Goal: Task Accomplishment & Management: Manage account settings

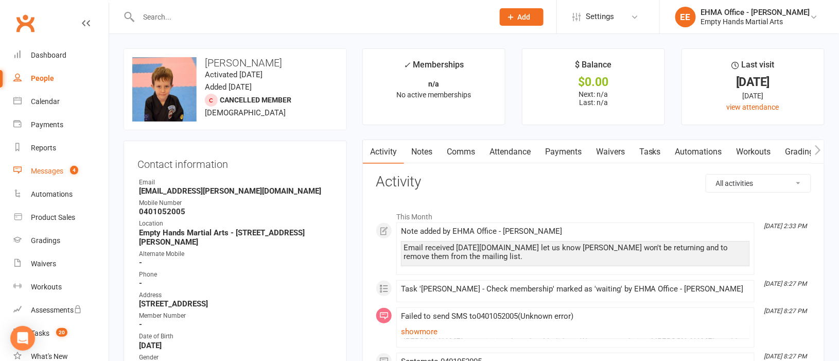
click at [50, 167] on div "Messages" at bounding box center [47, 171] width 32 height 8
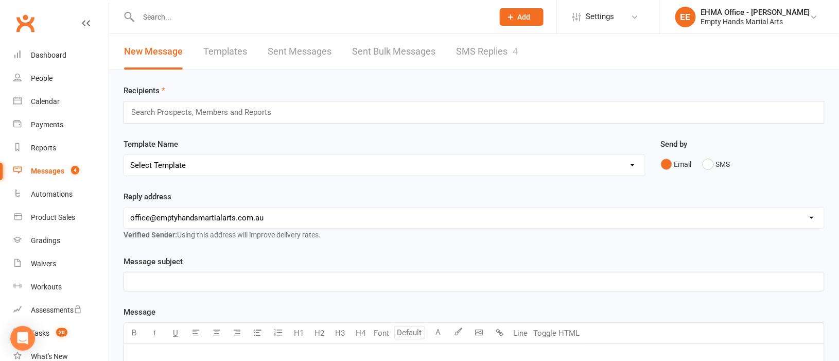
click at [220, 50] on link "Templates" at bounding box center [225, 52] width 44 height 36
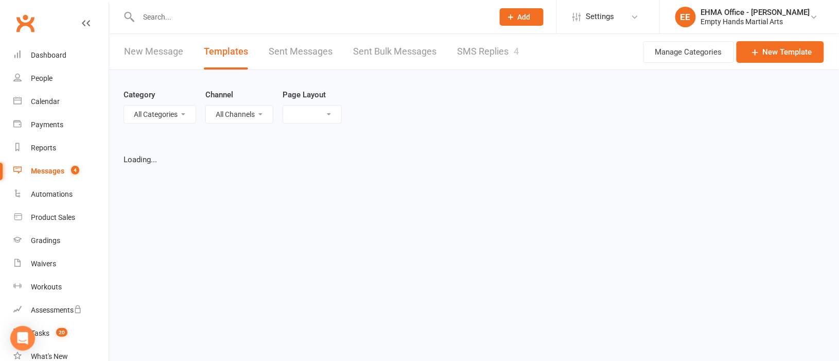
select select "list"
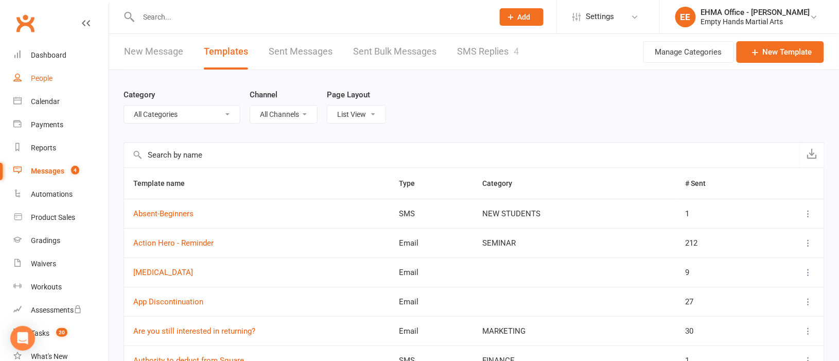
click at [42, 80] on div "People" at bounding box center [42, 78] width 22 height 8
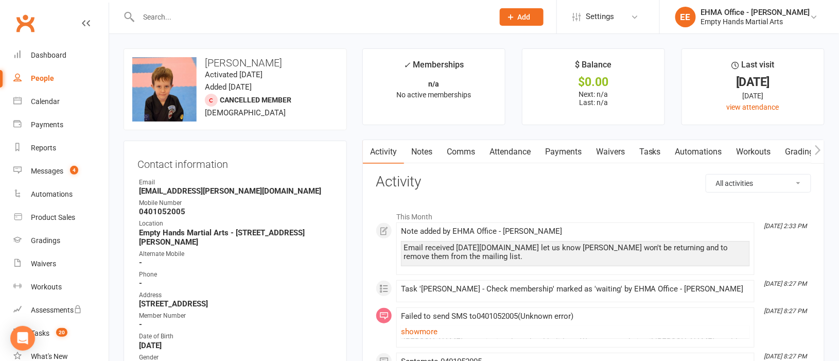
click at [465, 153] on link "Comms" at bounding box center [460, 152] width 43 height 24
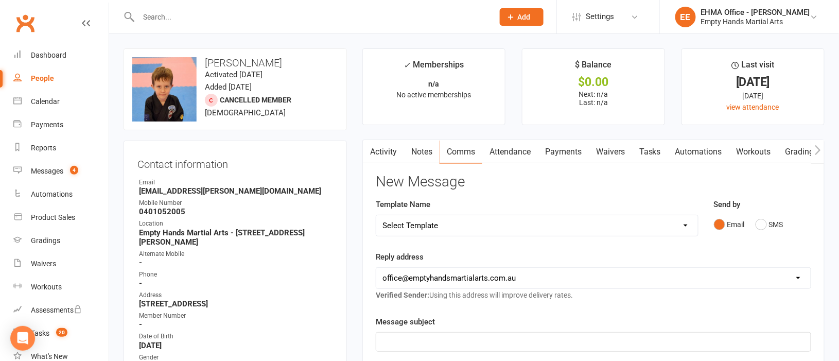
click at [478, 220] on select "Select Template [SMS] Change of location for classes [Email] Confirmation of Gr…" at bounding box center [537, 225] width 322 height 21
select select "158"
click at [376, 215] on select "Select Template [SMS] Change of location for classes [Email] Confirmation of Gr…" at bounding box center [537, 225] width 322 height 21
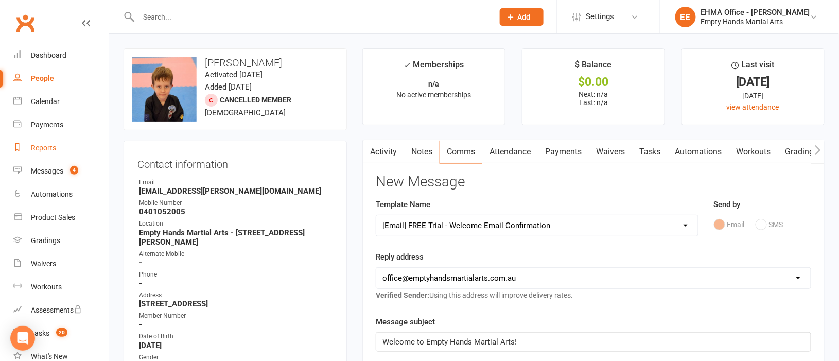
click at [51, 147] on div "Reports" at bounding box center [43, 148] width 25 height 8
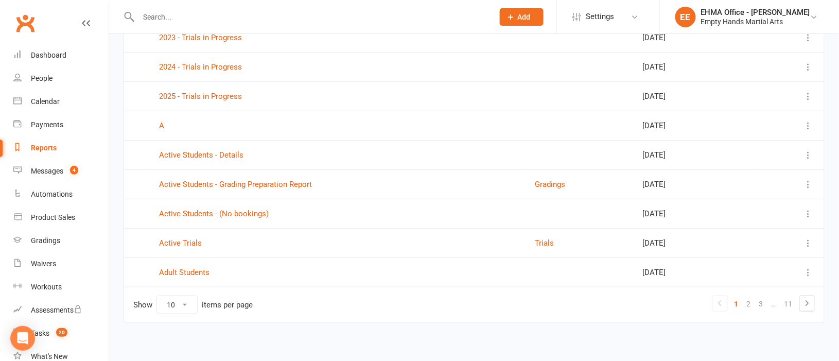
scroll to position [153, 0]
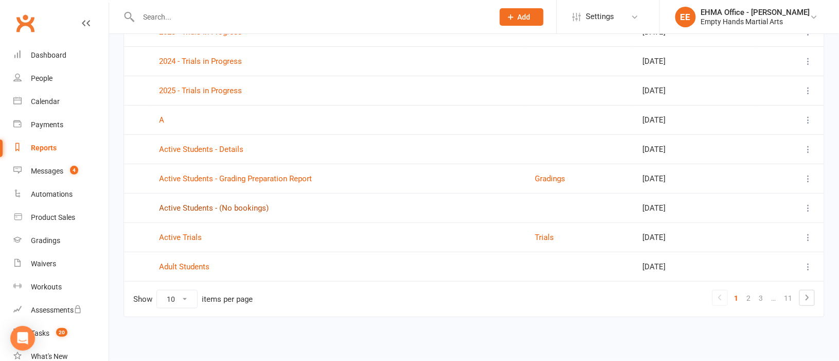
click at [249, 206] on link "Active Students - (No bookings)" at bounding box center [214, 207] width 110 height 9
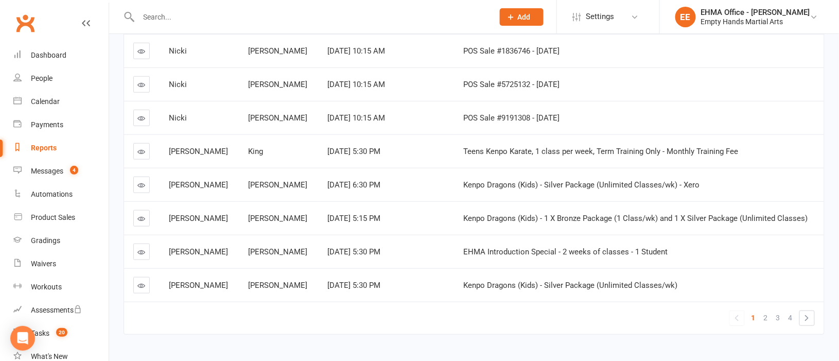
scroll to position [231, 0]
click at [767, 316] on span "2" at bounding box center [766, 317] width 4 height 14
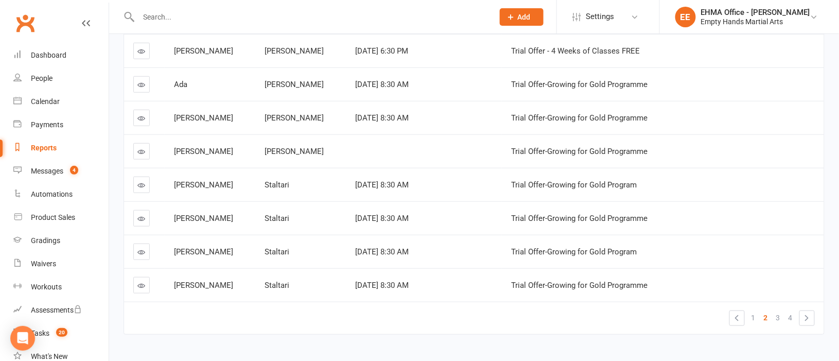
scroll to position [267, 0]
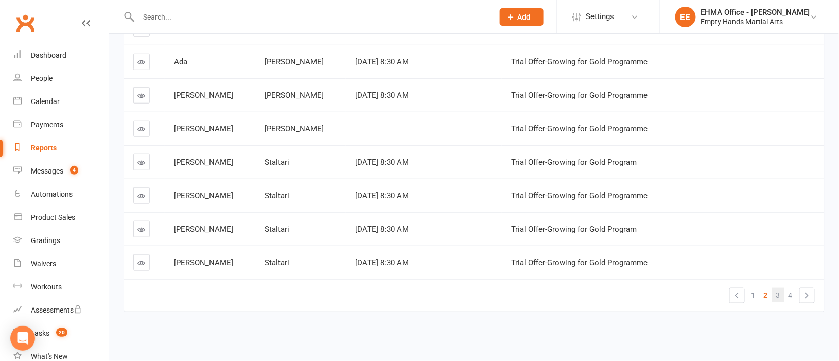
click at [777, 288] on span "3" at bounding box center [778, 295] width 4 height 14
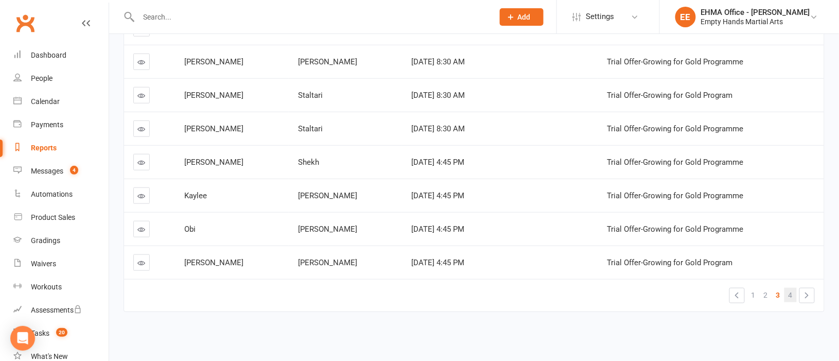
click at [790, 288] on span "4" at bounding box center [790, 295] width 4 height 14
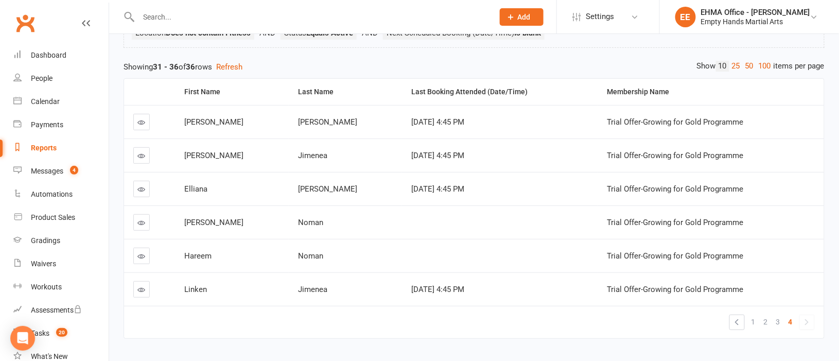
scroll to position [55, 0]
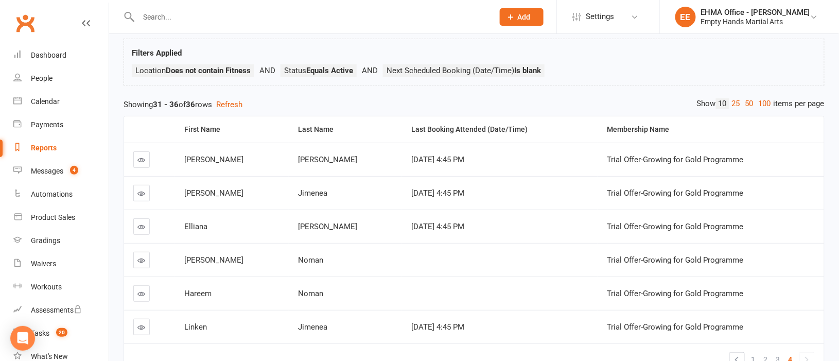
click at [41, 146] on div "Reports" at bounding box center [44, 148] width 26 height 8
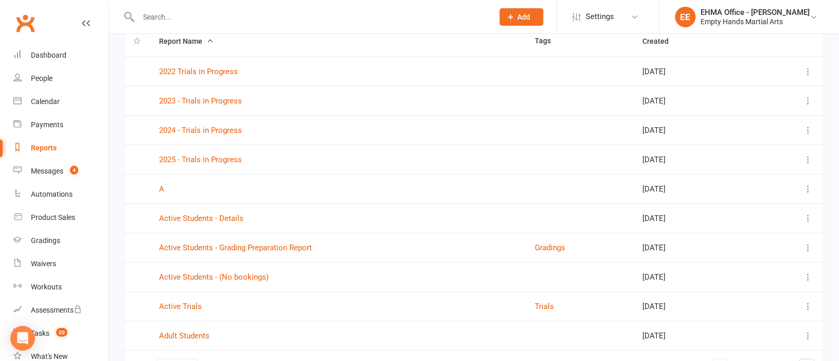
scroll to position [153, 0]
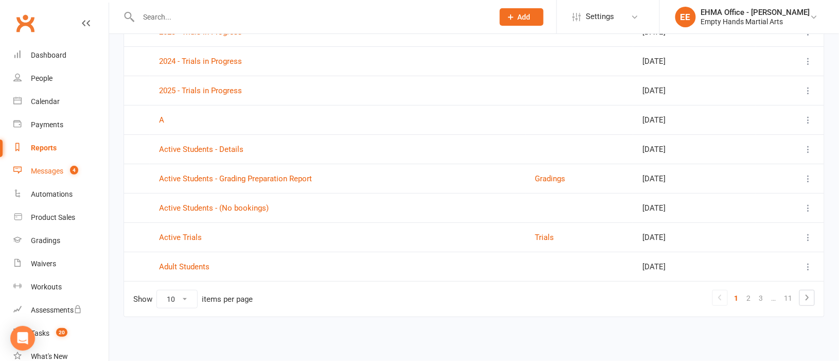
click at [52, 171] on div "Messages" at bounding box center [47, 171] width 32 height 8
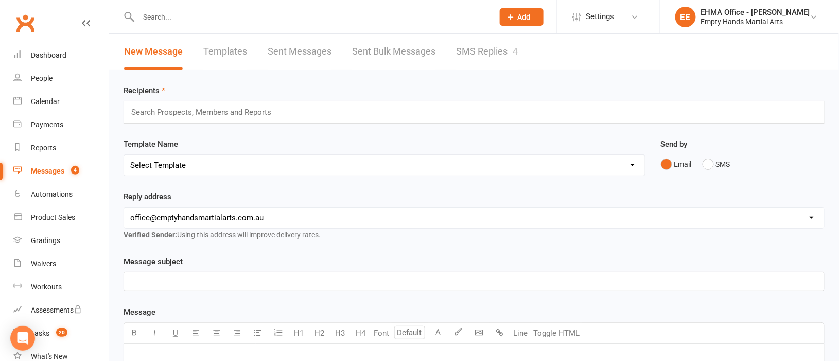
click at [224, 50] on link "Templates" at bounding box center [225, 52] width 44 height 36
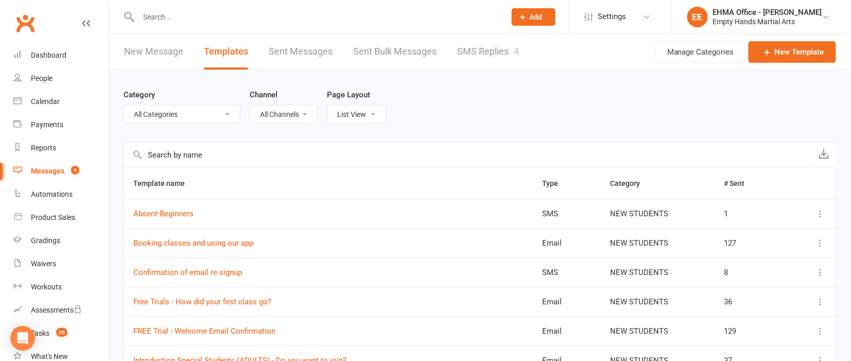
select select "5979"
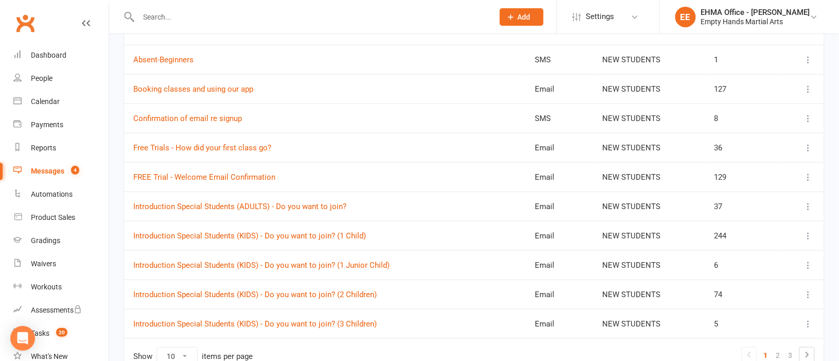
scroll to position [212, 0]
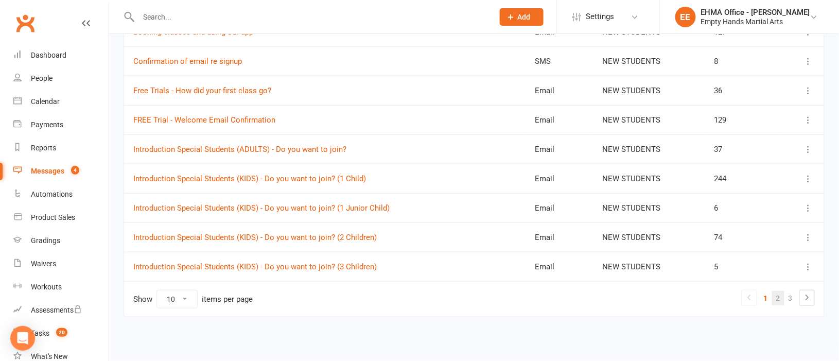
click at [776, 296] on link "2" at bounding box center [778, 298] width 12 height 14
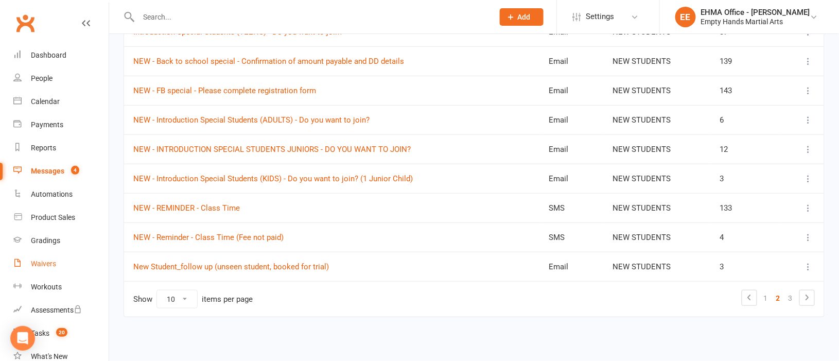
click at [31, 259] on div "Waivers" at bounding box center [43, 263] width 25 height 8
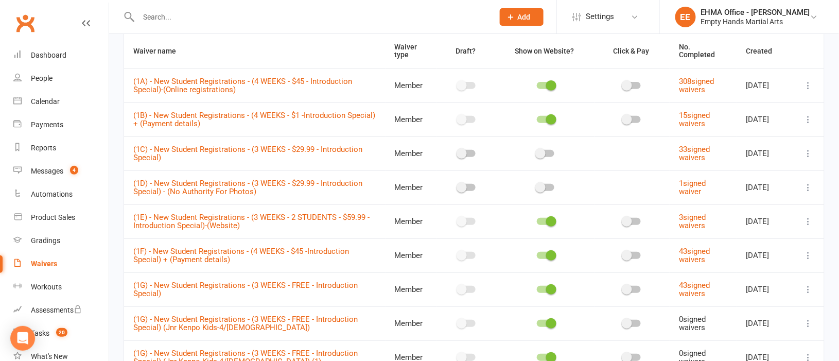
scroll to position [154, 0]
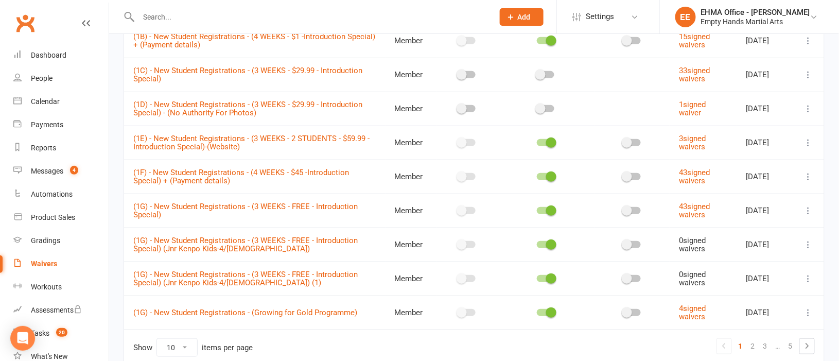
click at [808, 209] on icon at bounding box center [808, 210] width 10 height 10
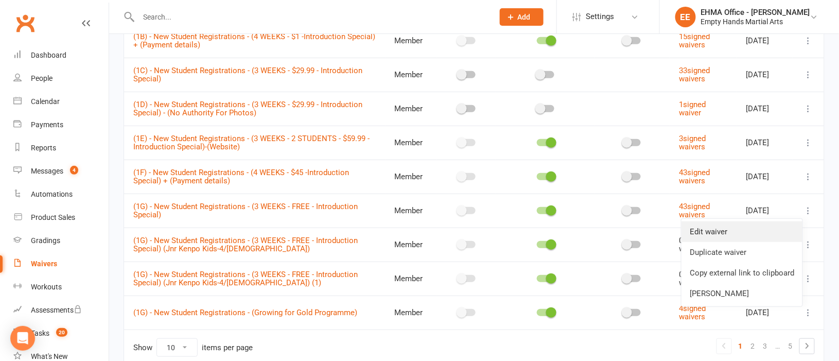
click at [720, 231] on link "Edit waiver" at bounding box center [741, 231] width 121 height 21
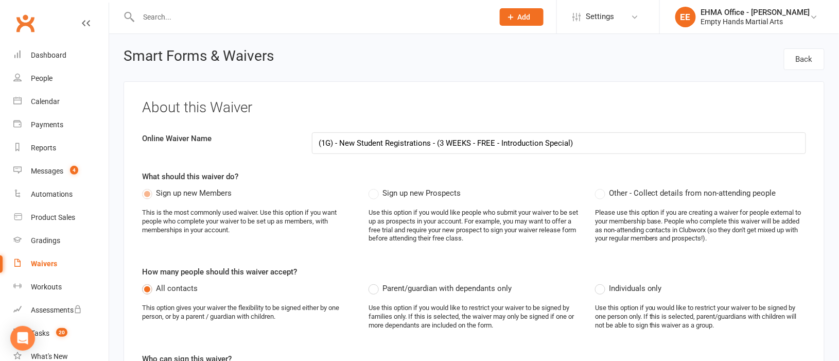
select select "applies_to_all_signees"
select select "select"
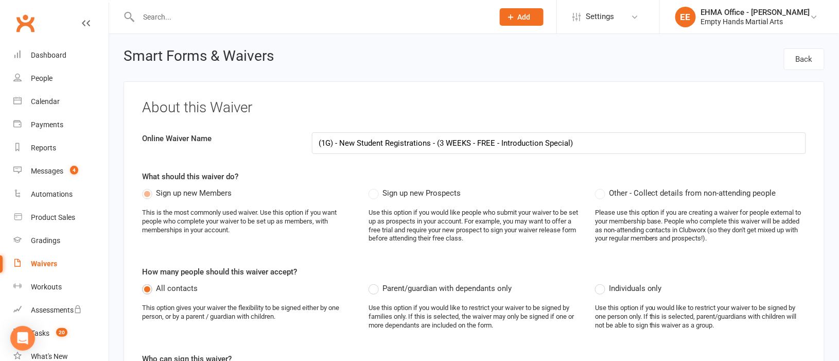
select select "select"
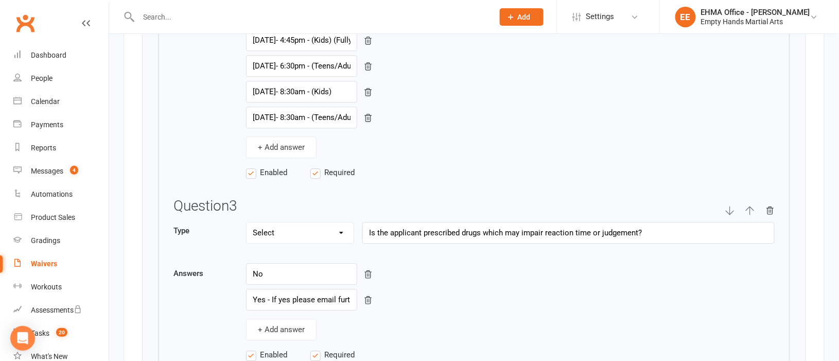
scroll to position [2161, 0]
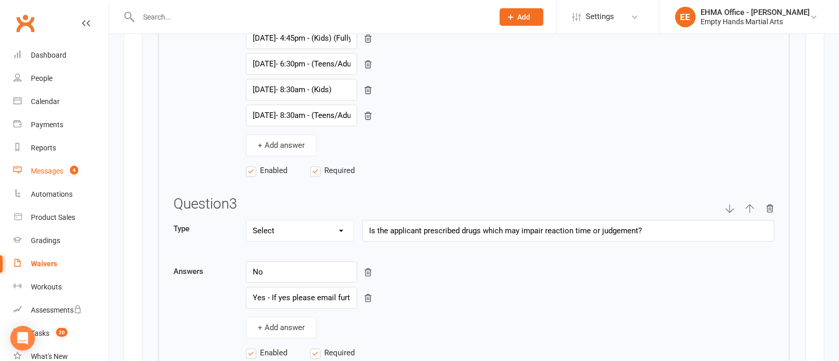
click at [41, 168] on div "Messages" at bounding box center [47, 171] width 32 height 8
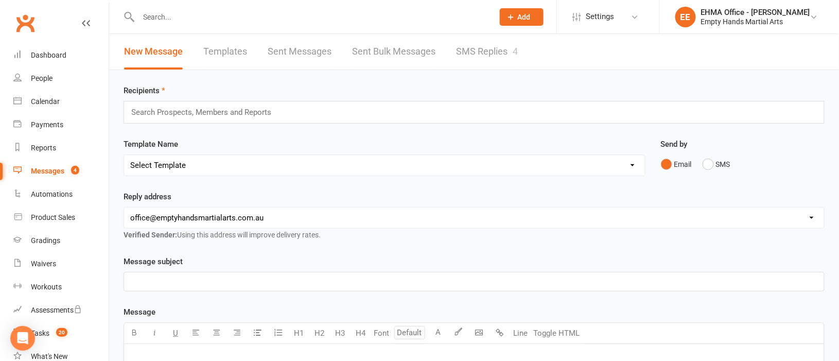
click at [221, 45] on link "Templates" at bounding box center [225, 52] width 44 height 36
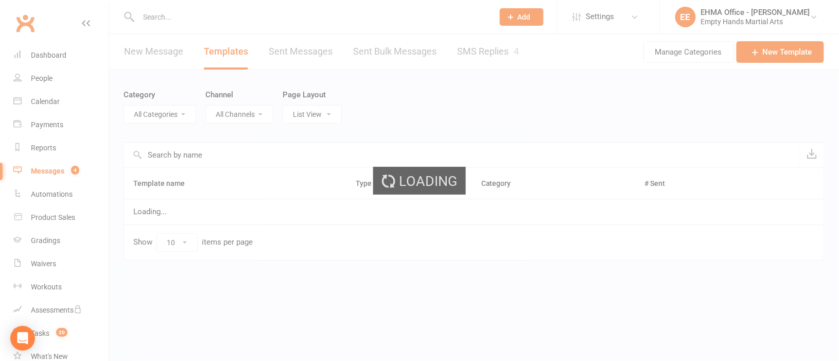
select select "5979"
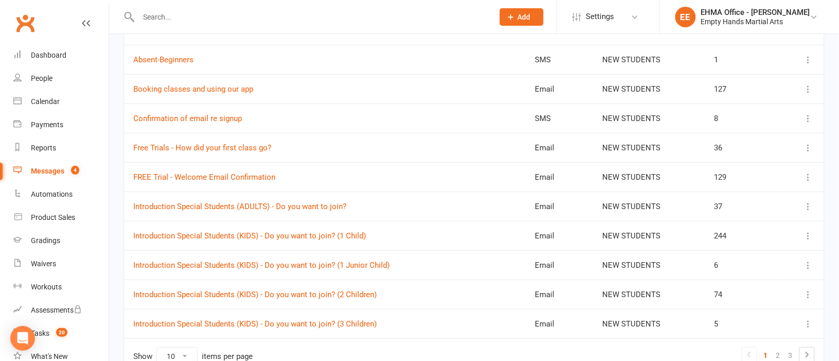
scroll to position [212, 0]
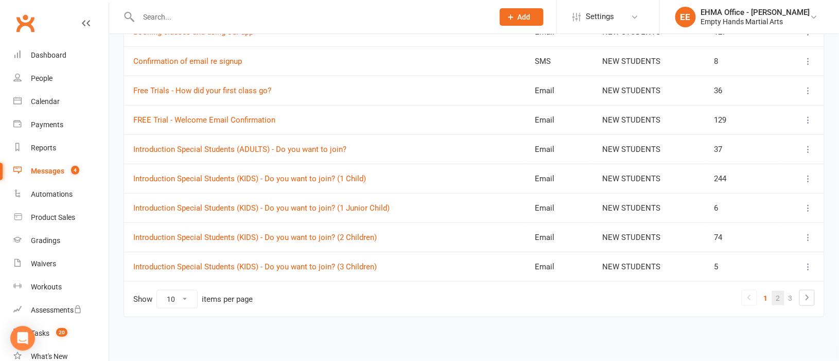
click at [779, 296] on link "2" at bounding box center [778, 298] width 12 height 14
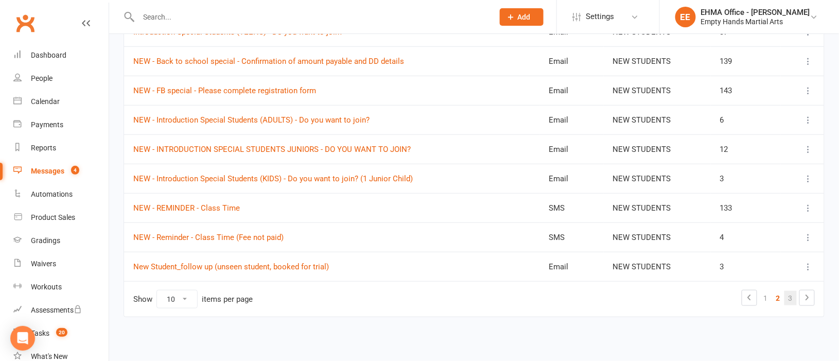
click at [791, 295] on link "3" at bounding box center [790, 298] width 12 height 14
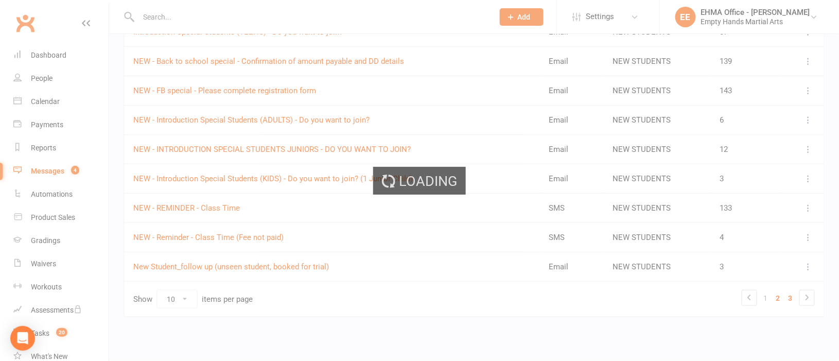
scroll to position [64, 0]
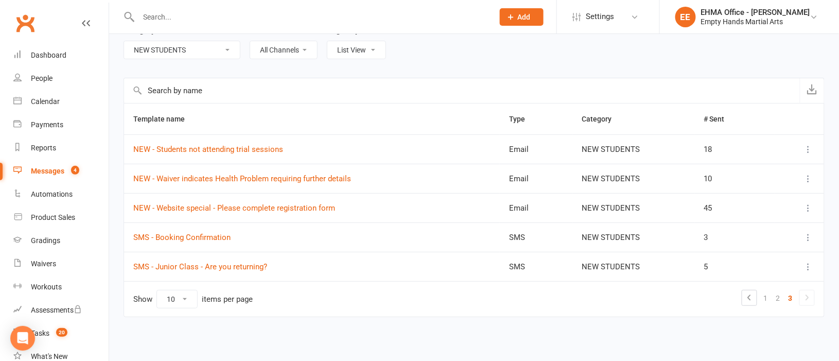
click at [208, 50] on select "All Categories (No category) CLASS TIMES & CHANGES [MEDICAL_DATA] EMPLOYEES FEE…" at bounding box center [182, 49] width 116 height 17
select select
click at [124, 41] on select "All Categories (No category) CLASS TIMES & CHANGES [MEDICAL_DATA] EMPLOYEES FEE…" at bounding box center [182, 49] width 116 height 17
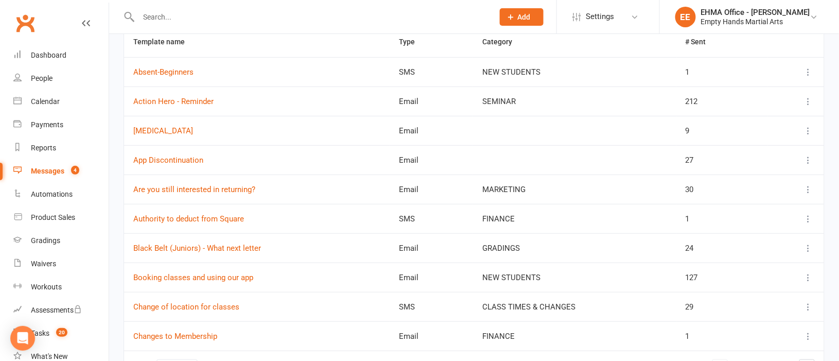
scroll to position [212, 0]
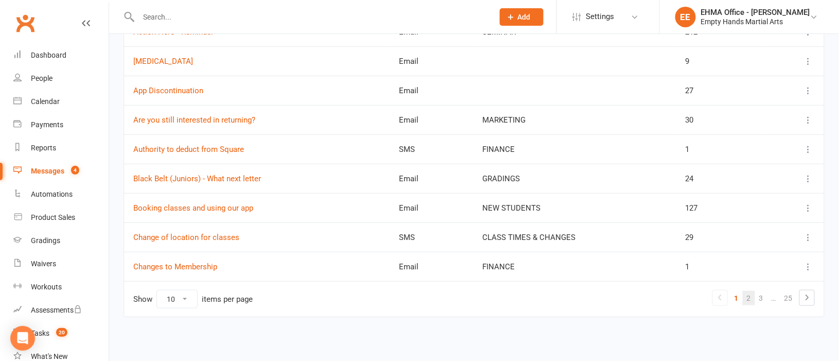
click at [750, 296] on link "2" at bounding box center [748, 298] width 12 height 14
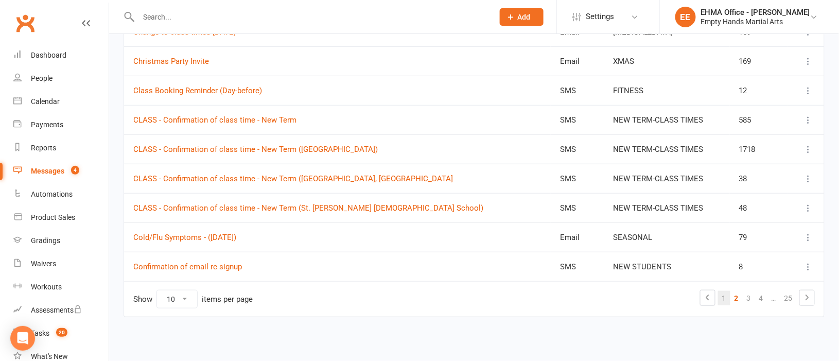
click at [724, 297] on link "1" at bounding box center [724, 298] width 12 height 14
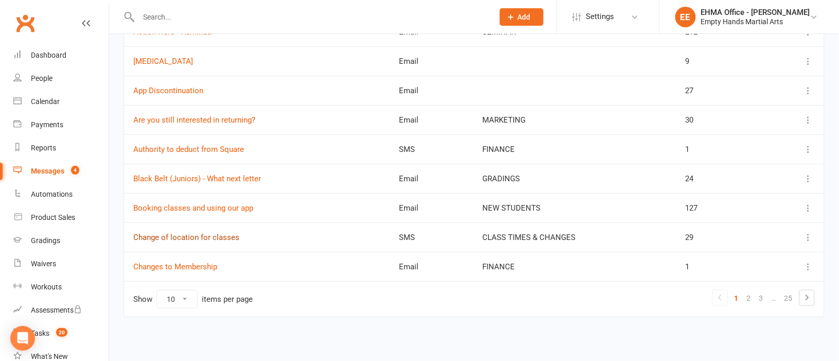
click at [203, 239] on link "Change of location for classes" at bounding box center [186, 237] width 106 height 9
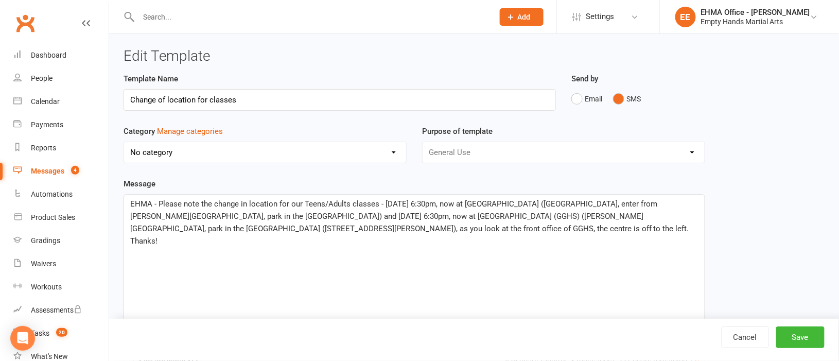
select select "6574"
click at [739, 334] on link "Cancel" at bounding box center [744, 337] width 47 height 22
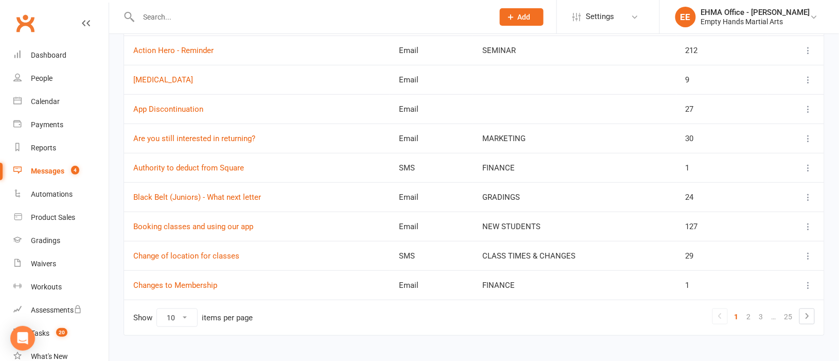
scroll to position [212, 0]
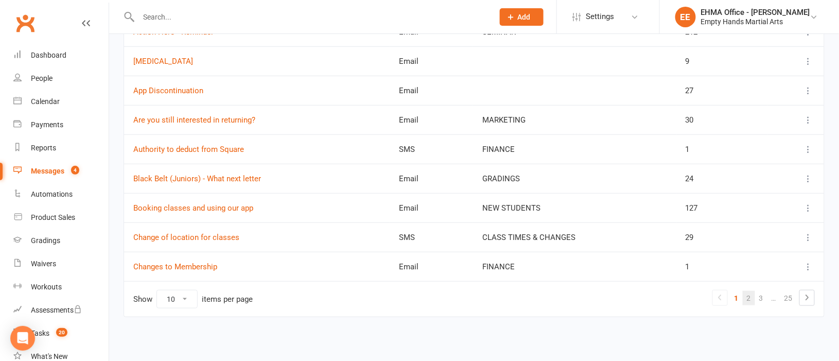
click at [750, 302] on link "2" at bounding box center [748, 298] width 12 height 14
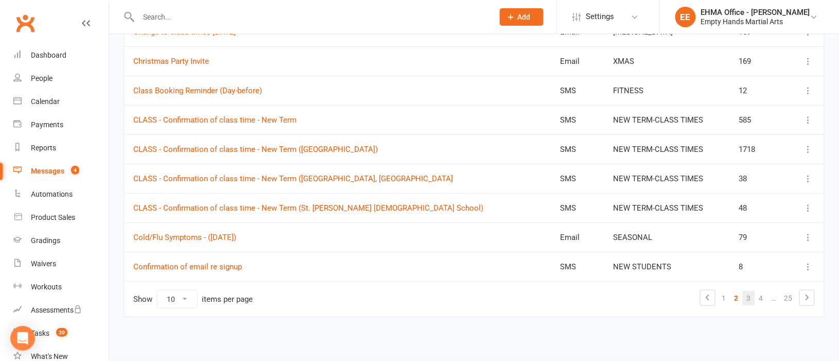
click at [751, 298] on link "3" at bounding box center [748, 298] width 12 height 14
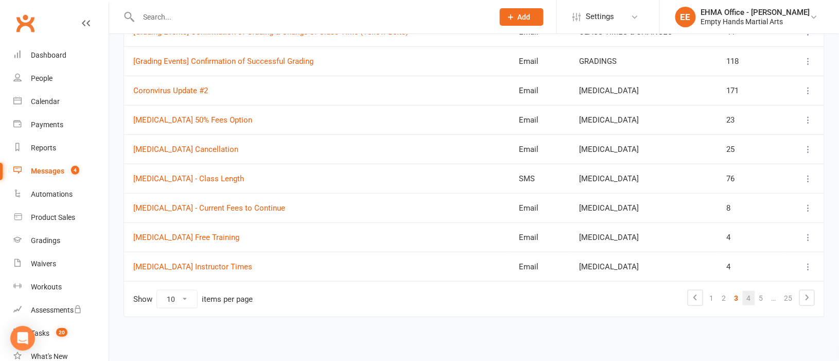
click at [750, 297] on link "4" at bounding box center [748, 298] width 12 height 14
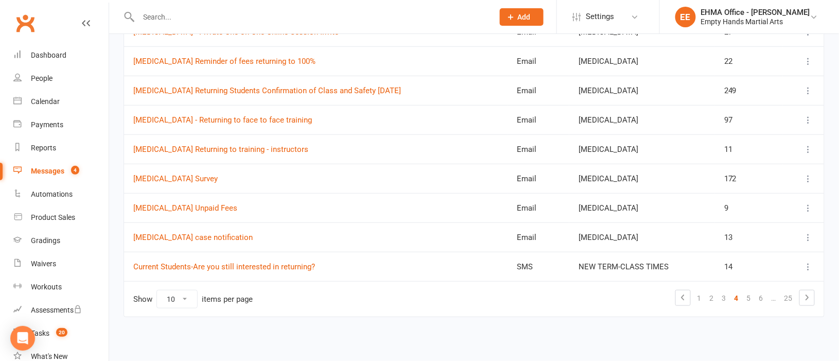
click at [750, 297] on link "5" at bounding box center [748, 298] width 12 height 14
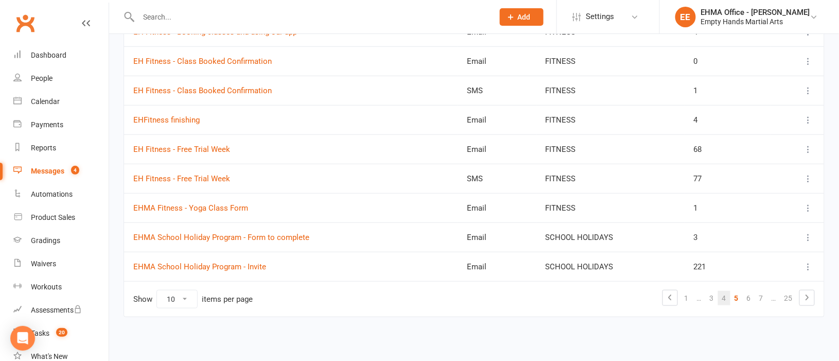
click at [750, 297] on link "6" at bounding box center [748, 298] width 12 height 14
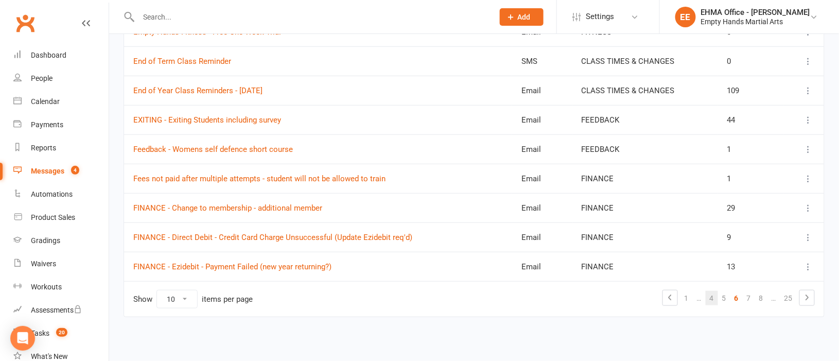
click at [750, 297] on link "7" at bounding box center [748, 298] width 12 height 14
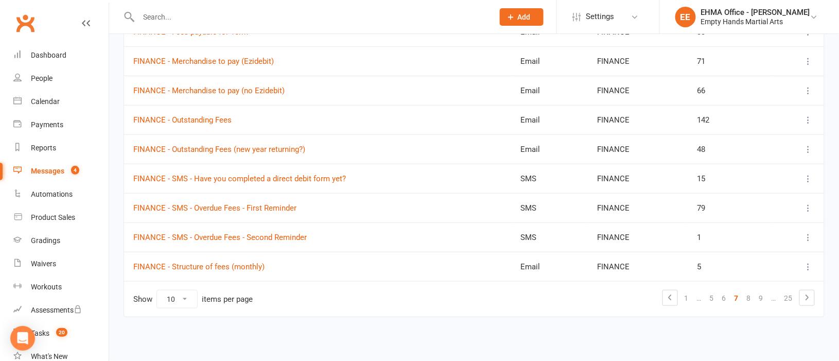
click at [750, 297] on link "8" at bounding box center [748, 298] width 12 height 14
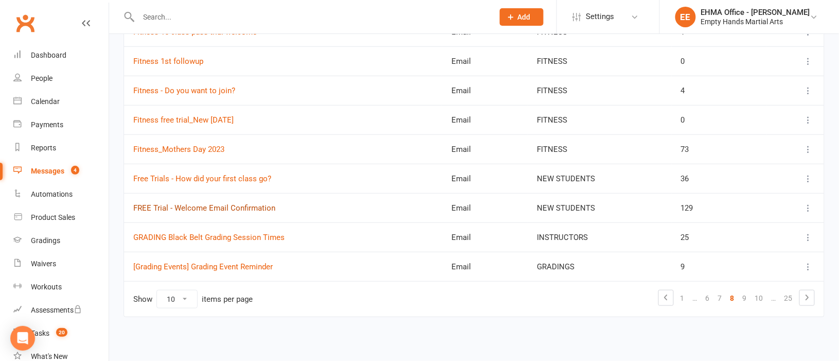
click at [241, 207] on link "FREE Trial - Welcome Email Confirmation" at bounding box center [204, 207] width 142 height 9
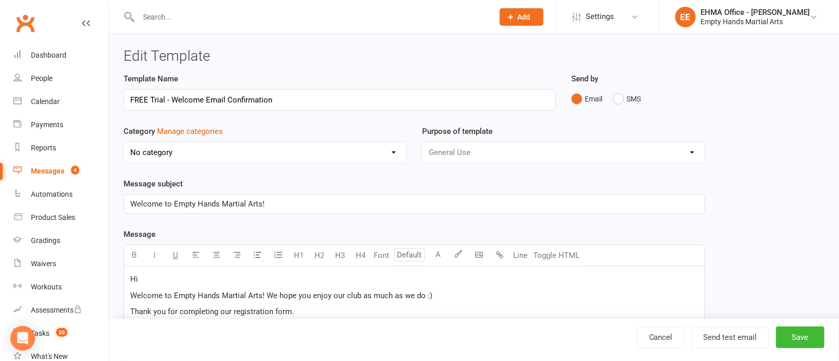
select select "5979"
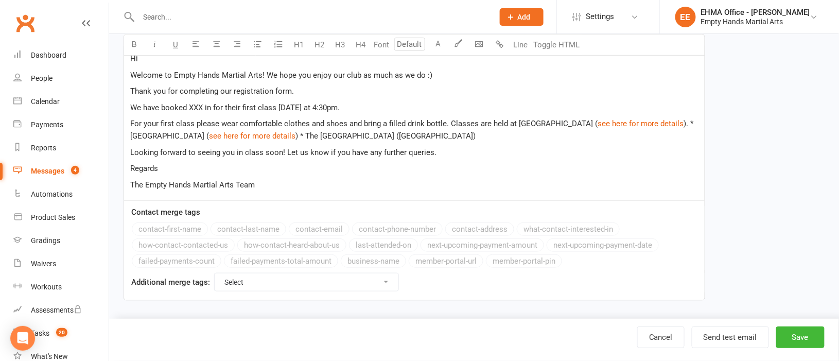
scroll to position [225, 0]
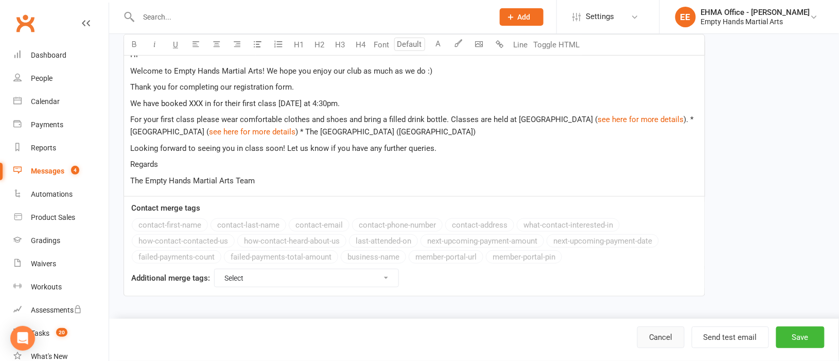
click at [663, 343] on link "Cancel" at bounding box center [660, 337] width 47 height 22
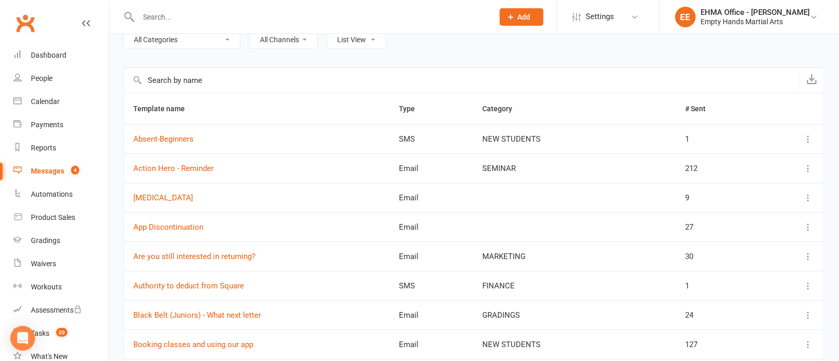
scroll to position [212, 0]
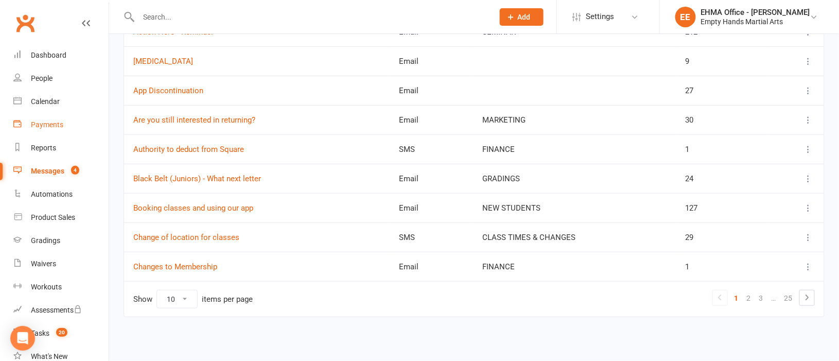
click at [47, 123] on div "Payments" at bounding box center [47, 124] width 32 height 8
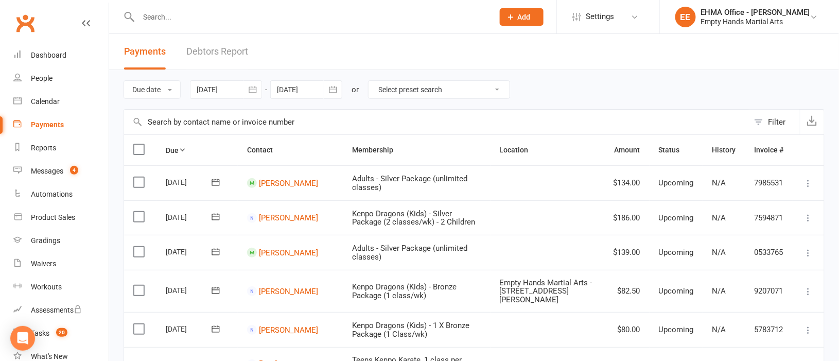
click at [407, 84] on select "Select preset search All failures All skipped payments All pending payments Suc…" at bounding box center [438, 89] width 141 height 17
select select "0"
click at [376, 81] on select "Select preset search All failures All skipped payments All pending payments Suc…" at bounding box center [438, 89] width 141 height 17
type input "[DATE]"
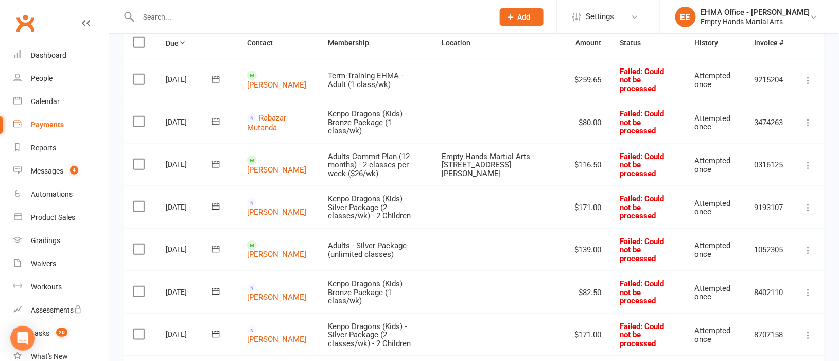
scroll to position [231, 0]
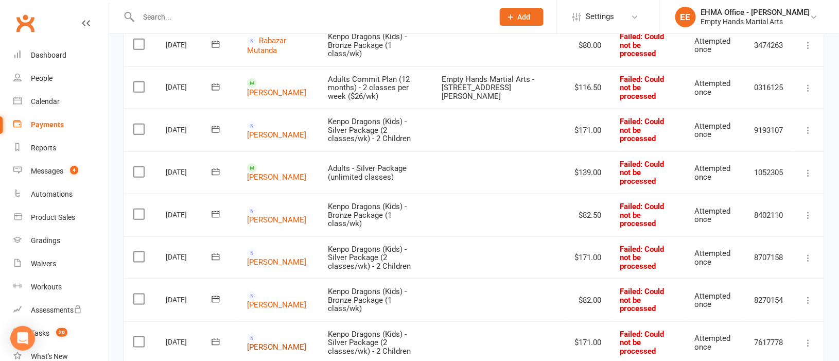
click at [267, 343] on link "[PERSON_NAME]" at bounding box center [276, 347] width 59 height 9
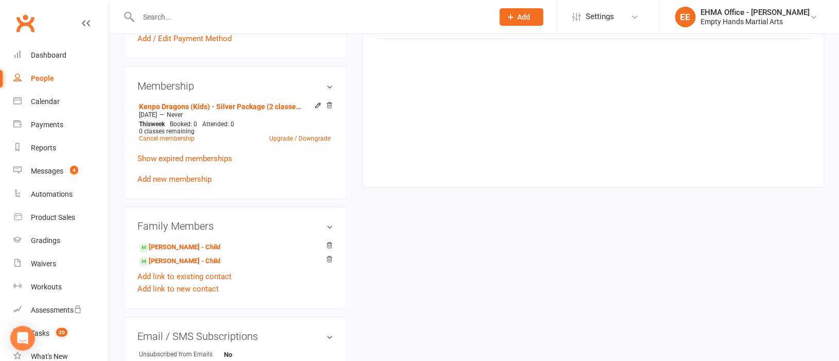
scroll to position [463, 0]
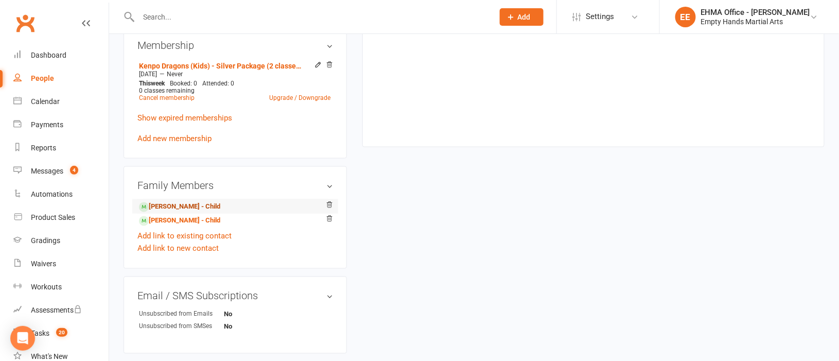
click at [191, 207] on link "[PERSON_NAME] - Child" at bounding box center [179, 207] width 81 height 11
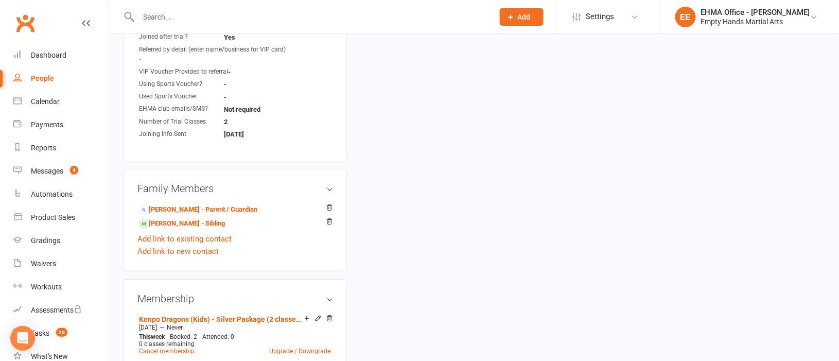
scroll to position [926, 0]
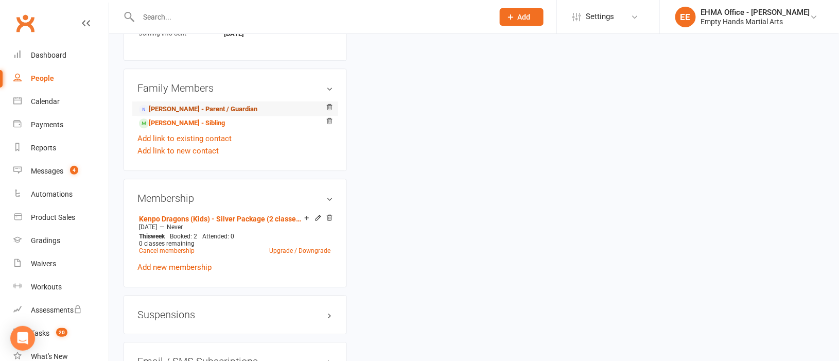
click at [187, 112] on link "[PERSON_NAME] - Parent / Guardian" at bounding box center [198, 109] width 118 height 11
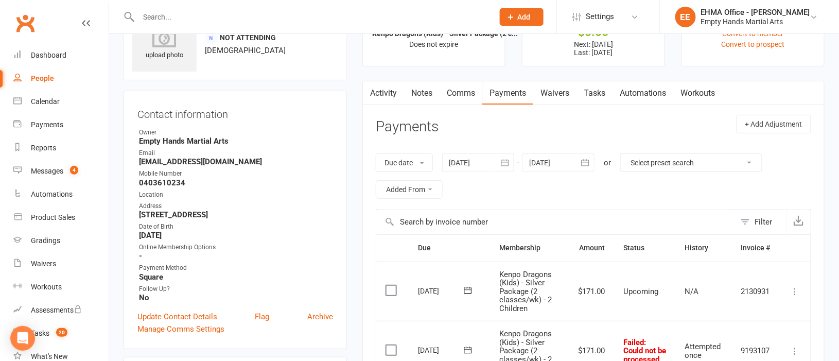
scroll to position [77, 0]
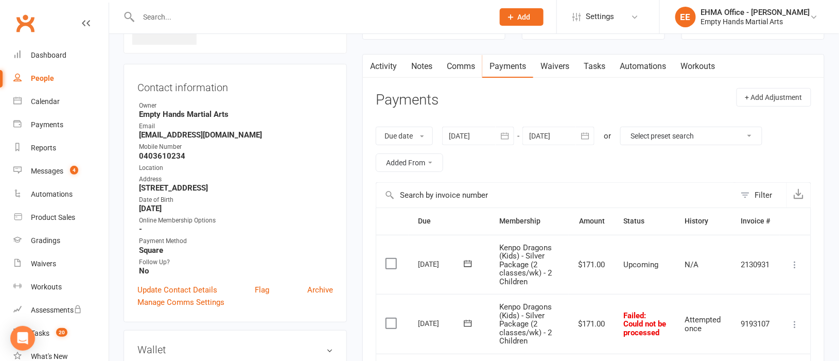
click at [470, 132] on div at bounding box center [478, 136] width 72 height 19
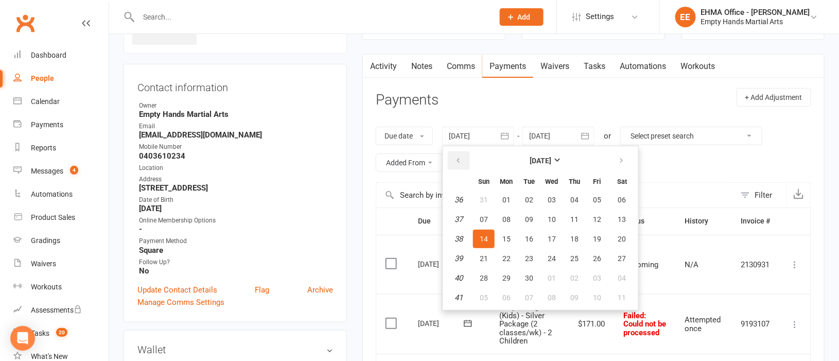
click at [461, 159] on icon "button" at bounding box center [457, 160] width 7 height 8
click at [486, 219] on span "04" at bounding box center [484, 219] width 8 height 8
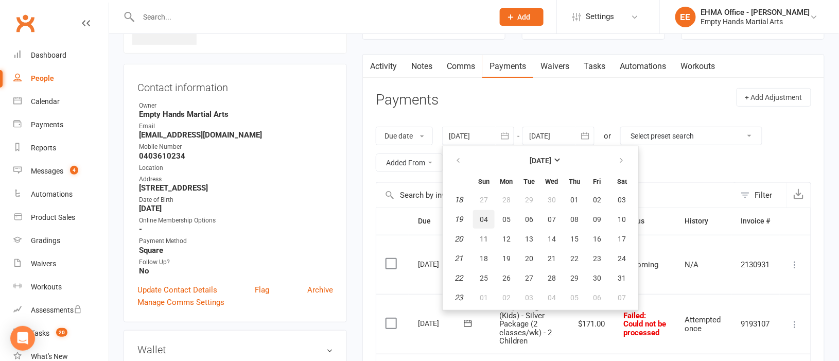
type input "[DATE]"
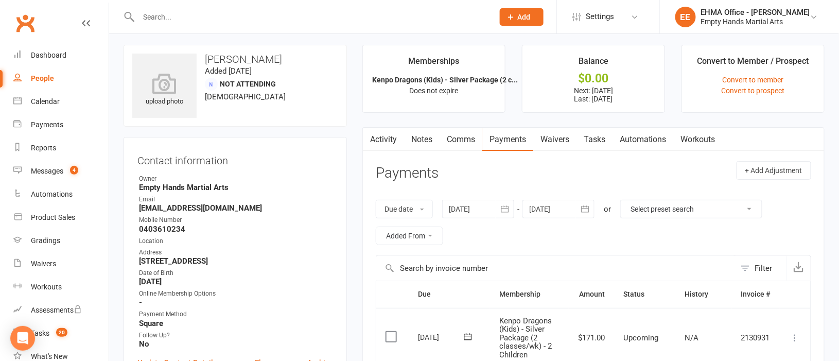
scroll to position [0, 0]
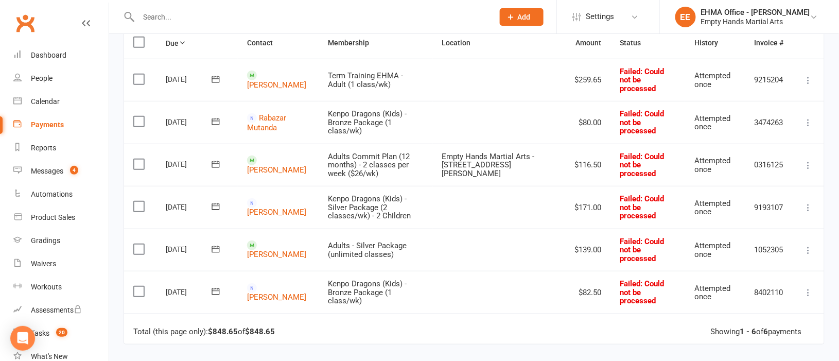
scroll to position [77, 0]
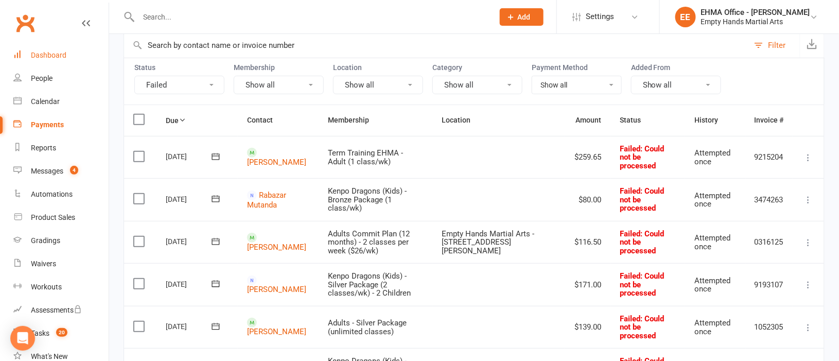
click at [62, 51] on div "Dashboard" at bounding box center [49, 55] width 36 height 8
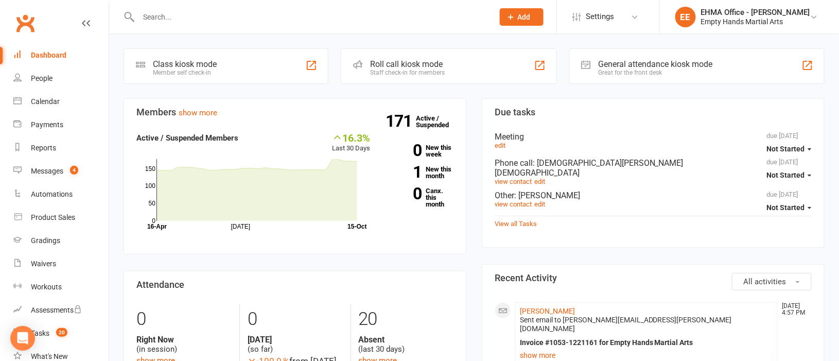
scroll to position [77, 0]
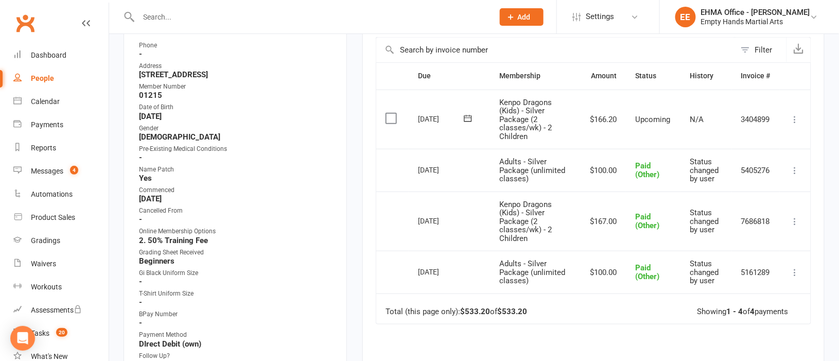
scroll to position [154, 0]
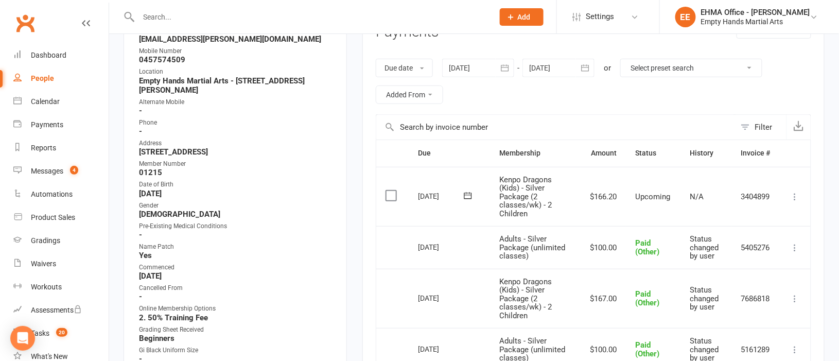
click at [571, 70] on div at bounding box center [558, 68] width 72 height 19
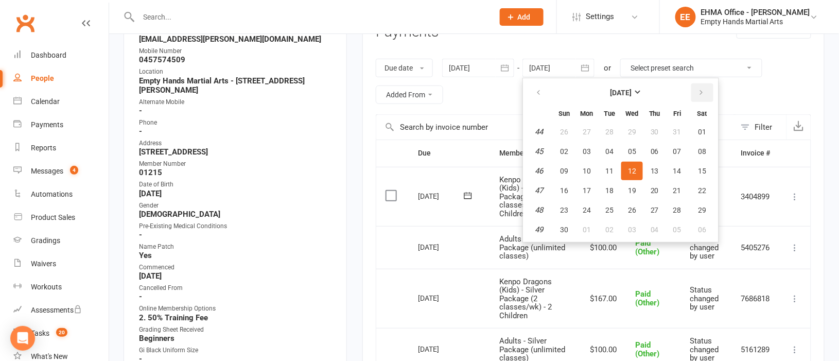
click at [698, 89] on icon "button" at bounding box center [701, 93] width 7 height 8
click at [675, 131] on span "02" at bounding box center [677, 132] width 8 height 8
type input "02 Jan 2026"
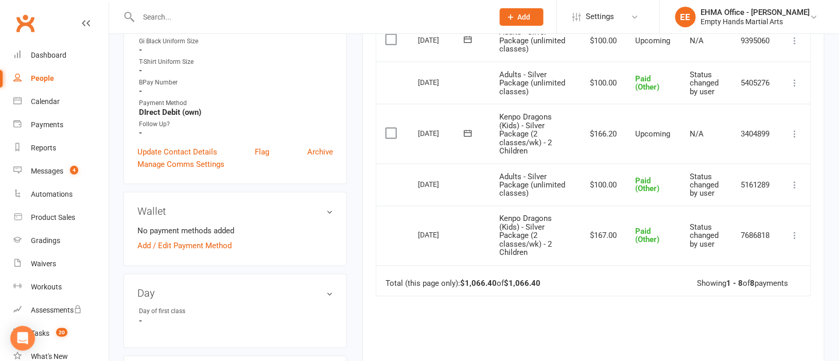
scroll to position [385, 0]
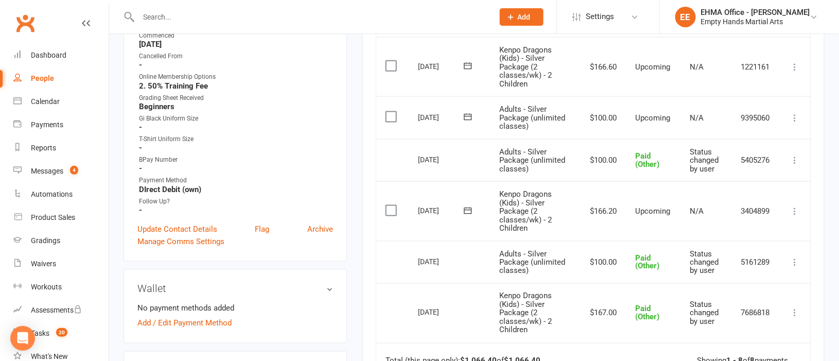
click at [797, 211] on icon at bounding box center [795, 211] width 10 height 10
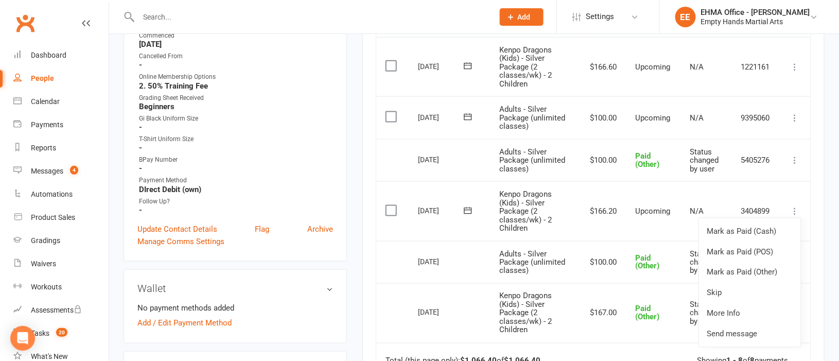
click at [793, 65] on icon at bounding box center [795, 67] width 10 height 10
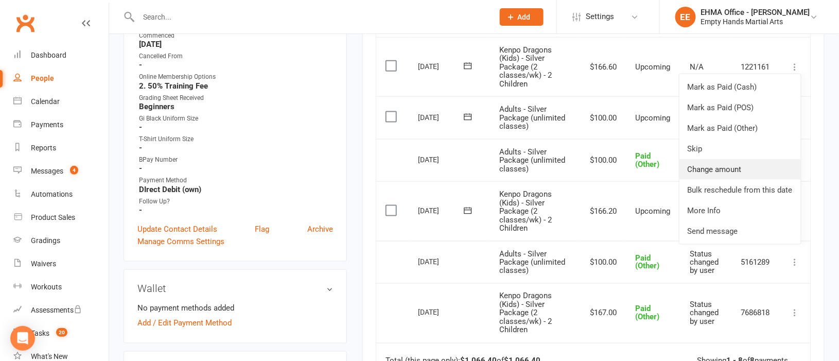
click at [735, 162] on link "Change amount" at bounding box center [739, 169] width 121 height 21
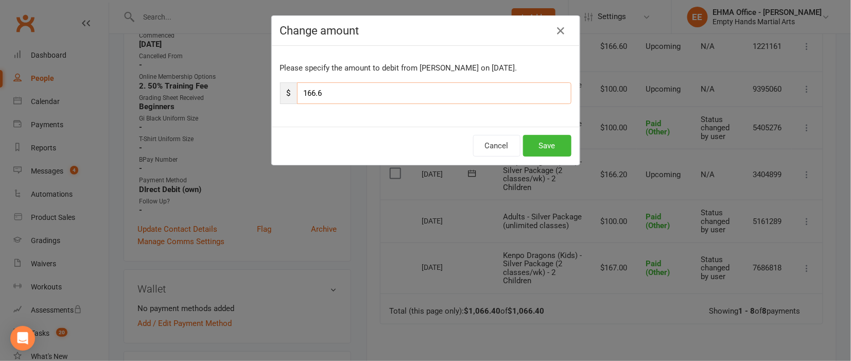
click at [356, 93] on input "166.6" at bounding box center [434, 93] width 274 height 22
type input "165.80"
click at [542, 144] on button "Save" at bounding box center [547, 146] width 48 height 22
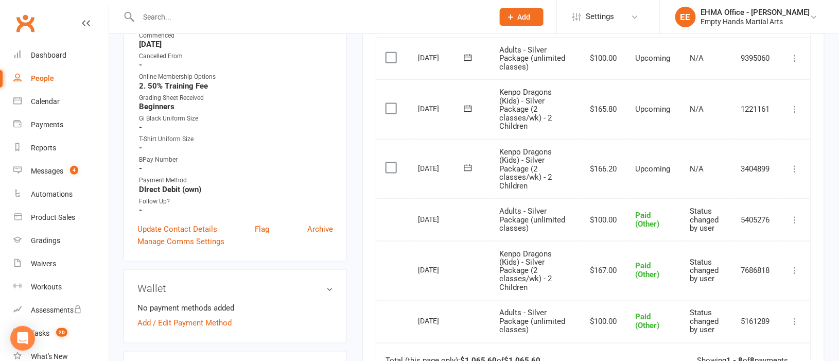
scroll to position [308, 0]
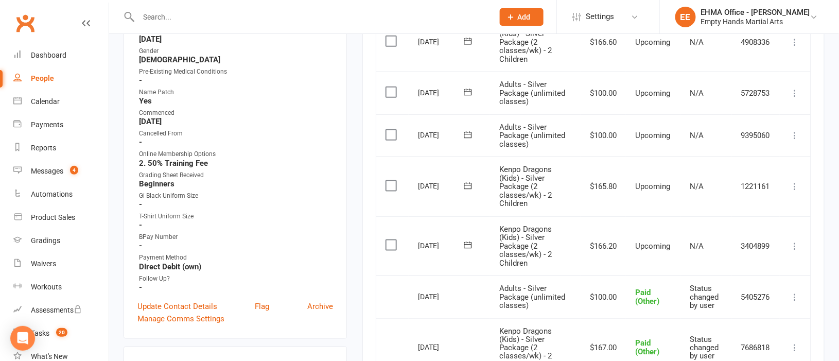
click at [800, 186] on icon at bounding box center [795, 186] width 10 height 10
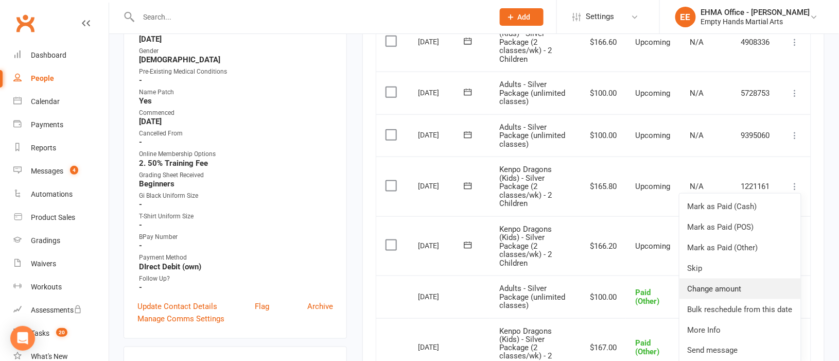
click at [738, 286] on link "Change amount" at bounding box center [739, 288] width 121 height 21
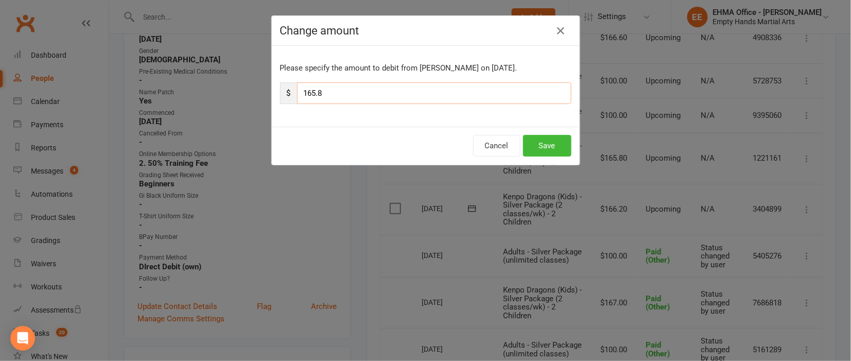
click at [366, 91] on input "165.8" at bounding box center [434, 93] width 274 height 22
type input "165.40"
click at [545, 147] on button "Save" at bounding box center [547, 146] width 48 height 22
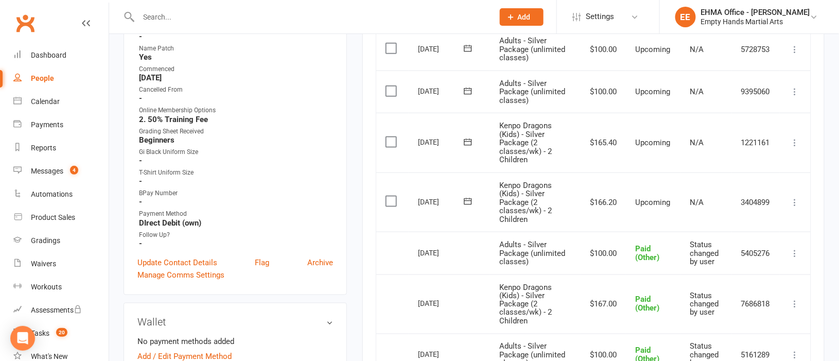
scroll to position [385, 0]
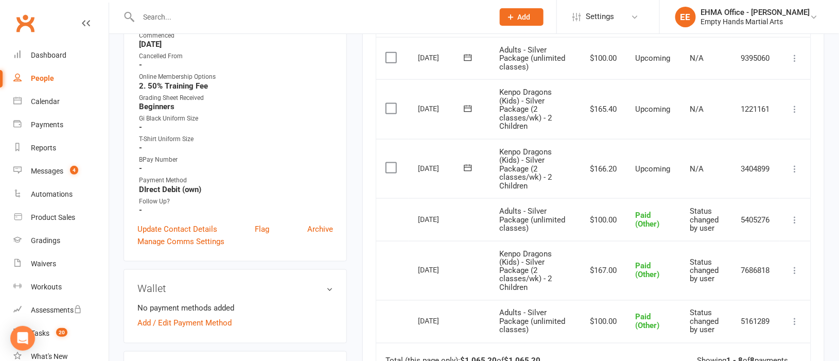
click at [800, 169] on icon at bounding box center [795, 169] width 10 height 10
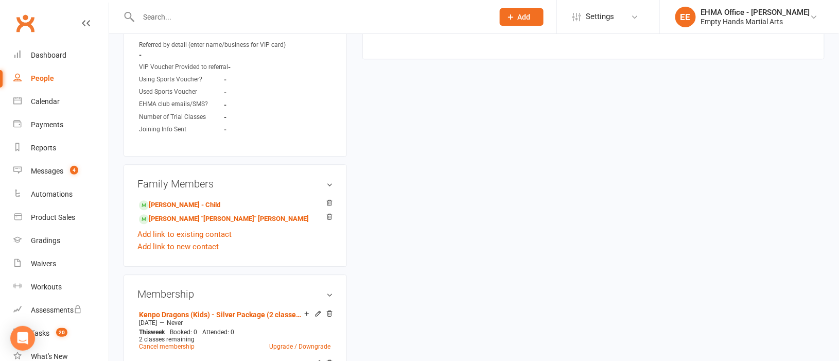
scroll to position [926, 0]
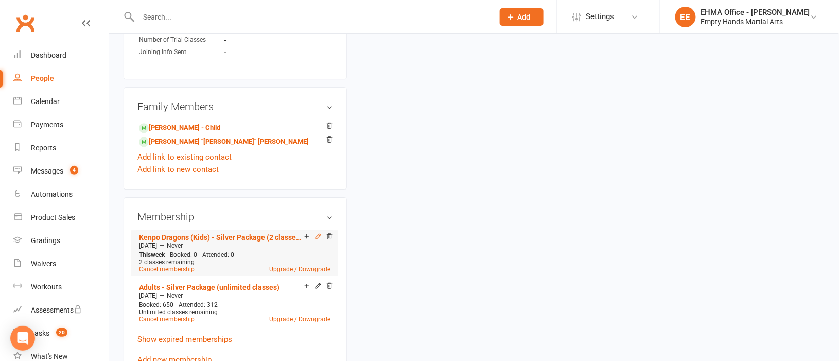
click at [319, 233] on icon at bounding box center [317, 236] width 7 height 7
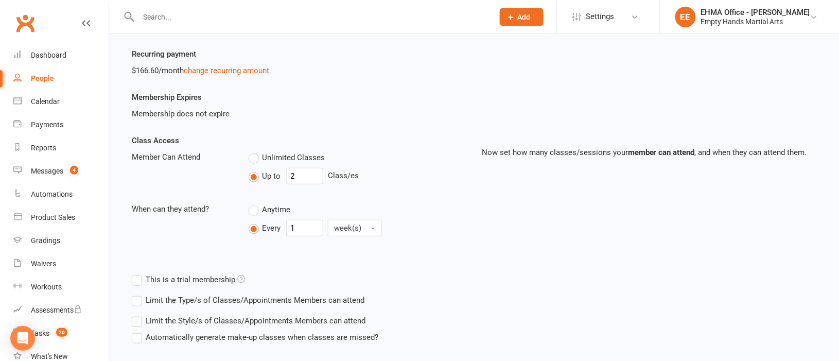
scroll to position [29, 0]
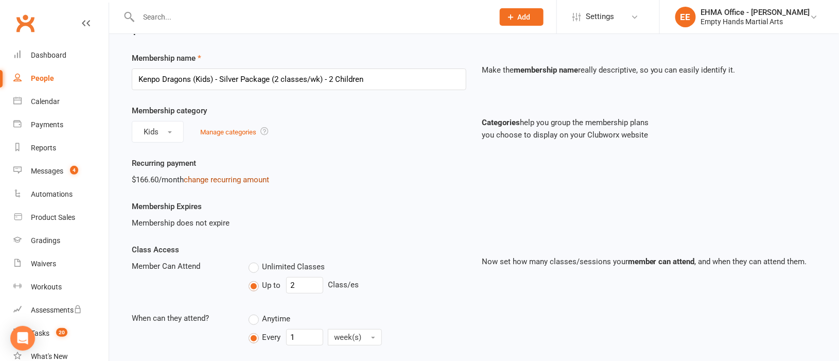
click at [238, 180] on link "change recurring amount" at bounding box center [226, 179] width 85 height 9
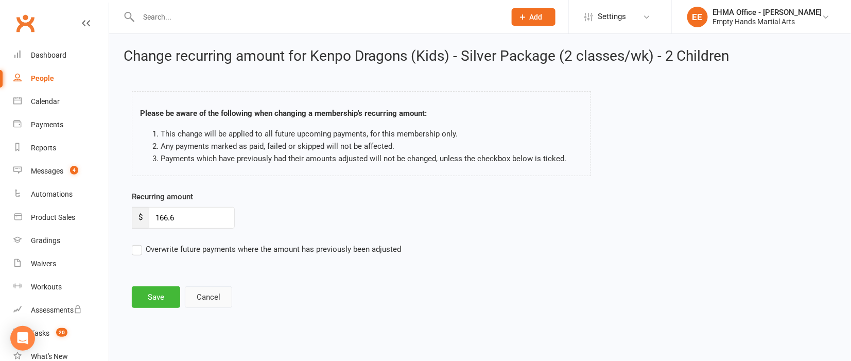
click at [211, 296] on button "Cancel" at bounding box center [208, 297] width 47 height 22
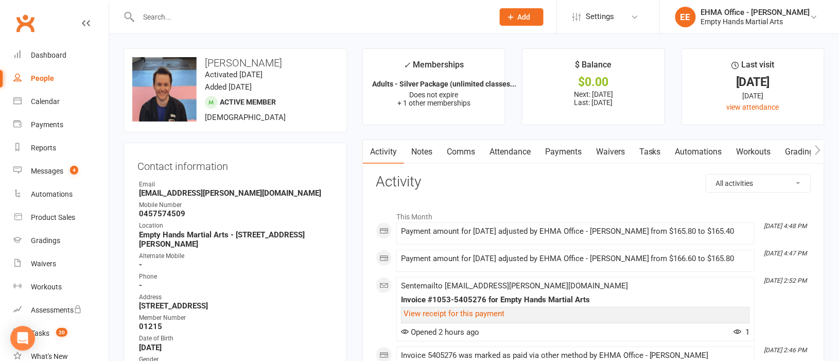
click at [565, 150] on link "Payments" at bounding box center [563, 152] width 51 height 24
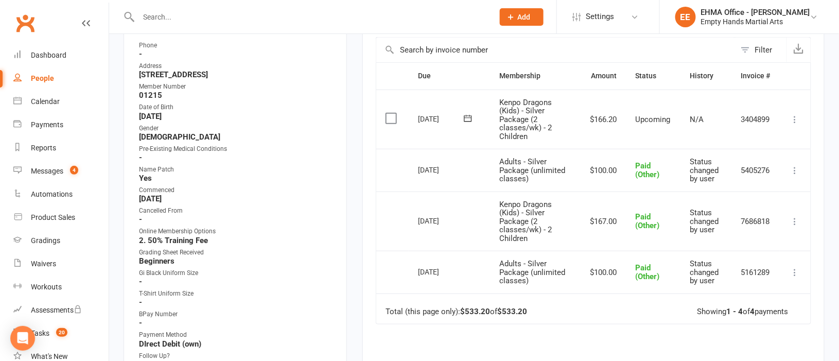
scroll to position [154, 0]
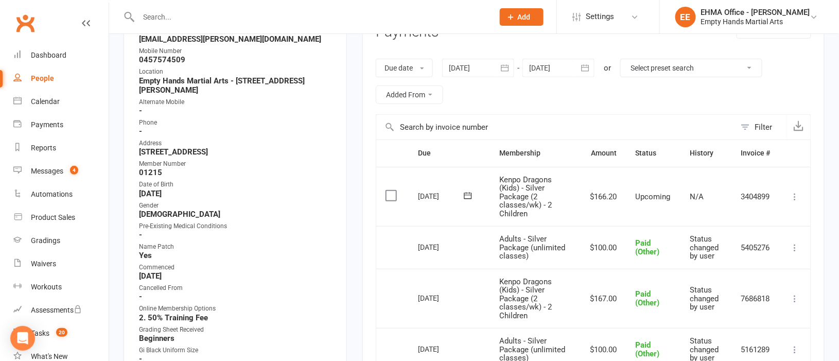
click at [563, 65] on div at bounding box center [558, 68] width 72 height 19
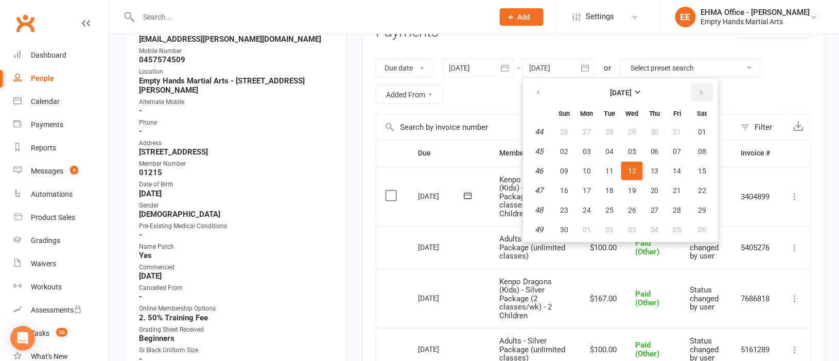
click at [699, 91] on icon "button" at bounding box center [701, 93] width 7 height 8
click at [698, 128] on span "06" at bounding box center [702, 132] width 8 height 8
type input "06 Dec 2025"
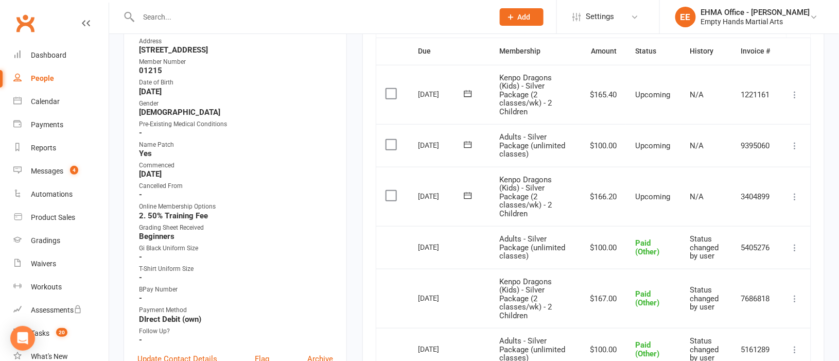
scroll to position [231, 0]
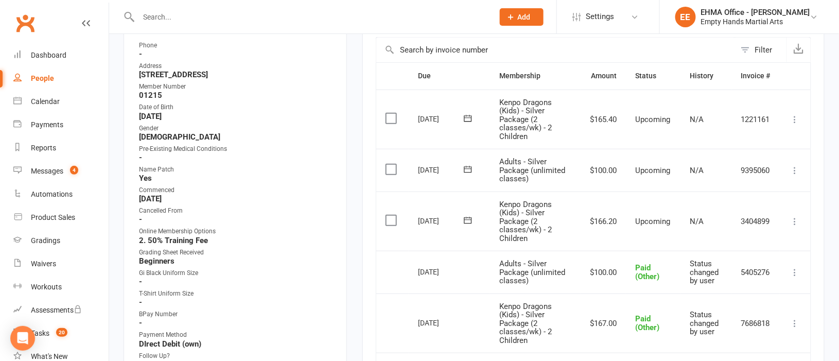
click at [797, 117] on icon at bounding box center [795, 119] width 10 height 10
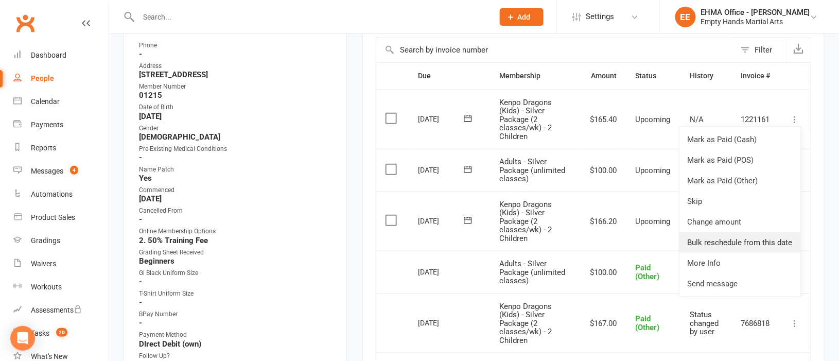
click at [755, 235] on link "Bulk reschedule from this date" at bounding box center [739, 242] width 121 height 21
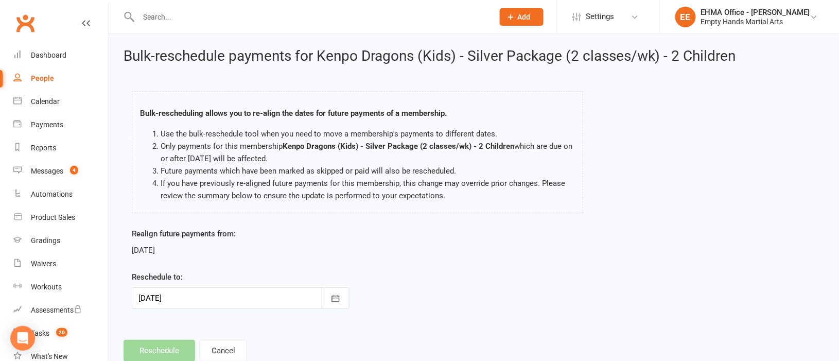
scroll to position [30, 0]
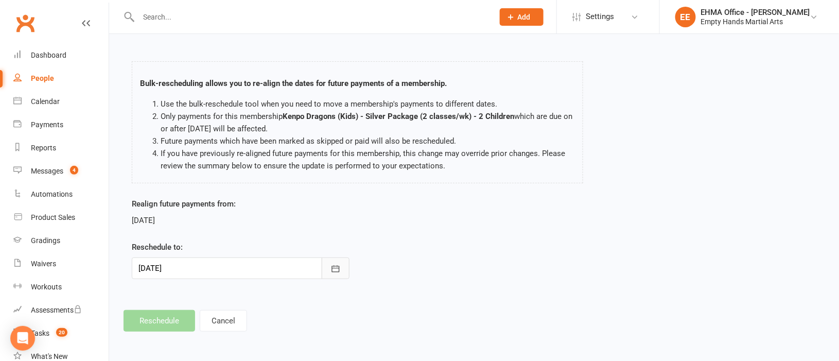
click at [343, 269] on button "button" at bounding box center [336, 268] width 28 height 22
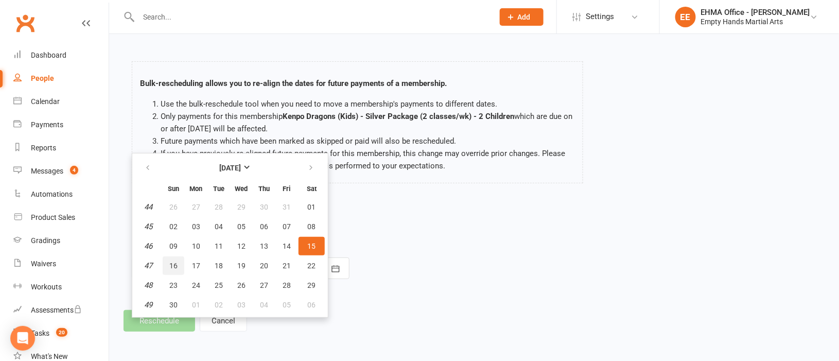
click at [172, 261] on span "16" at bounding box center [173, 265] width 8 height 8
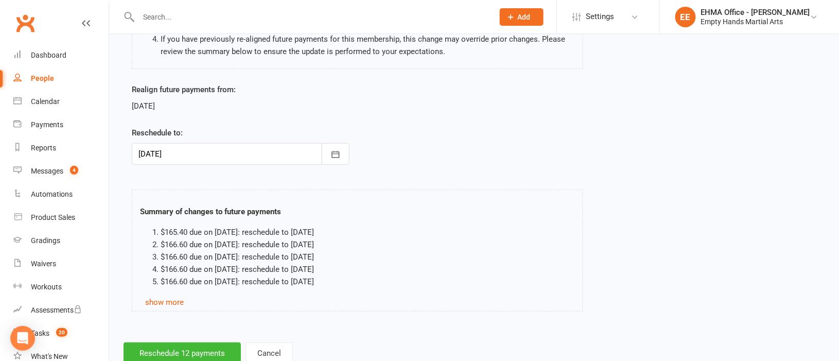
scroll to position [176, 0]
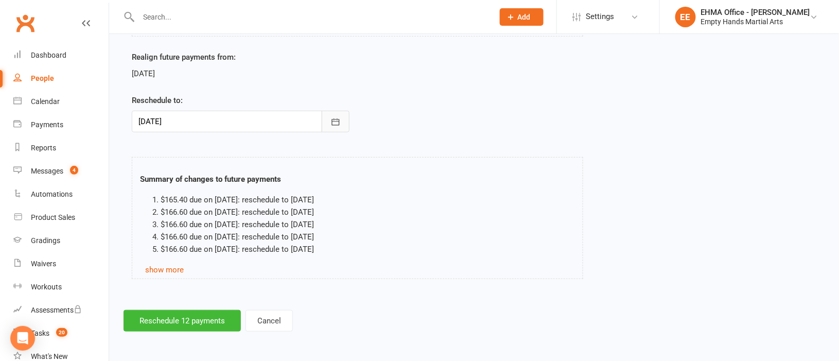
click at [338, 126] on icon "button" at bounding box center [335, 122] width 10 height 10
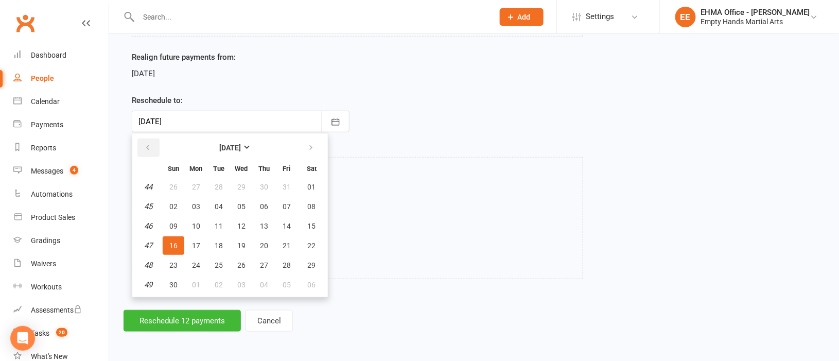
click at [144, 142] on button "button" at bounding box center [148, 147] width 22 height 19
click at [262, 222] on span "16" at bounding box center [264, 226] width 8 height 8
type input "16 Oct 2025"
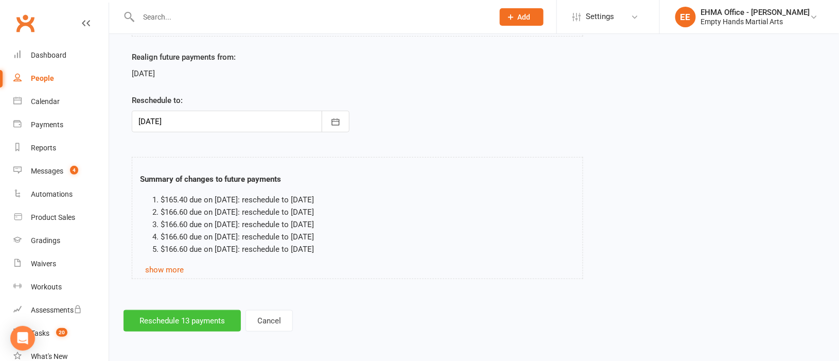
click at [201, 318] on button "Reschedule 13 payments" at bounding box center [181, 321] width 117 height 22
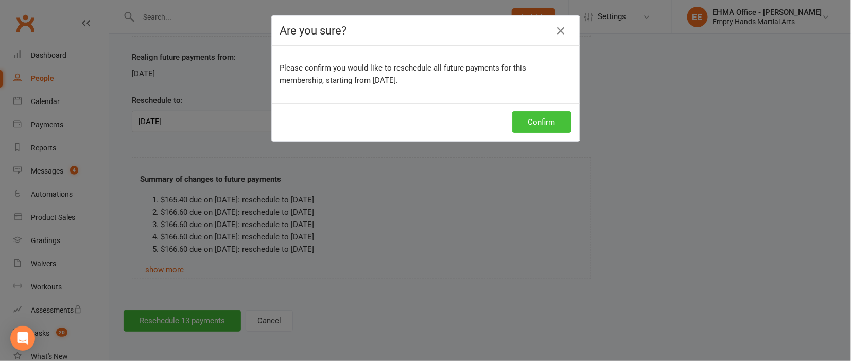
click at [520, 124] on button "Confirm" at bounding box center [541, 122] width 59 height 22
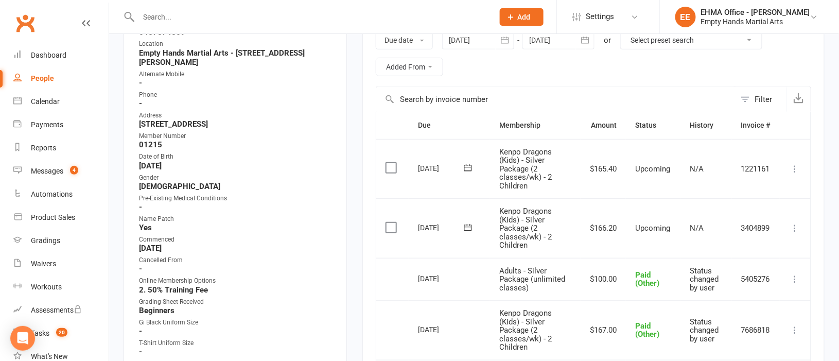
scroll to position [154, 0]
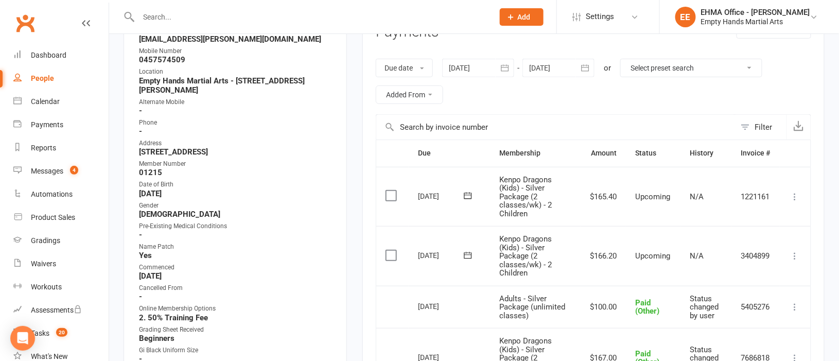
click at [555, 68] on div at bounding box center [558, 68] width 72 height 19
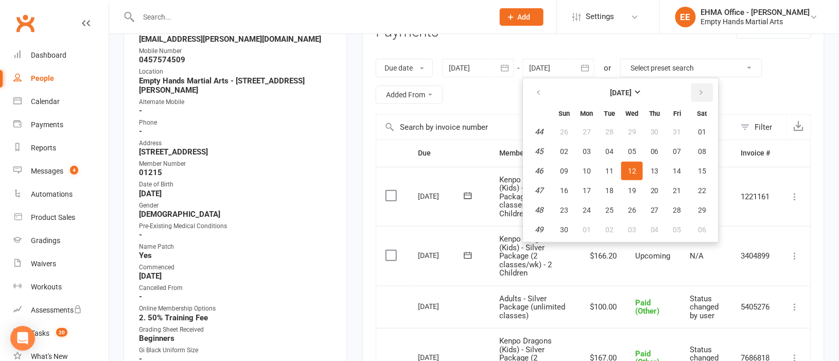
click at [694, 88] on button "button" at bounding box center [702, 92] width 22 height 19
click at [699, 148] on span "10" at bounding box center [702, 151] width 8 height 8
type input "10 Jan 2026"
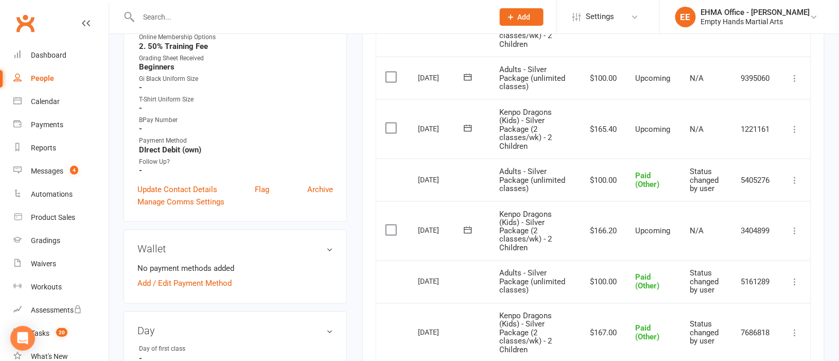
scroll to position [463, 0]
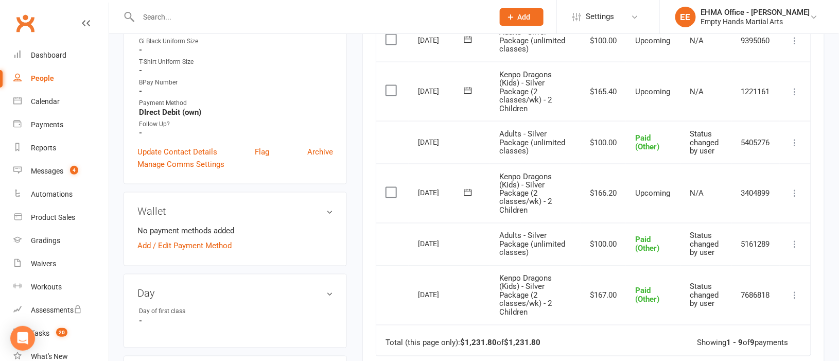
click at [790, 195] on icon at bounding box center [795, 193] width 10 height 10
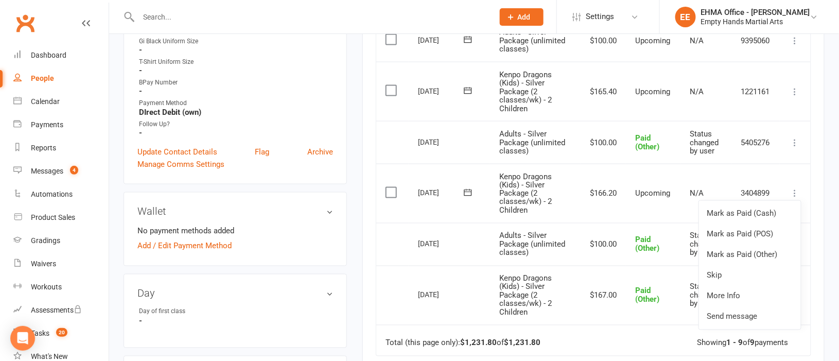
click at [797, 91] on icon at bounding box center [795, 91] width 10 height 10
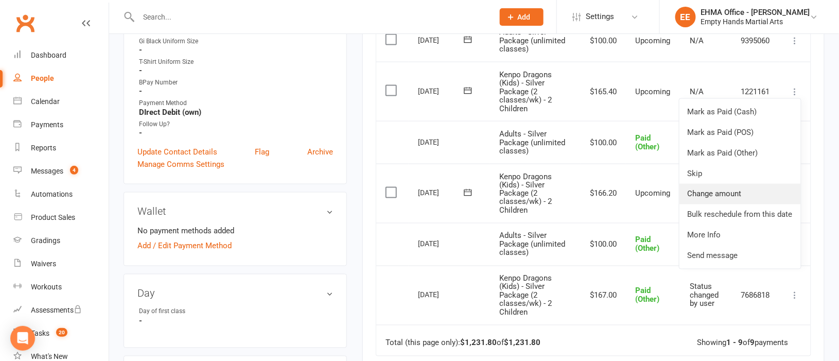
click at [735, 193] on link "Change amount" at bounding box center [739, 194] width 121 height 21
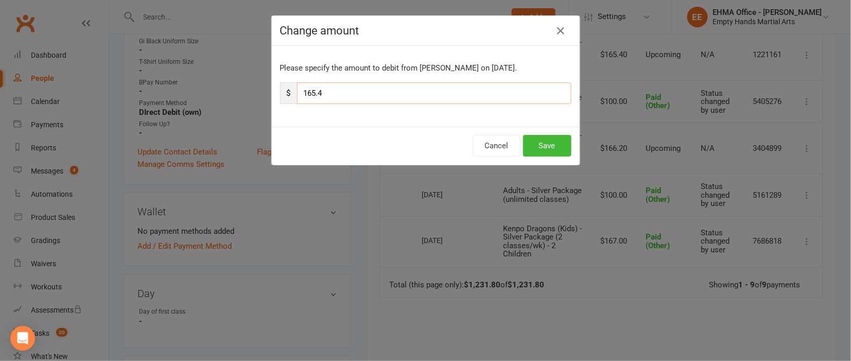
click at [351, 92] on input "165.4" at bounding box center [434, 93] width 274 height 22
type input "167.00"
click at [544, 141] on button "Save" at bounding box center [547, 146] width 48 height 22
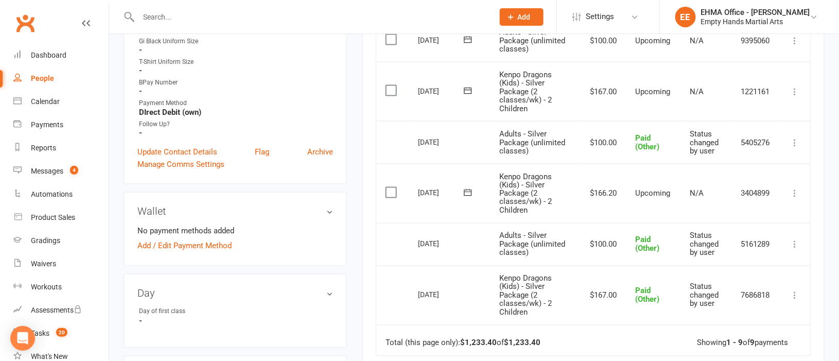
click at [796, 90] on icon at bounding box center [795, 91] width 10 height 10
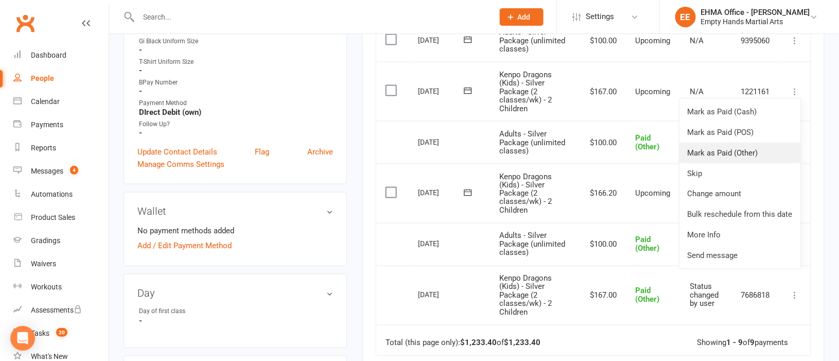
click at [719, 149] on link "Mark as Paid (Other)" at bounding box center [739, 153] width 121 height 21
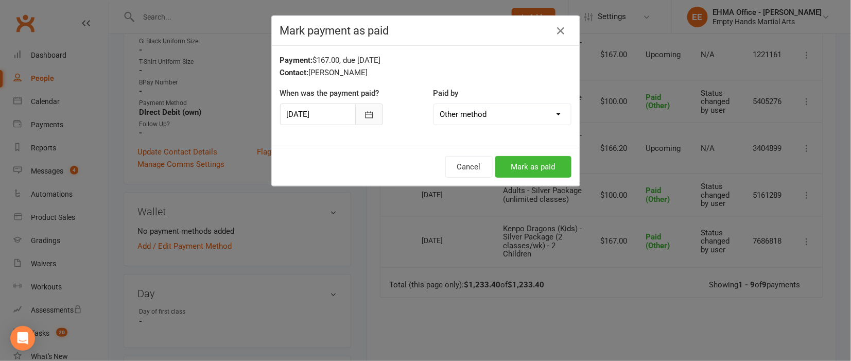
click at [365, 114] on icon "button" at bounding box center [369, 114] width 8 height 7
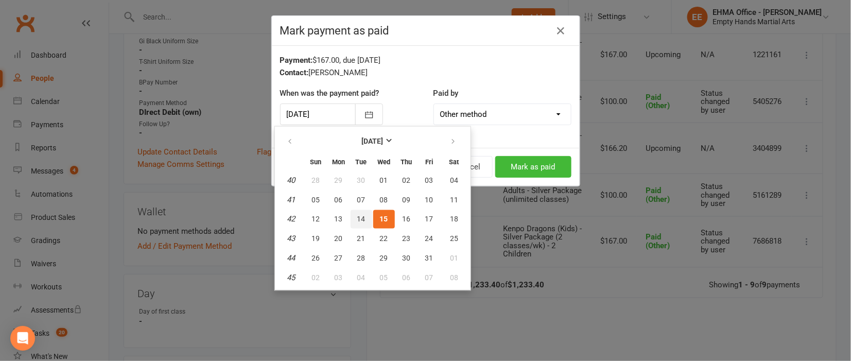
click at [360, 211] on button "14" at bounding box center [361, 219] width 22 height 19
type input "14 Oct 2025"
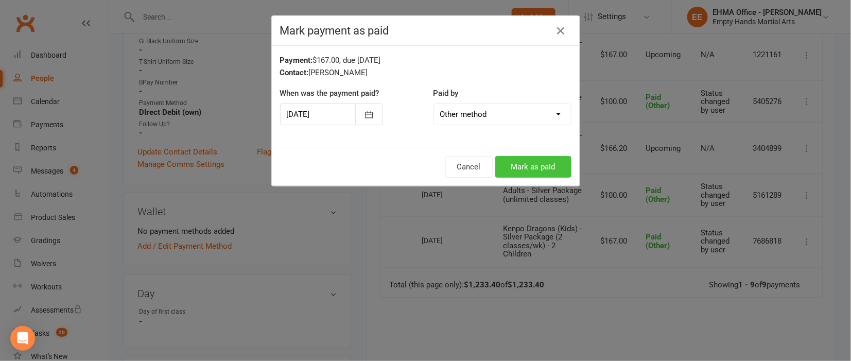
click at [533, 162] on button "Mark as paid" at bounding box center [533, 167] width 76 height 22
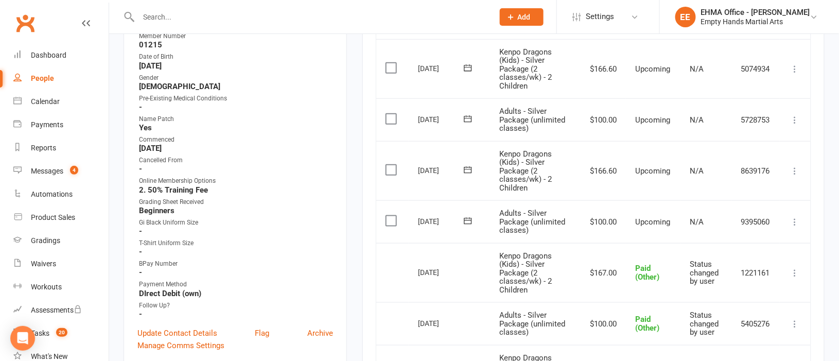
scroll to position [308, 0]
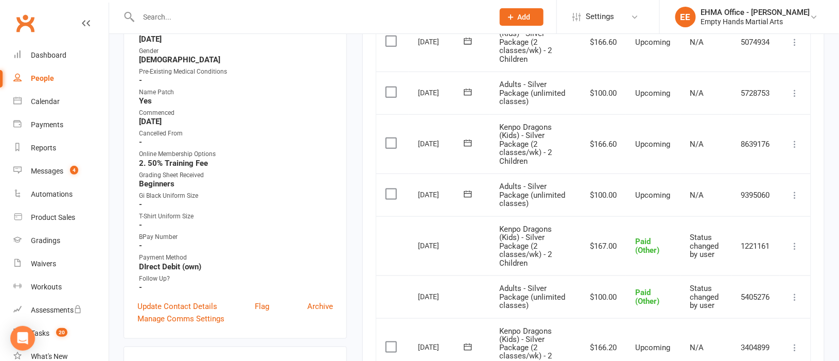
click at [795, 146] on icon at bounding box center [795, 144] width 10 height 10
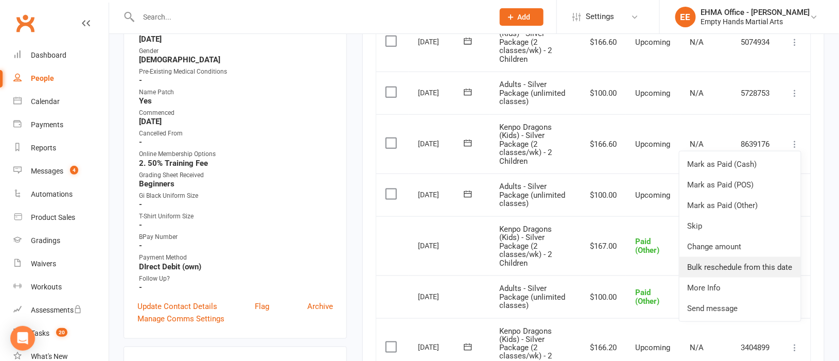
click at [749, 263] on link "Bulk reschedule from this date" at bounding box center [739, 267] width 121 height 21
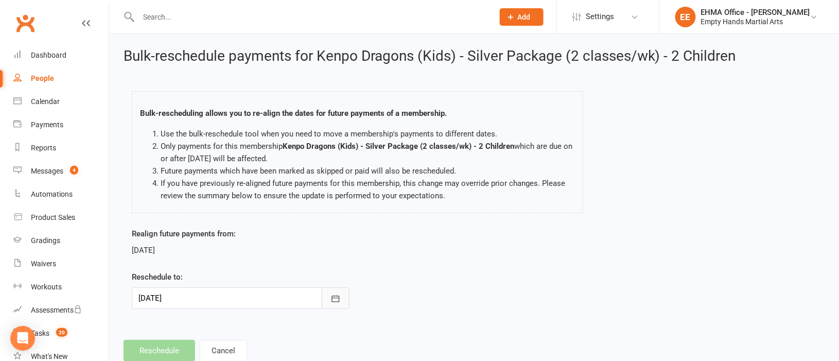
click at [335, 297] on icon "button" at bounding box center [335, 298] width 10 height 10
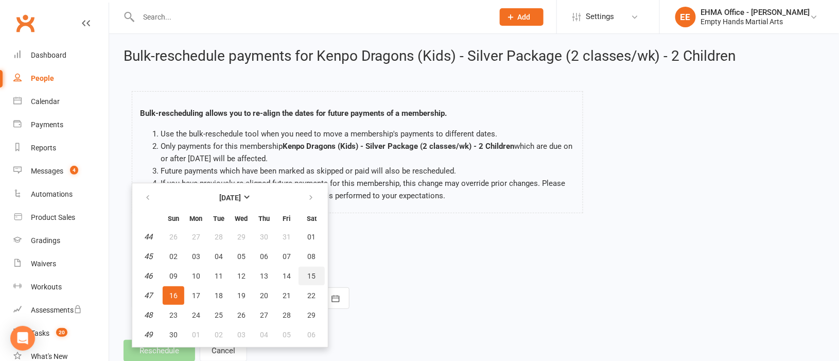
click at [308, 272] on span "15" at bounding box center [312, 276] width 8 height 8
type input "15 Nov 2025"
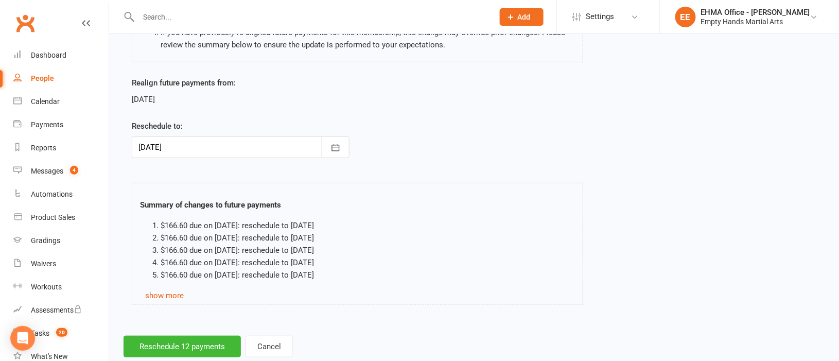
scroll to position [154, 0]
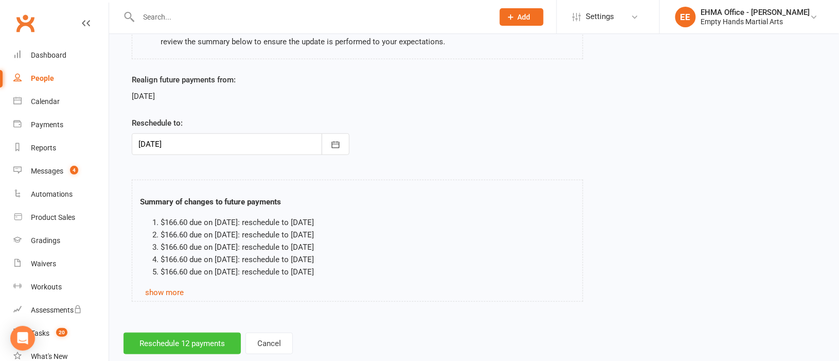
click at [213, 339] on button "Reschedule 12 payments" at bounding box center [181, 343] width 117 height 22
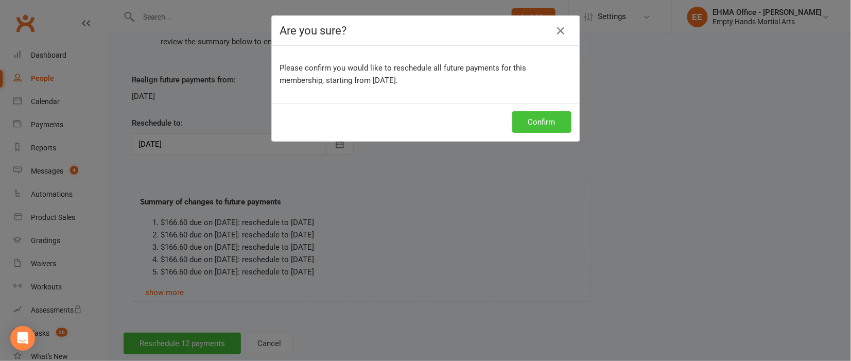
click at [528, 125] on button "Confirm" at bounding box center [541, 122] width 59 height 22
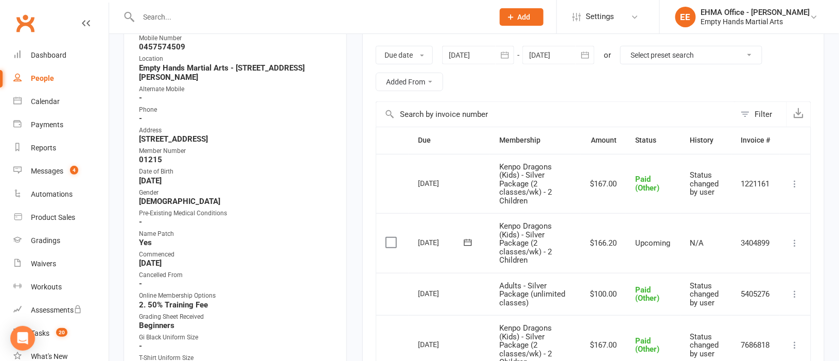
scroll to position [77, 0]
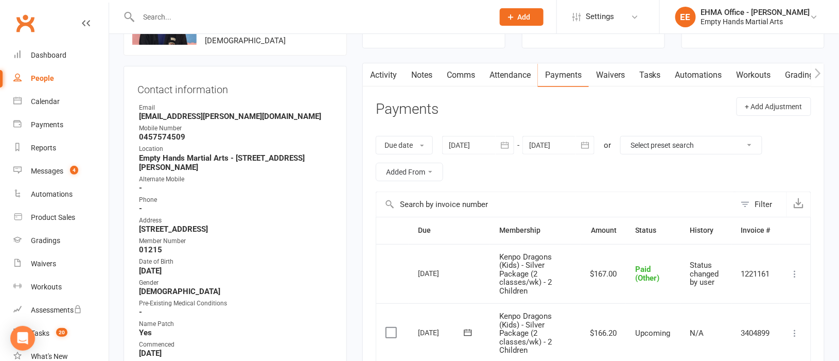
click at [480, 152] on div at bounding box center [478, 145] width 72 height 19
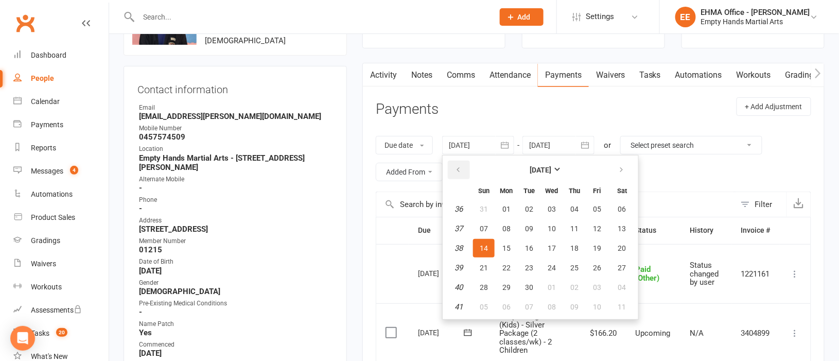
click at [458, 166] on icon "button" at bounding box center [457, 170] width 7 height 8
click at [480, 224] on span "06" at bounding box center [484, 228] width 8 height 8
type input "06 Jul 2025"
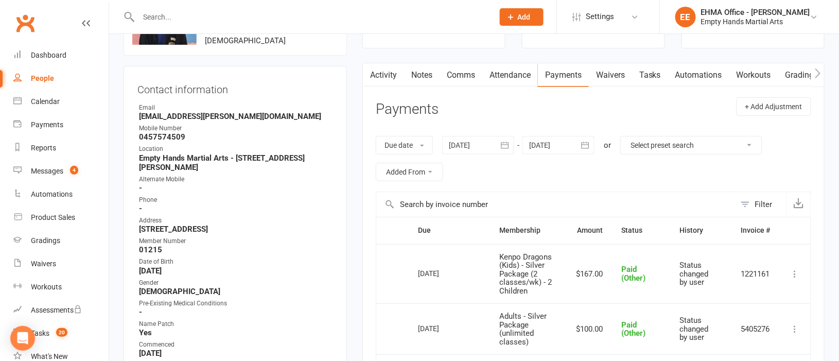
click at [560, 144] on div at bounding box center [558, 145] width 72 height 19
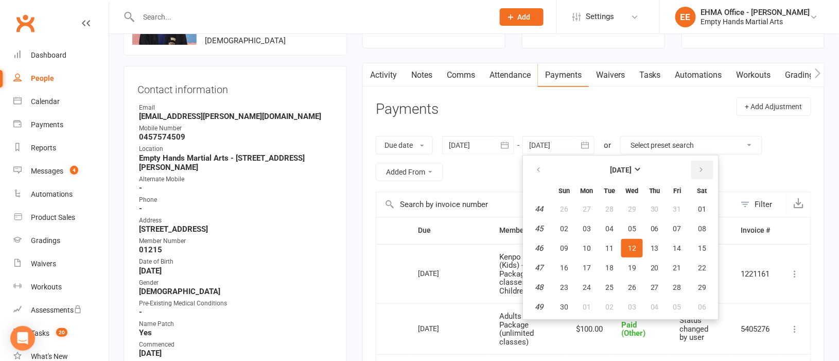
click at [699, 168] on icon "button" at bounding box center [701, 170] width 7 height 8
click at [696, 222] on button "10" at bounding box center [702, 228] width 26 height 19
type input "10 Jan 2026"
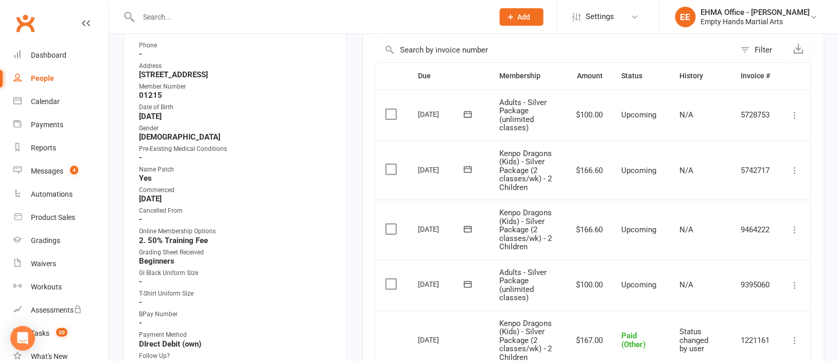
scroll to position [308, 0]
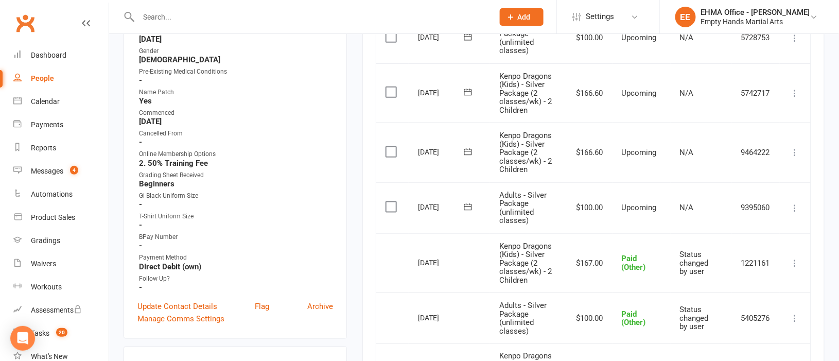
click at [794, 153] on icon at bounding box center [795, 152] width 10 height 10
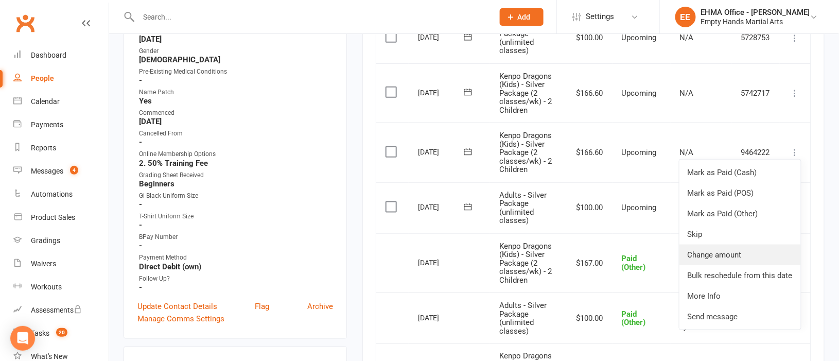
click at [743, 251] on link "Change amount" at bounding box center [739, 254] width 121 height 21
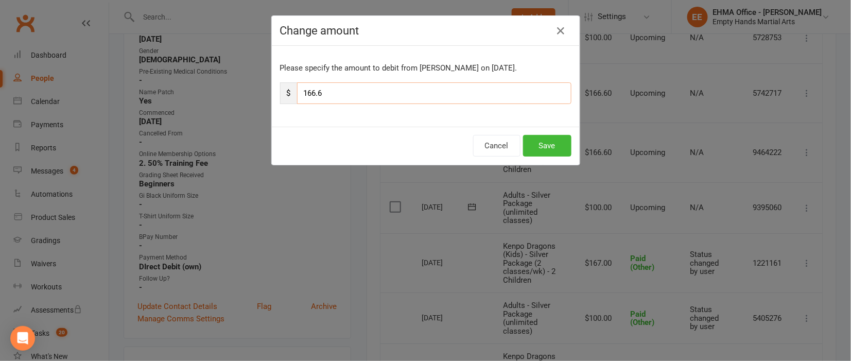
click at [368, 94] on input "166.6" at bounding box center [434, 93] width 274 height 22
type input "165.40"
click at [539, 138] on button "Save" at bounding box center [547, 146] width 48 height 22
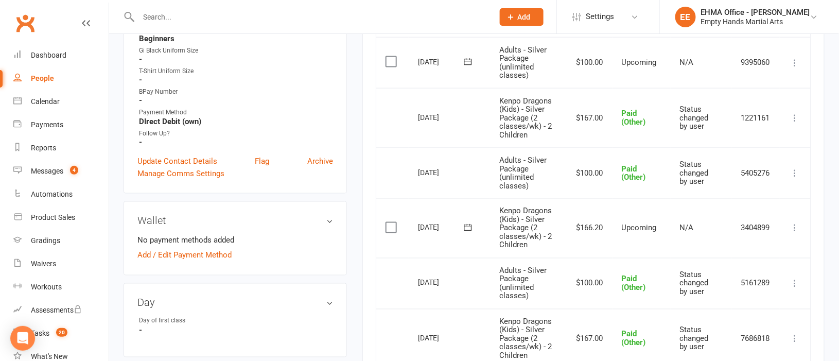
scroll to position [463, 0]
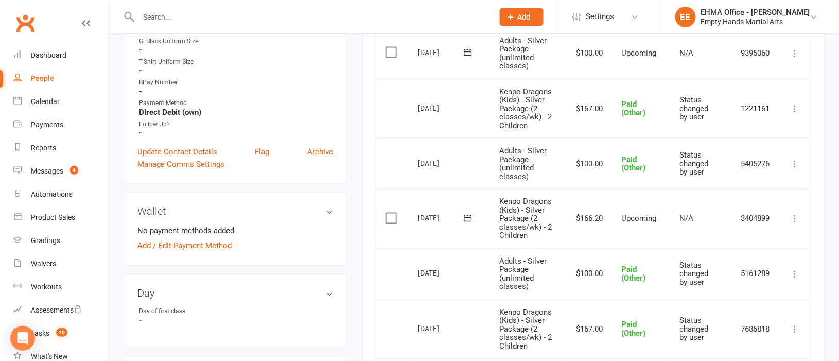
click at [791, 215] on icon at bounding box center [795, 219] width 10 height 10
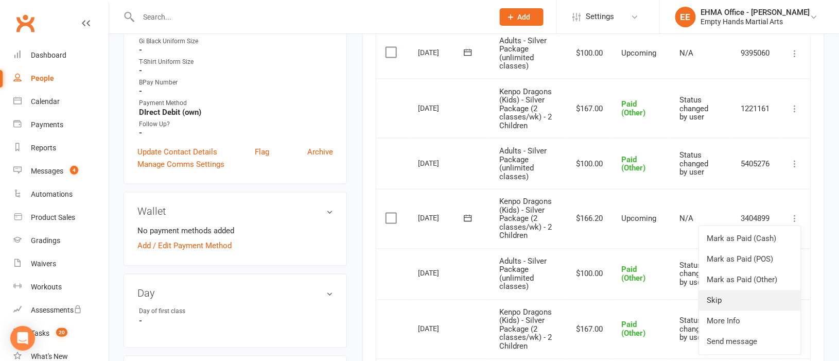
click at [732, 298] on link "Skip" at bounding box center [750, 300] width 102 height 21
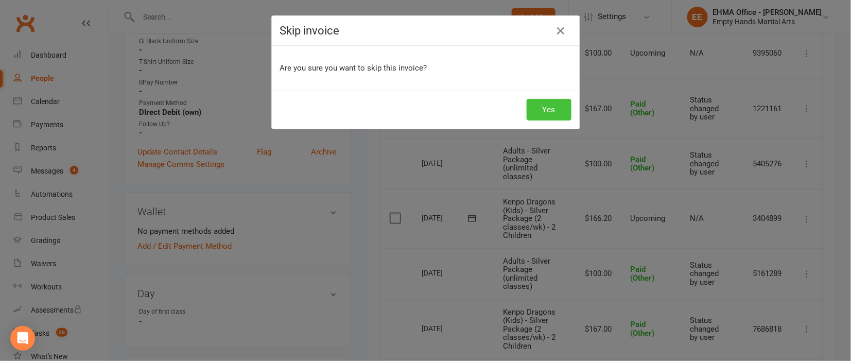
click at [539, 110] on button "Yes" at bounding box center [548, 110] width 45 height 22
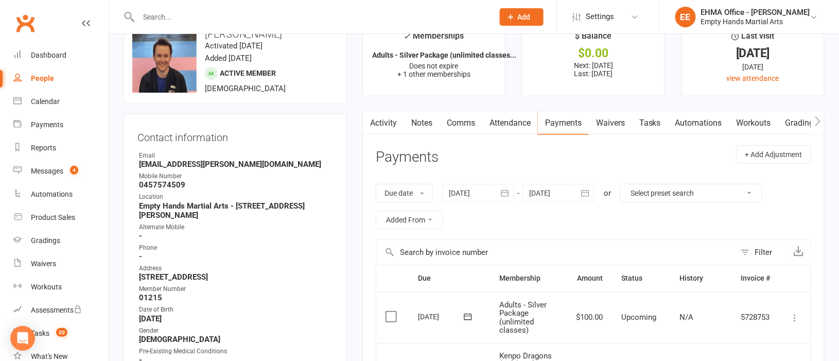
scroll to position [0, 0]
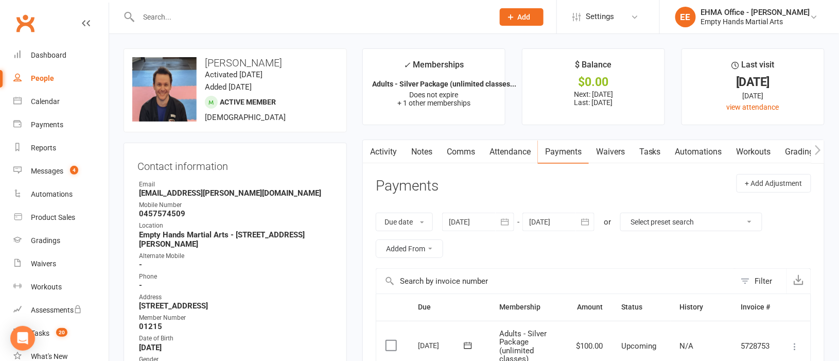
click at [425, 152] on link "Notes" at bounding box center [422, 152] width 36 height 24
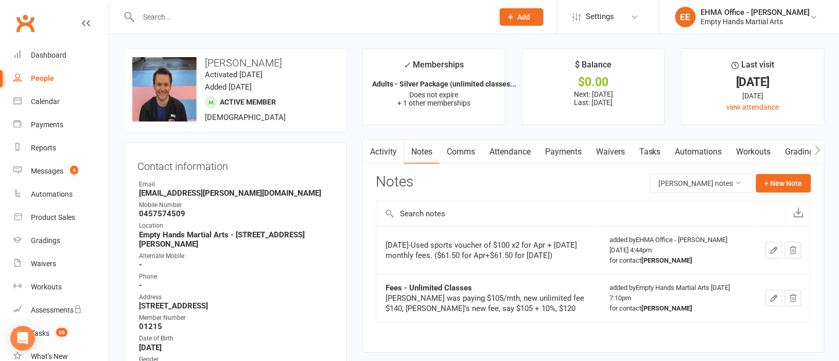
click at [383, 150] on link "Activity" at bounding box center [383, 152] width 41 height 24
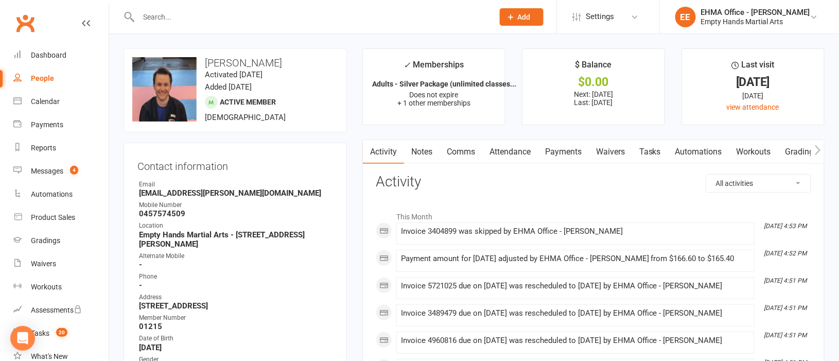
click at [571, 152] on link "Payments" at bounding box center [563, 152] width 51 height 24
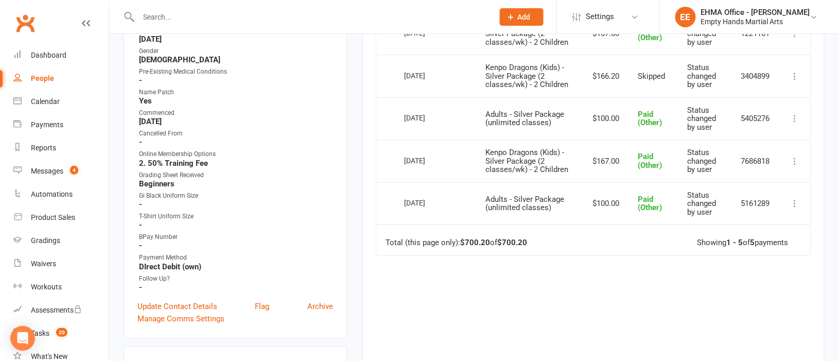
scroll to position [154, 0]
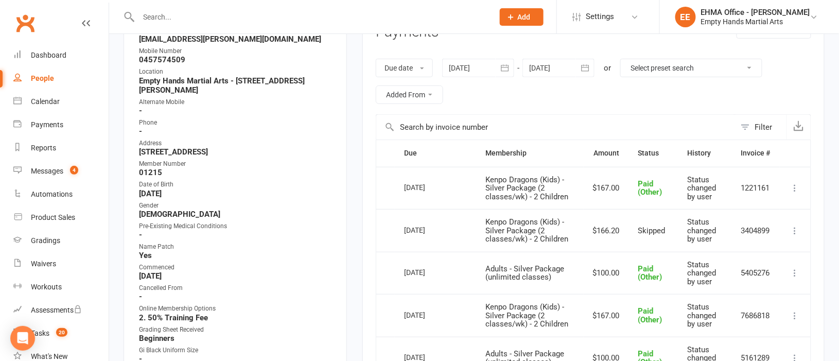
click at [480, 66] on div at bounding box center [478, 68] width 72 height 19
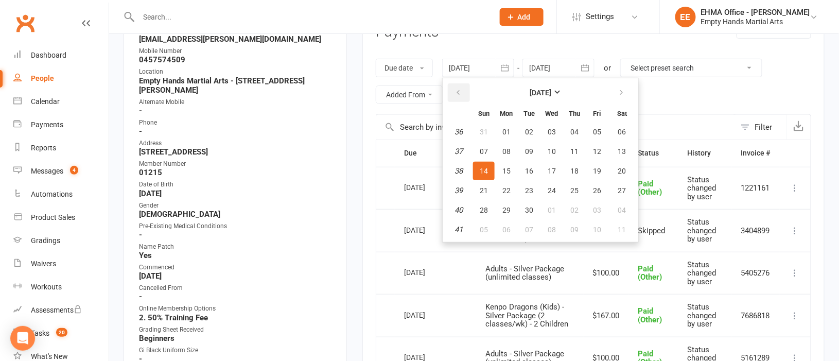
click at [459, 87] on button "button" at bounding box center [459, 92] width 22 height 19
click at [482, 147] on span "08" at bounding box center [484, 151] width 8 height 8
type input "08 Jun 2025"
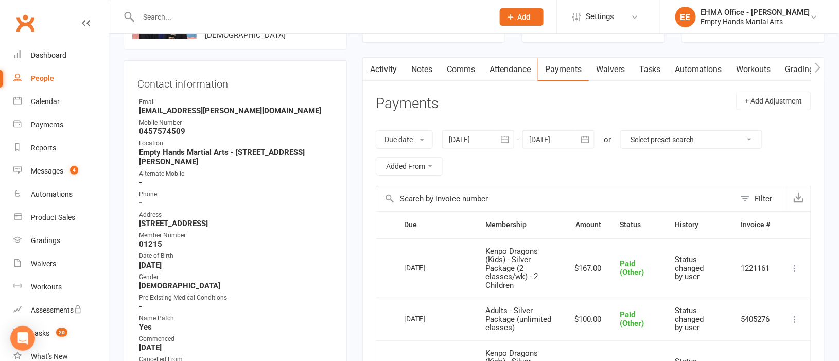
scroll to position [77, 0]
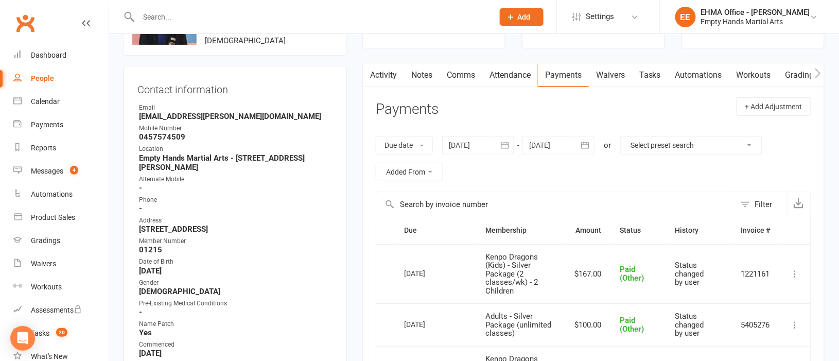
click at [553, 147] on div at bounding box center [558, 145] width 72 height 19
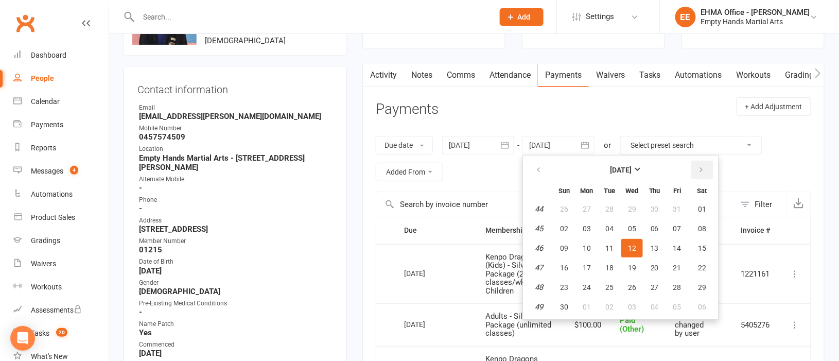
click at [703, 165] on button "button" at bounding box center [702, 170] width 22 height 19
click at [701, 221] on button "10" at bounding box center [702, 228] width 26 height 19
type input "10 Jan 2026"
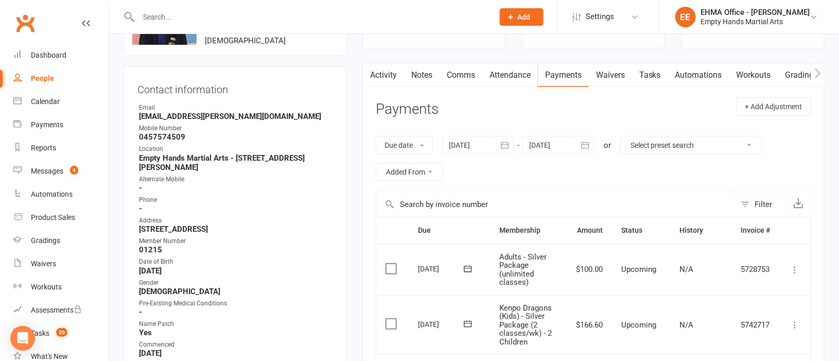
click at [426, 76] on link "Notes" at bounding box center [422, 75] width 36 height 24
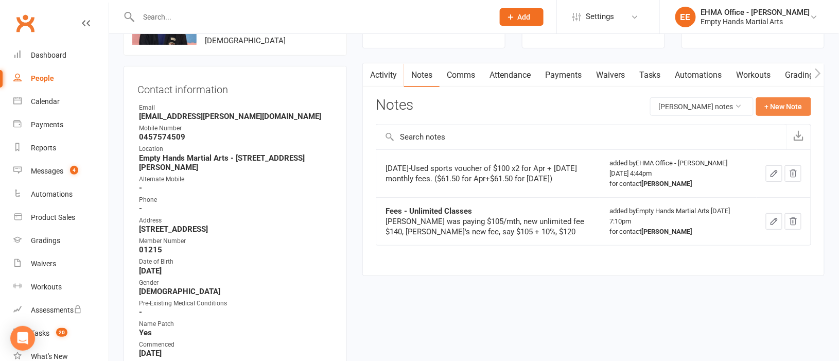
click at [789, 111] on button "+ New Note" at bounding box center [783, 106] width 55 height 19
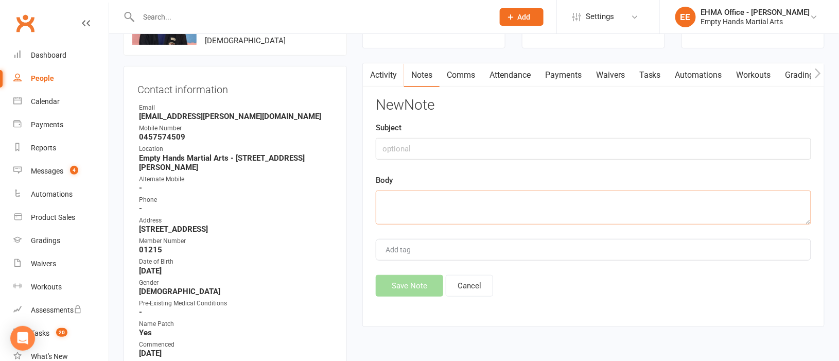
click at [483, 203] on textarea at bounding box center [593, 207] width 435 height 34
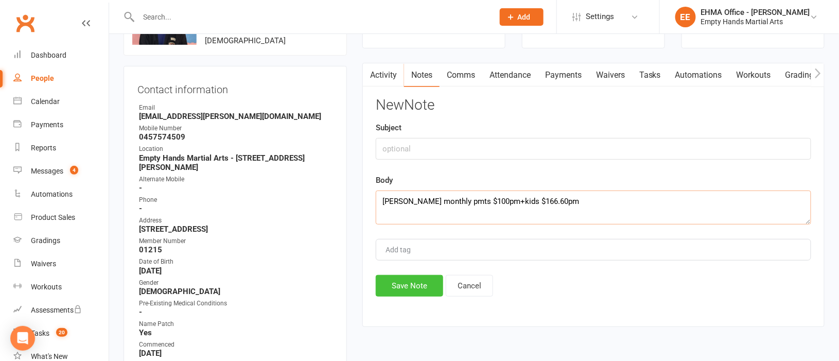
type textarea "[PERSON_NAME] monthly pmts $100pm+kids $166.60pm"
click at [426, 278] on button "Save Note" at bounding box center [409, 286] width 67 height 22
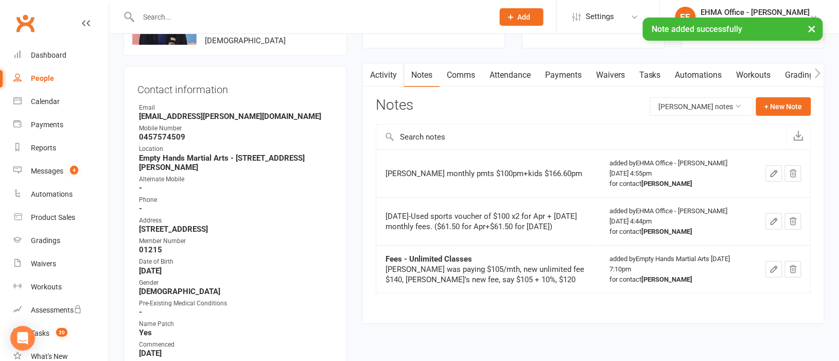
click at [571, 69] on link "Payments" at bounding box center [563, 75] width 51 height 24
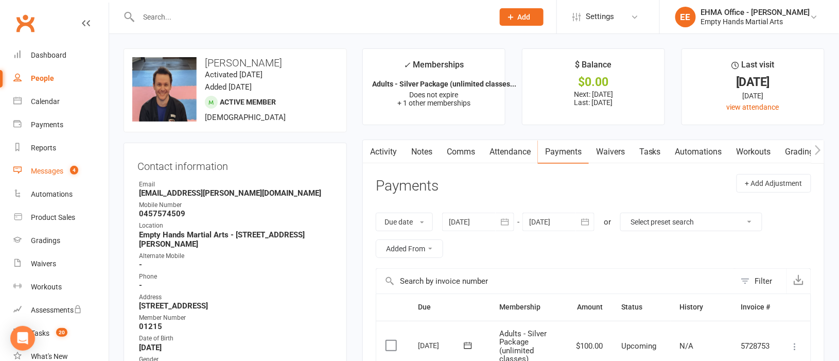
click at [46, 170] on div "Messages" at bounding box center [47, 171] width 32 height 8
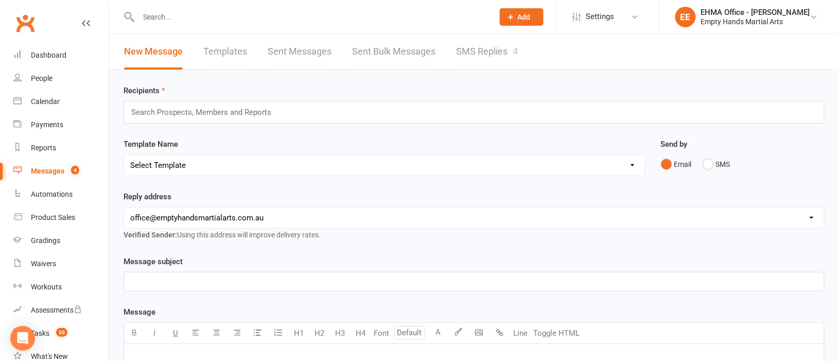
click at [223, 54] on link "Templates" at bounding box center [225, 52] width 44 height 36
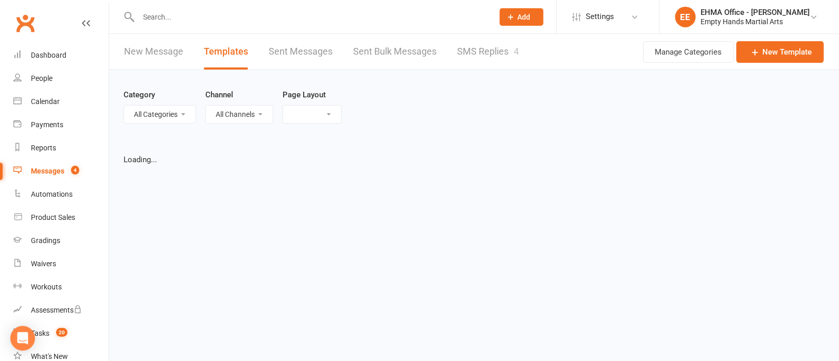
select select "list"
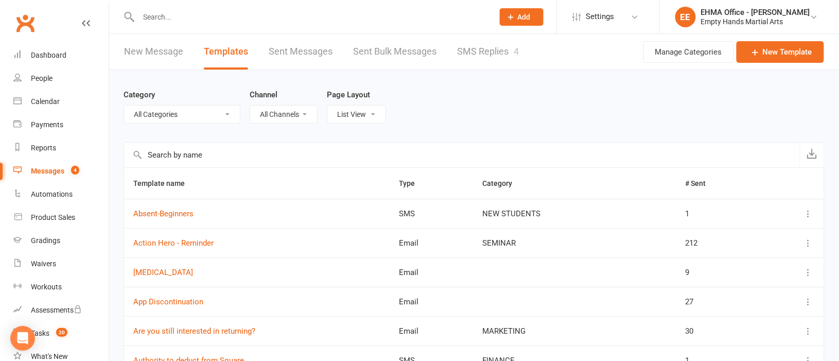
click at [200, 112] on select "All Categories (No category) CLASS TIMES & CHANGES [MEDICAL_DATA] EMPLOYEES FEE…" at bounding box center [182, 113] width 116 height 17
select select "5979"
click at [124, 105] on select "All Categories (No category) CLASS TIMES & CHANGES [MEDICAL_DATA] EMPLOYEES FEE…" at bounding box center [182, 113] width 116 height 17
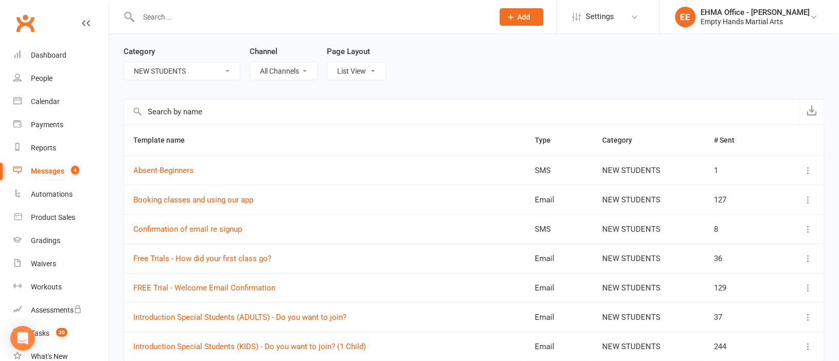
scroll to position [77, 0]
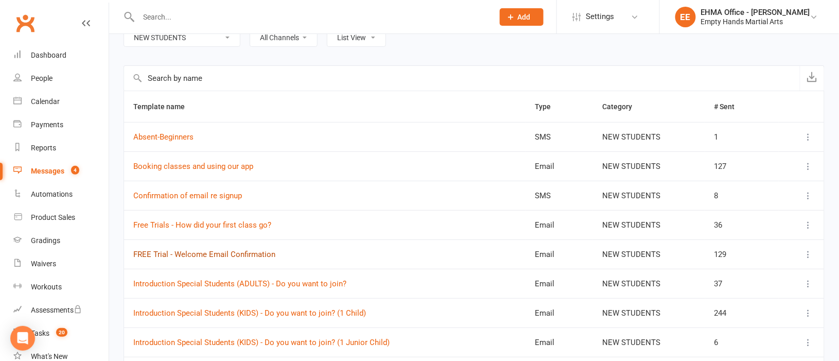
click at [257, 254] on link "FREE Trial - Welcome Email Confirmation" at bounding box center [204, 254] width 142 height 9
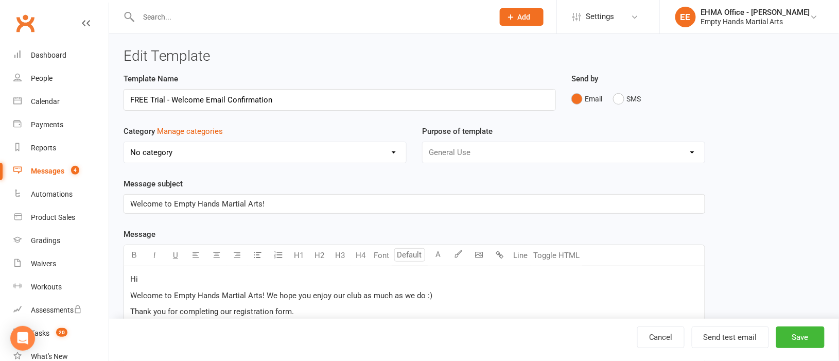
select select "5979"
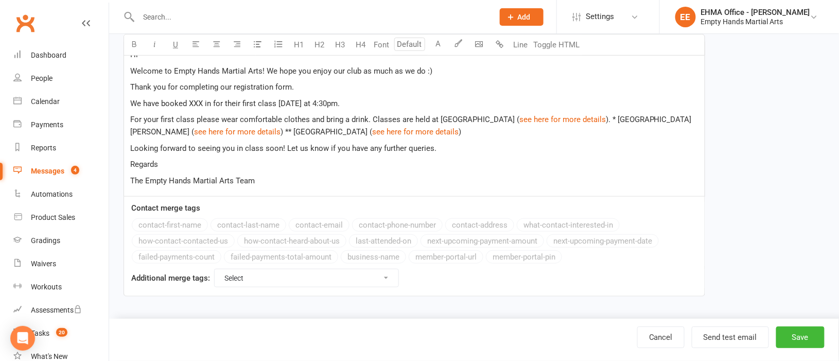
click at [457, 142] on p "Looking forward to seeing you in class soon! Let us know if you have any furthe…" at bounding box center [414, 148] width 568 height 12
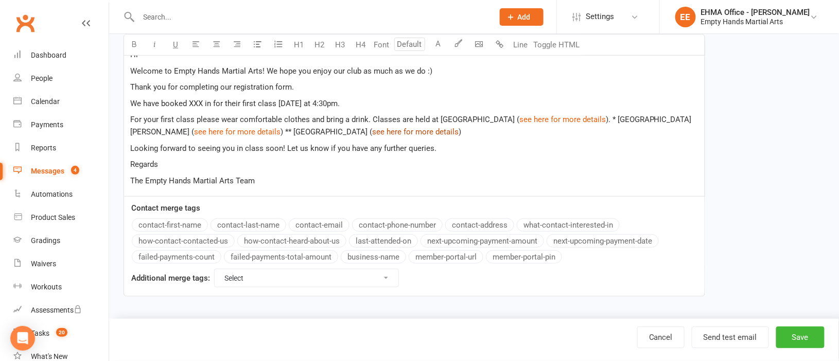
click at [445, 132] on span "see here for more details" at bounding box center [415, 131] width 86 height 9
click at [661, 332] on link "Cancel" at bounding box center [660, 337] width 47 height 22
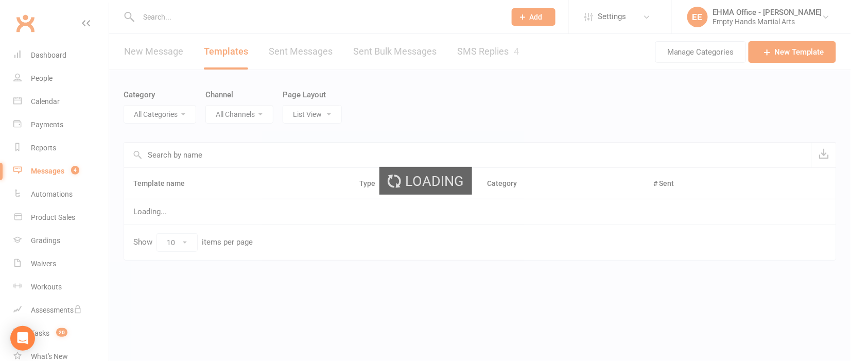
select select "5979"
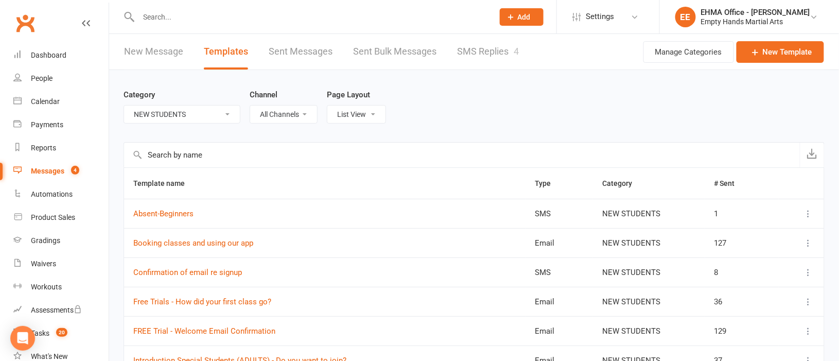
scroll to position [154, 0]
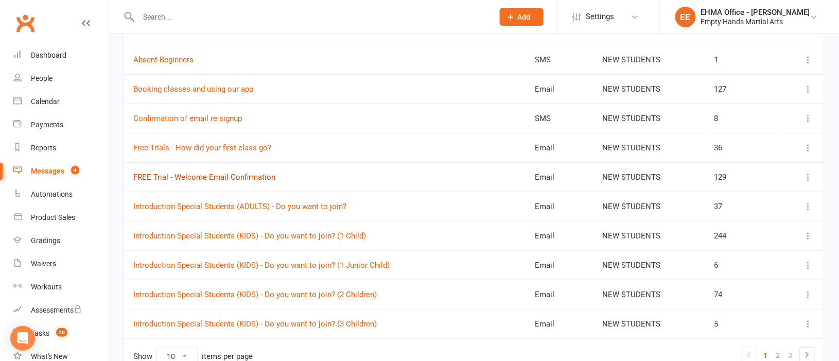
click at [229, 174] on link "FREE Trial - Welcome Email Confirmation" at bounding box center [204, 176] width 142 height 9
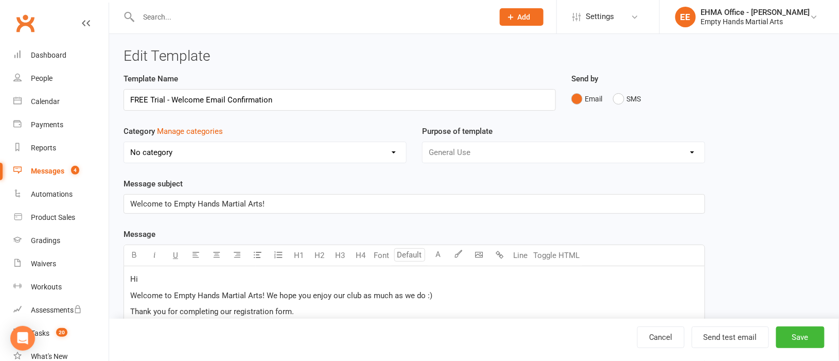
select select "5979"
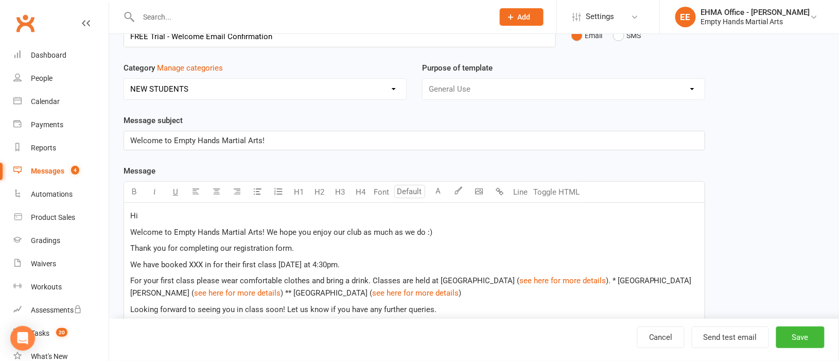
scroll to position [154, 0]
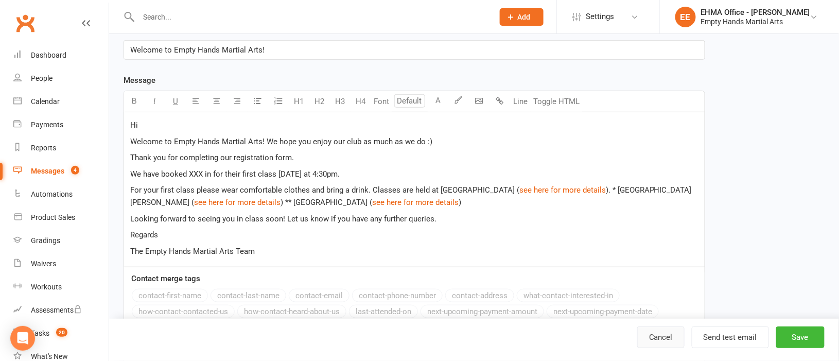
click at [653, 333] on link "Cancel" at bounding box center [660, 337] width 47 height 22
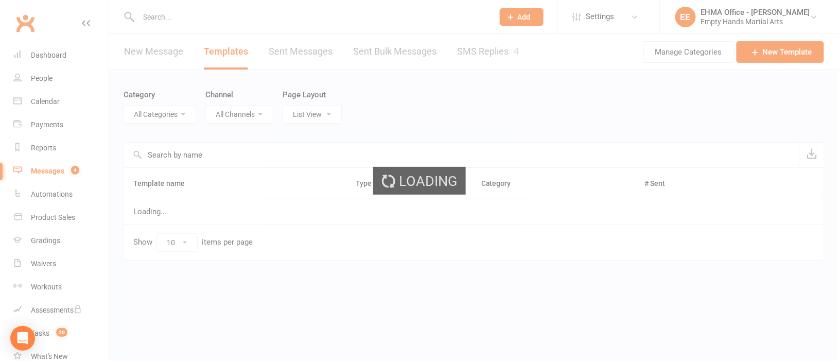
select select "5979"
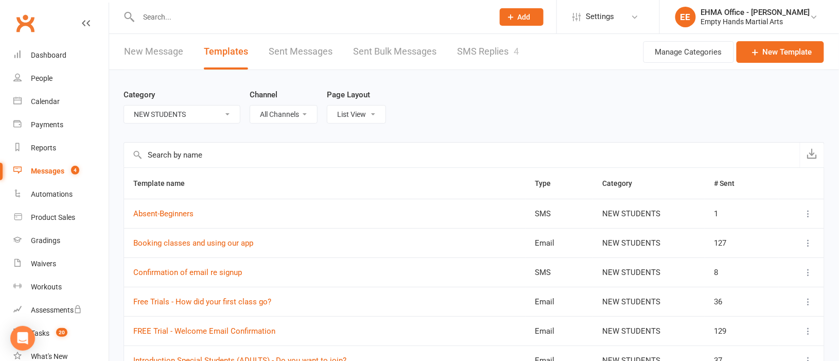
click at [810, 329] on icon at bounding box center [808, 331] width 10 height 10
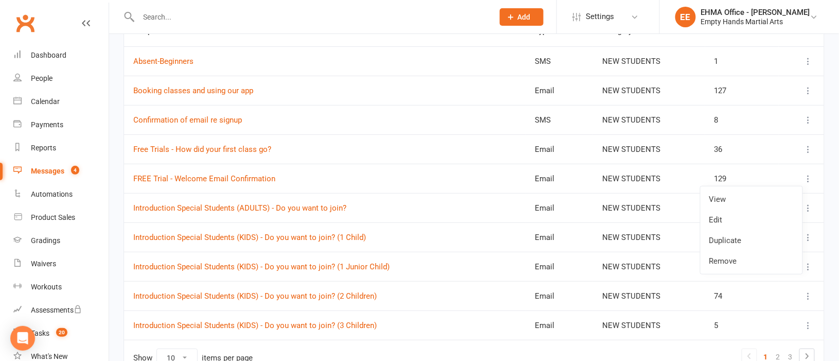
scroll to position [154, 0]
click at [32, 74] on div "People" at bounding box center [42, 78] width 22 height 8
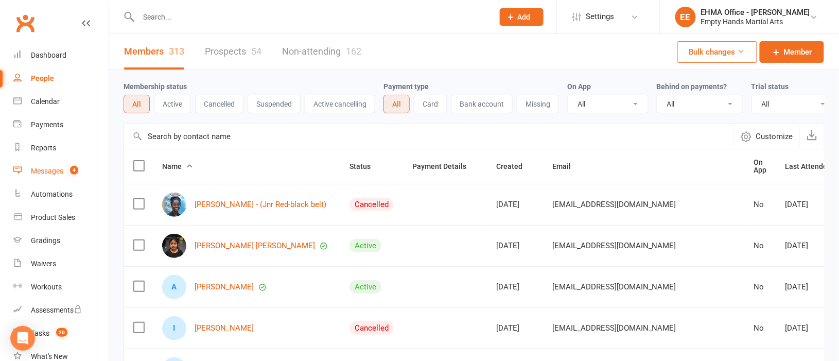
click at [49, 167] on div "Messages" at bounding box center [47, 171] width 32 height 8
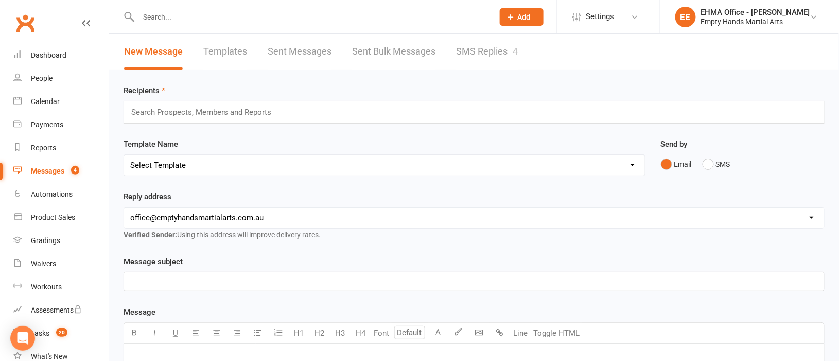
click at [217, 55] on link "Templates" at bounding box center [225, 52] width 44 height 36
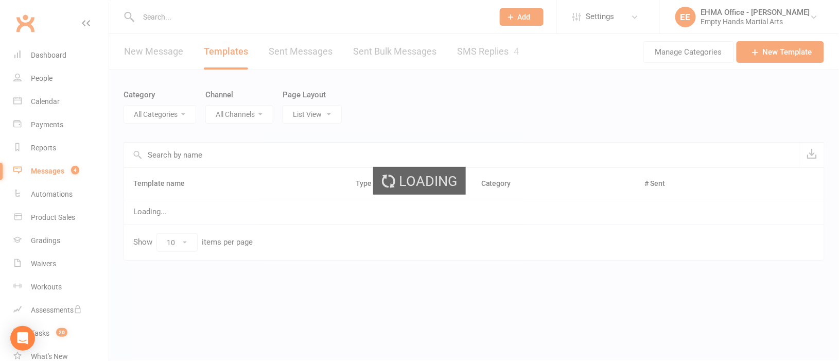
select select "5979"
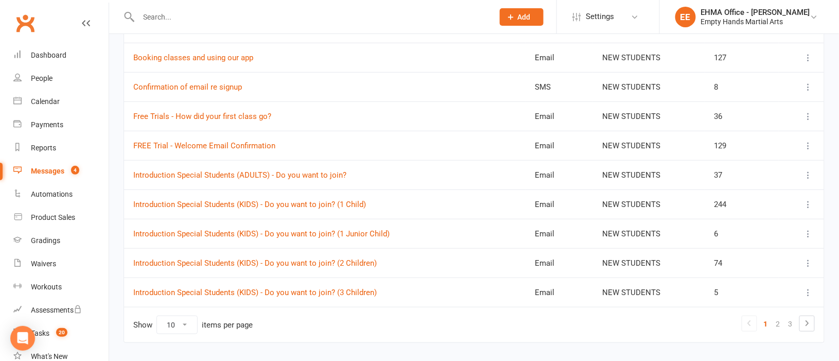
scroll to position [212, 0]
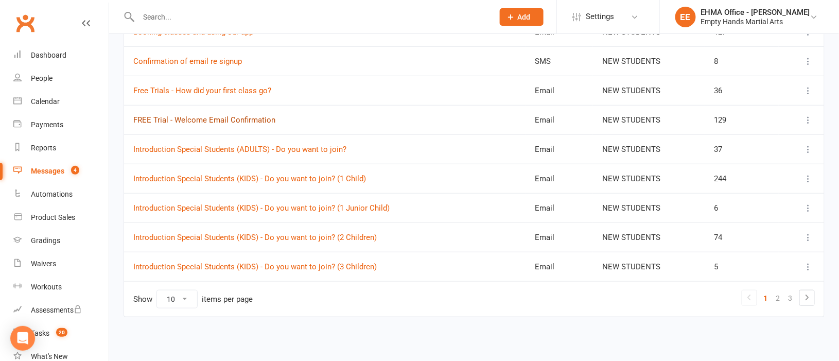
click at [226, 119] on link "FREE Trial - Welcome Email Confirmation" at bounding box center [204, 119] width 142 height 9
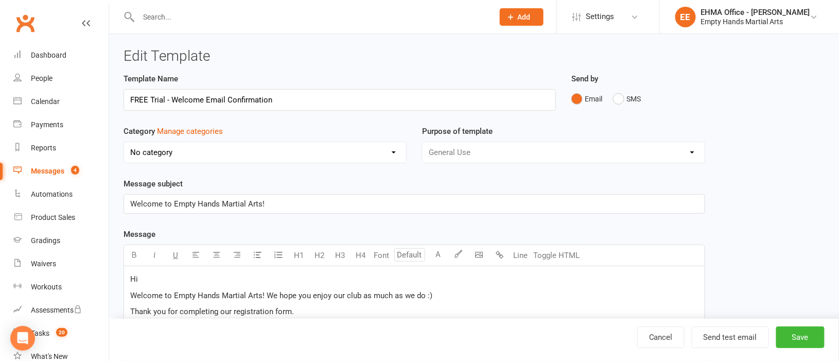
select select "5979"
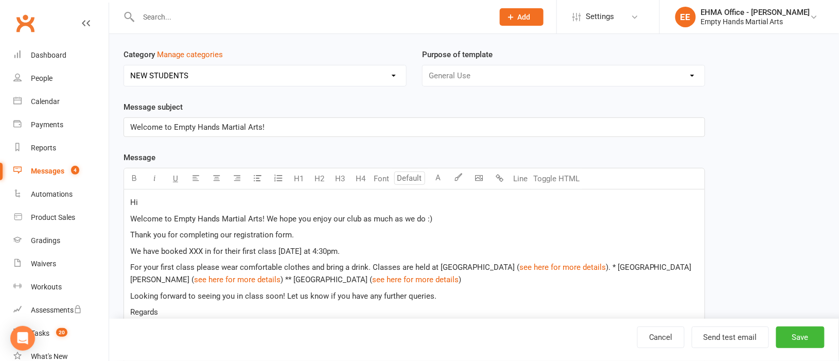
scroll to position [154, 0]
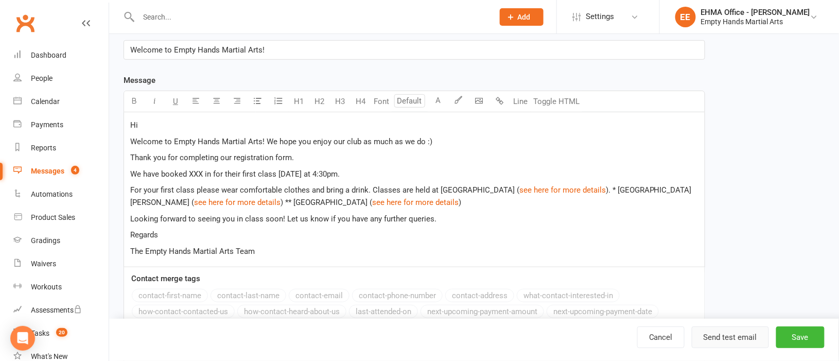
click at [723, 339] on button "Send test email" at bounding box center [730, 337] width 77 height 22
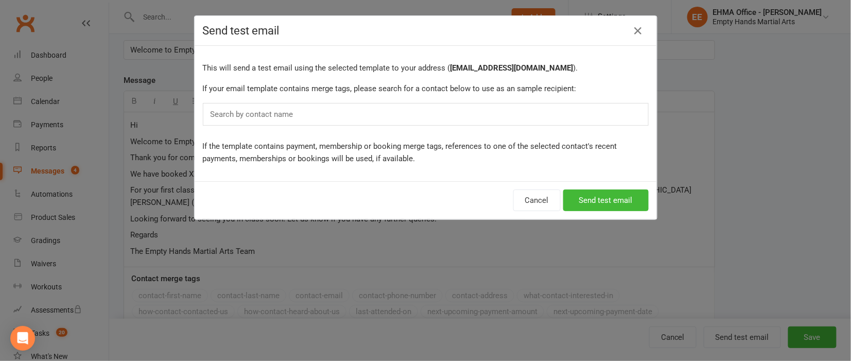
click at [343, 120] on div "Search by contact name" at bounding box center [426, 114] width 446 height 23
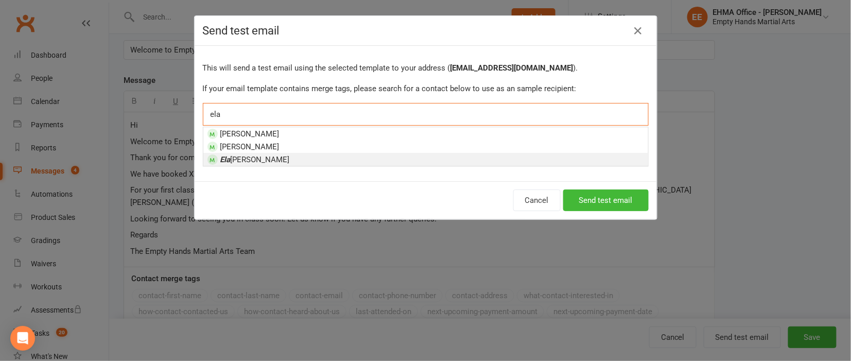
type input "ela"
click at [326, 156] on li "Ela ine Pretorius" at bounding box center [425, 159] width 445 height 13
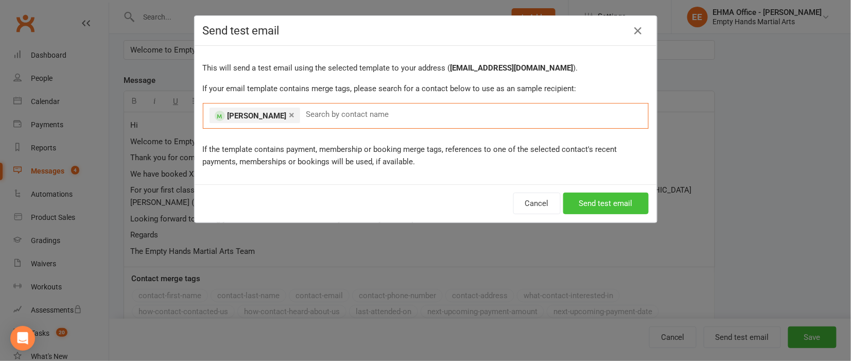
click at [580, 203] on button "Send test email" at bounding box center [605, 203] width 85 height 22
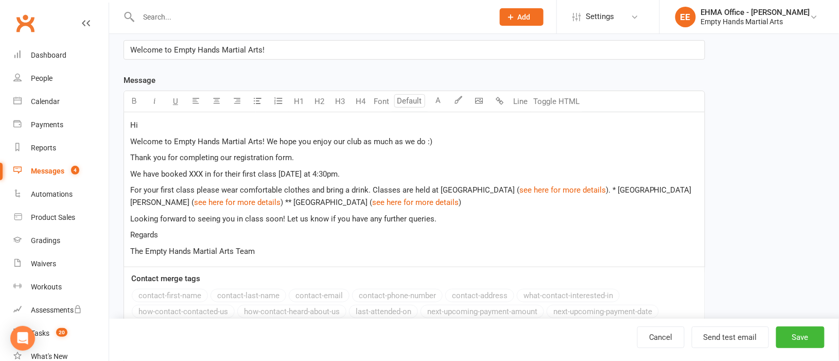
click at [280, 202] on span ") ** [GEOGRAPHIC_DATA] (" at bounding box center [326, 202] width 92 height 9
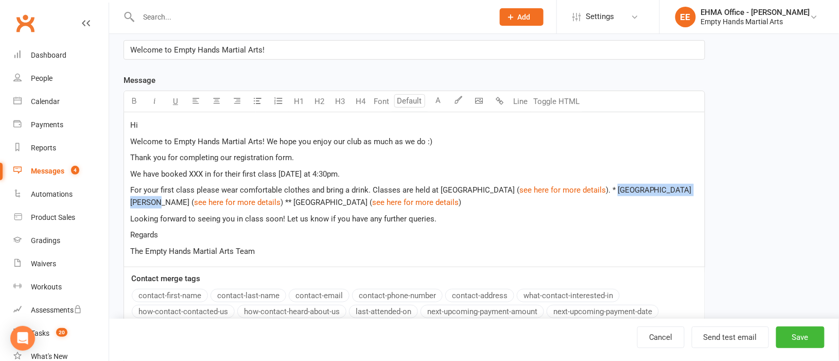
drag, startPoint x: 176, startPoint y: 200, endPoint x: 649, endPoint y: 190, distance: 473.5
click at [649, 190] on span "). * [GEOGRAPHIC_DATA][PERSON_NAME] (" at bounding box center [410, 196] width 561 height 22
click at [491, 211] on div "Hi Welcome to Empty Hands Martial Arts! We hope you enjoy our club as much as w…" at bounding box center [414, 189] width 580 height 154
drag, startPoint x: 178, startPoint y: 204, endPoint x: 643, endPoint y: 192, distance: 465.3
click at [643, 192] on span "). * [GEOGRAPHIC_DATA][PERSON_NAME] (" at bounding box center [410, 196] width 561 height 22
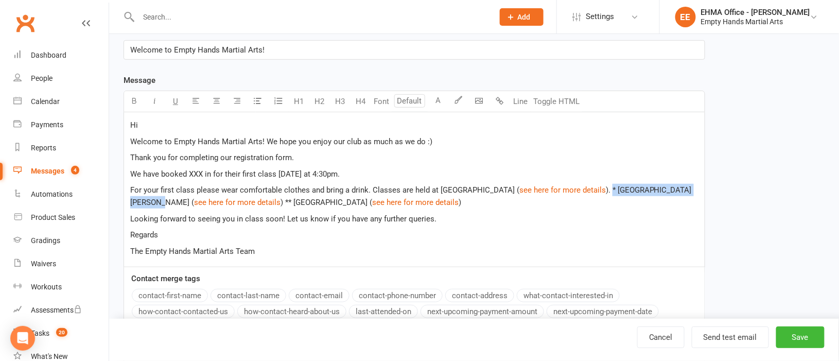
copy span "* St Francis Xavier School"
click at [480, 199] on p "For your first class please wear comfortable clothes and bring a drink. Classes…" at bounding box center [414, 196] width 568 height 25
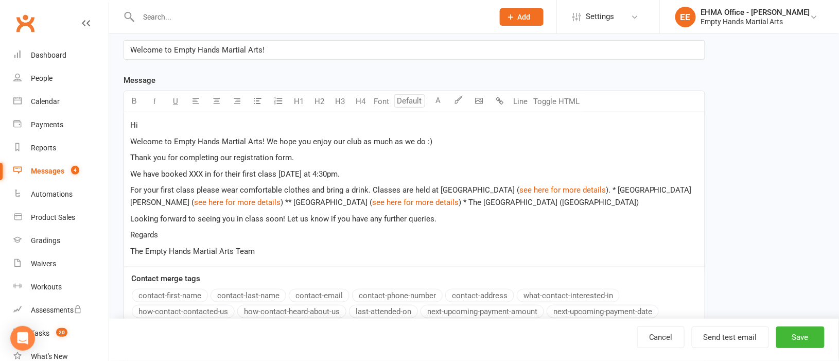
click at [280, 201] on span ") ** [GEOGRAPHIC_DATA] (" at bounding box center [326, 202] width 92 height 9
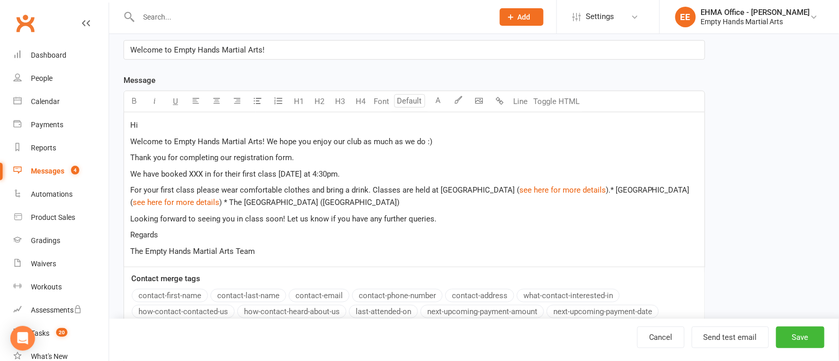
drag, startPoint x: 311, startPoint y: 186, endPoint x: 416, endPoint y: 183, distance: 105.5
click at [313, 187] on span "For your first class please wear comfortable clothes and bring a drink. Classes…" at bounding box center [324, 189] width 389 height 9
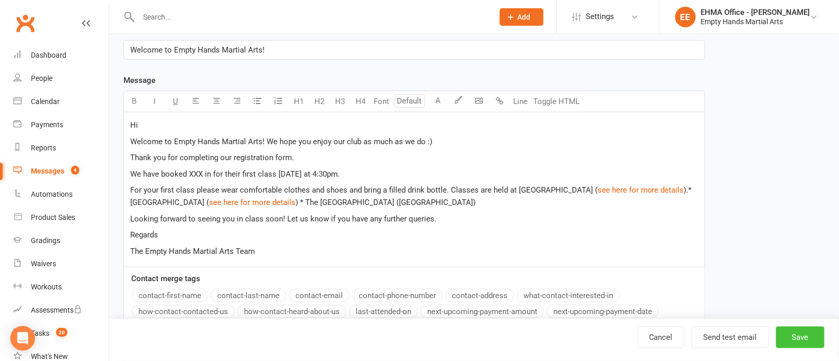
click at [808, 332] on button "Save" at bounding box center [800, 337] width 48 height 22
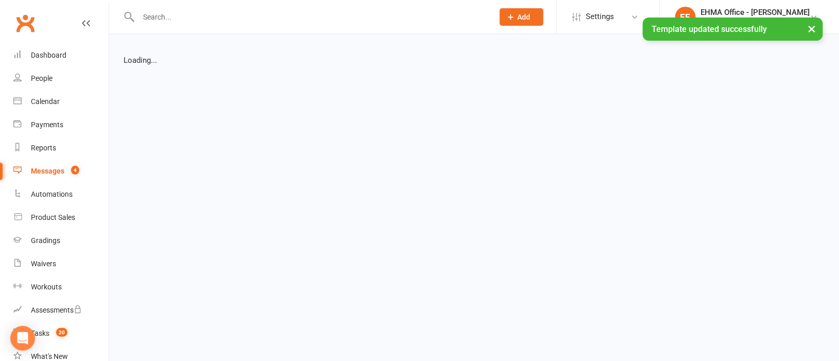
select select "list"
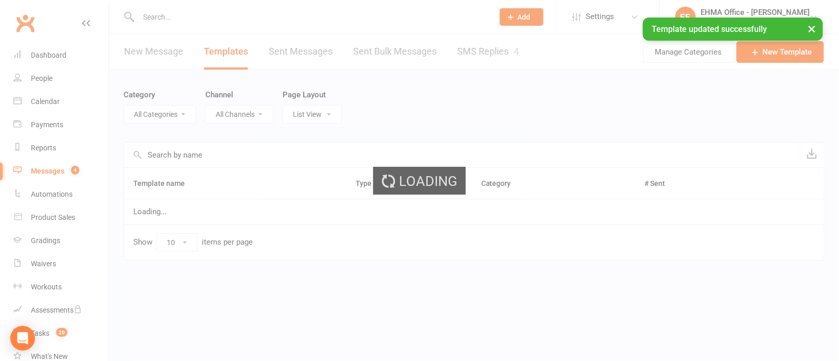
select select "5979"
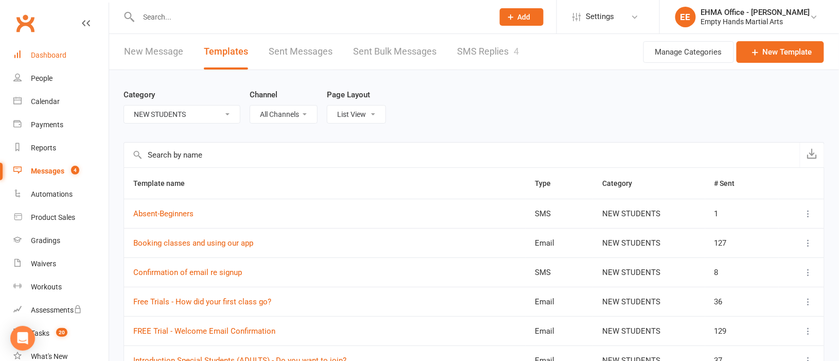
click at [43, 55] on div "Dashboard" at bounding box center [49, 55] width 36 height 8
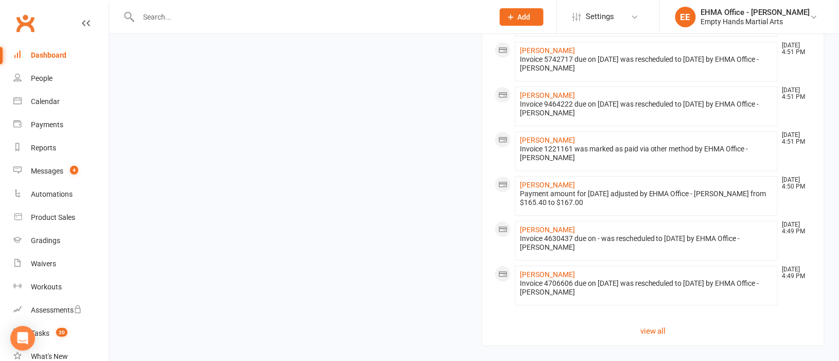
scroll to position [934, 0]
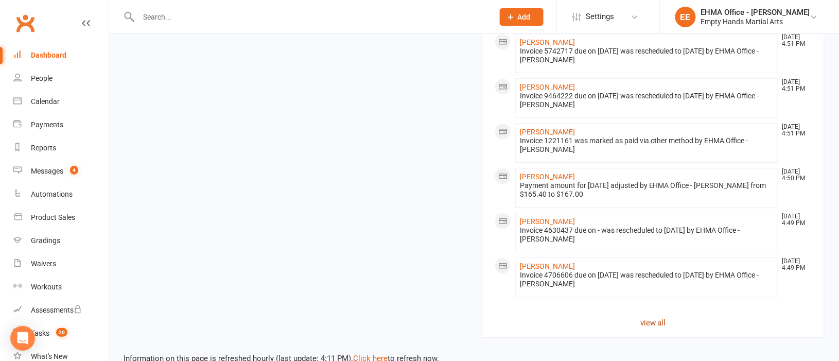
click at [645, 316] on link "view all" at bounding box center [652, 322] width 317 height 12
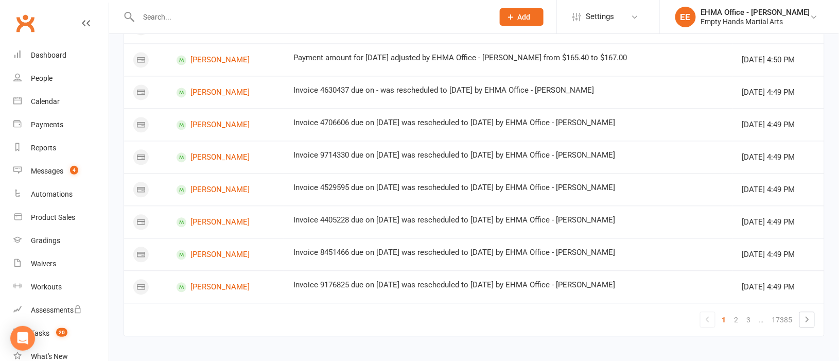
scroll to position [696, 0]
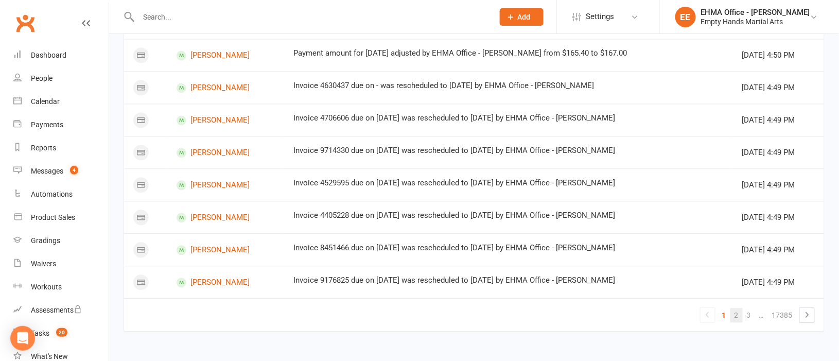
click at [737, 313] on link "2" at bounding box center [736, 315] width 12 height 14
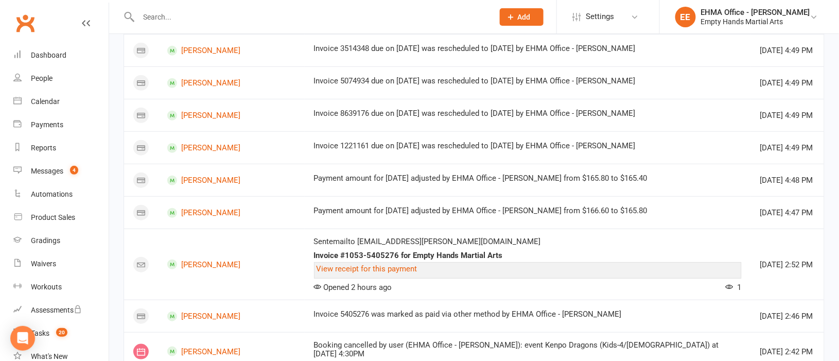
scroll to position [233, 0]
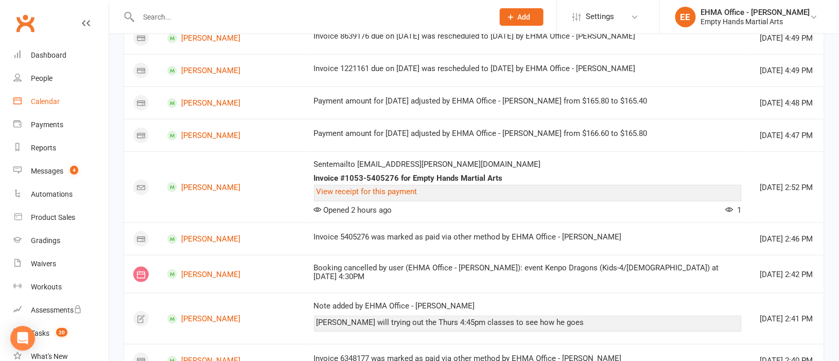
click at [51, 98] on div "Calendar" at bounding box center [45, 101] width 29 height 8
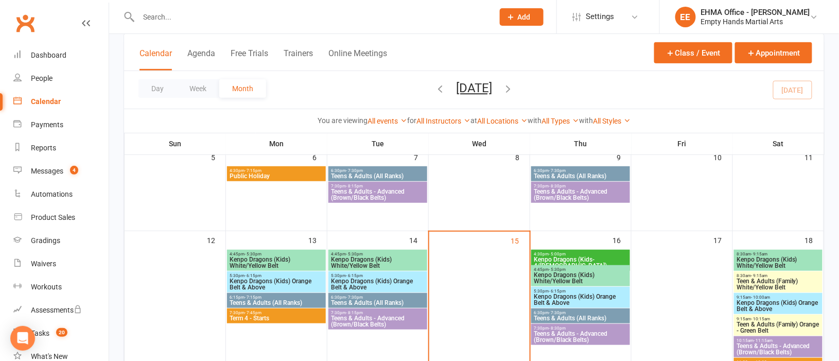
scroll to position [231, 0]
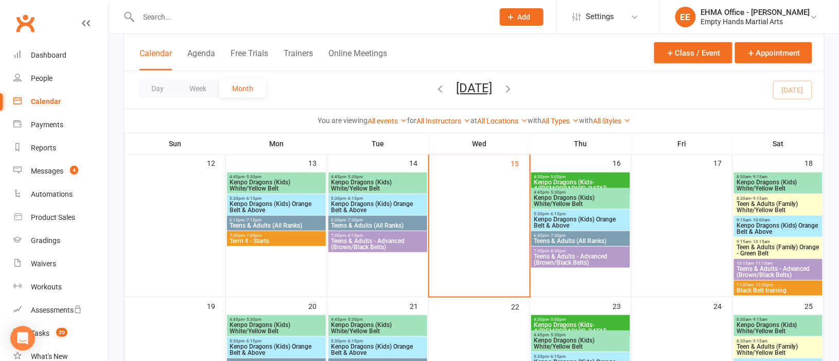
click at [374, 222] on span "Teens & Adults (All Ranks)" at bounding box center [377, 225] width 95 height 6
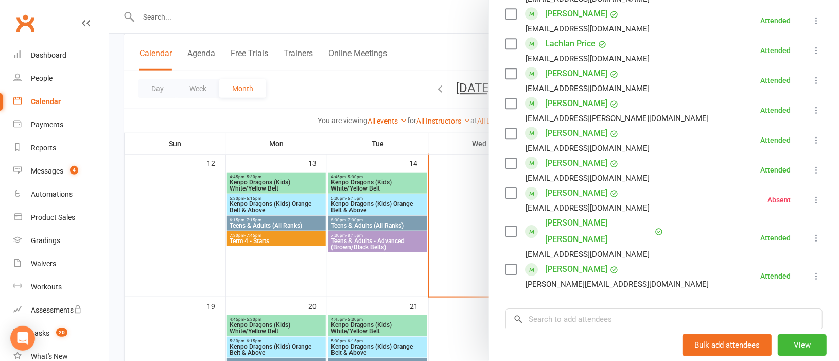
scroll to position [1003, 0]
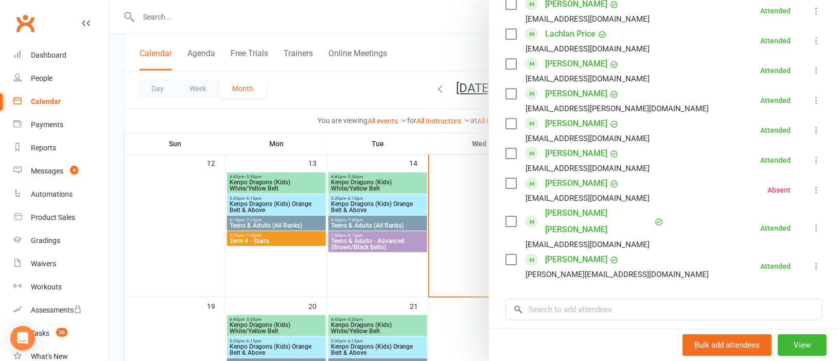
click at [413, 238] on div at bounding box center [474, 180] width 730 height 361
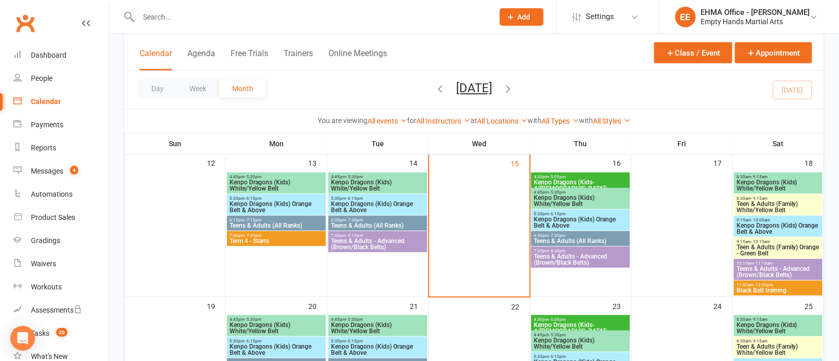
click at [413, 238] on span "Teens & Adults - Advanced (Brown/Black Belts)" at bounding box center [377, 244] width 95 height 12
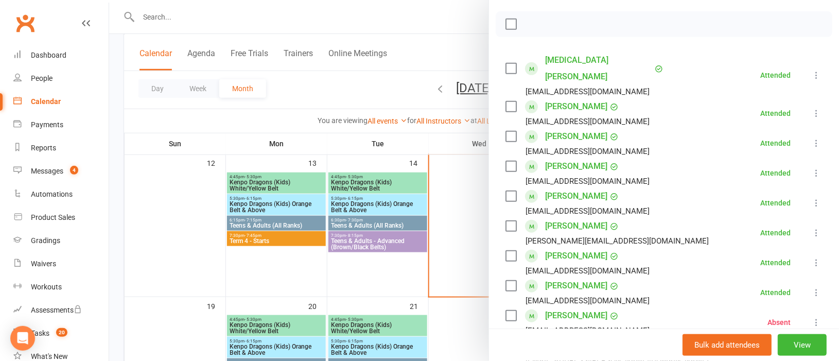
scroll to position [231, 0]
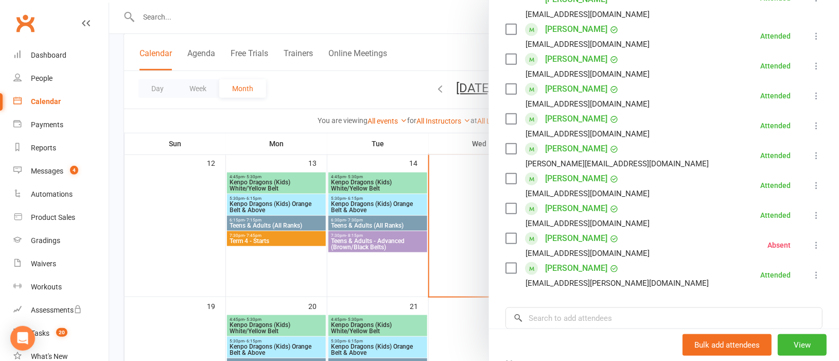
click at [310, 217] on div at bounding box center [474, 180] width 730 height 361
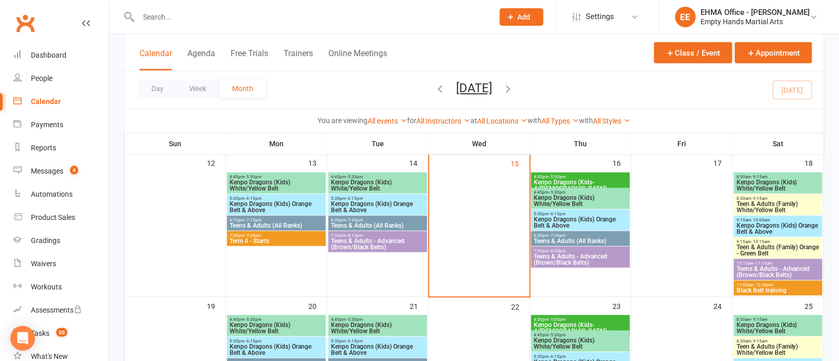
click at [305, 218] on span "6:15pm - 7:15pm" at bounding box center [276, 220] width 95 height 5
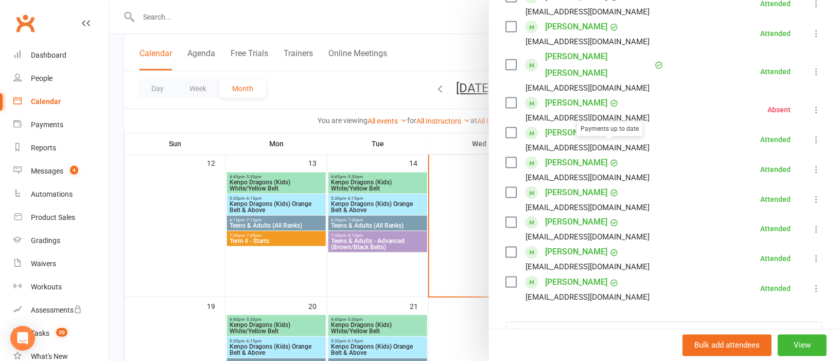
scroll to position [463, 0]
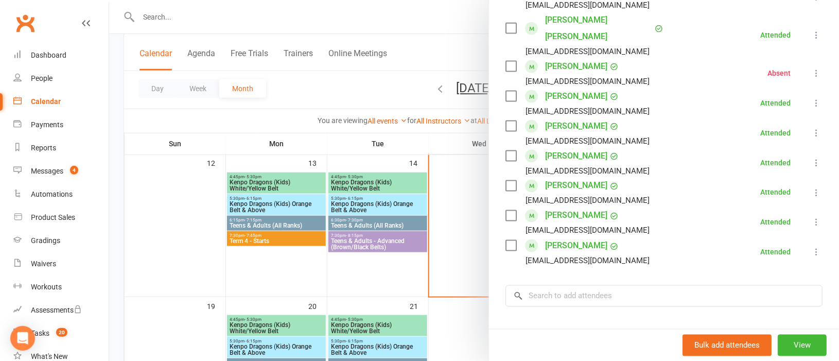
click at [406, 221] on div at bounding box center [474, 180] width 730 height 361
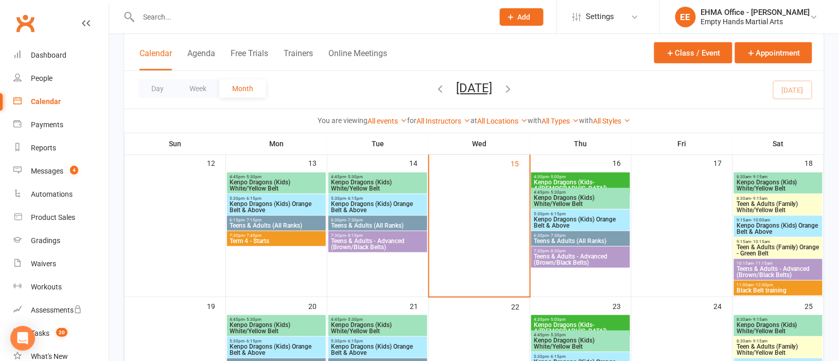
click at [406, 221] on span "6:30pm - 7:30pm" at bounding box center [377, 220] width 95 height 5
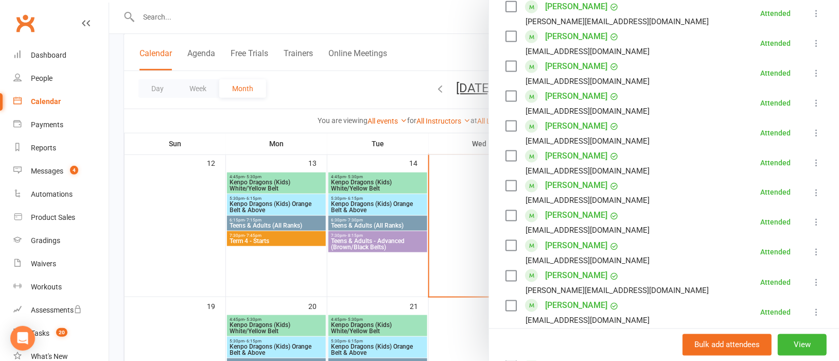
scroll to position [540, 0]
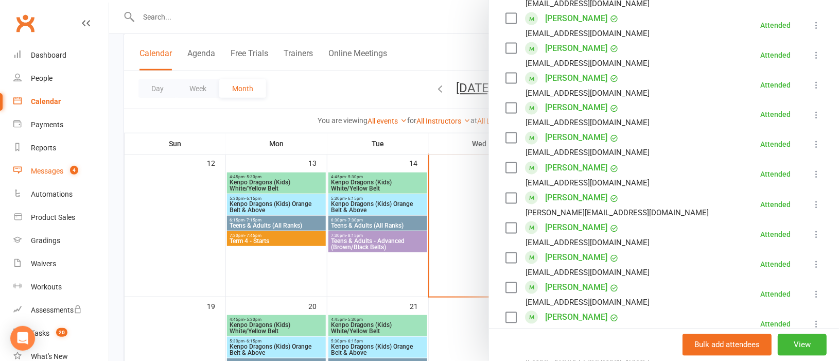
click at [48, 167] on div "Messages" at bounding box center [47, 171] width 32 height 8
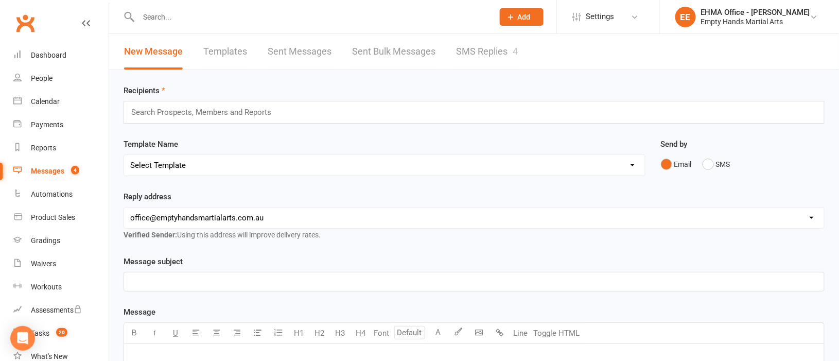
click at [475, 44] on link "SMS Replies 4" at bounding box center [487, 52] width 62 height 36
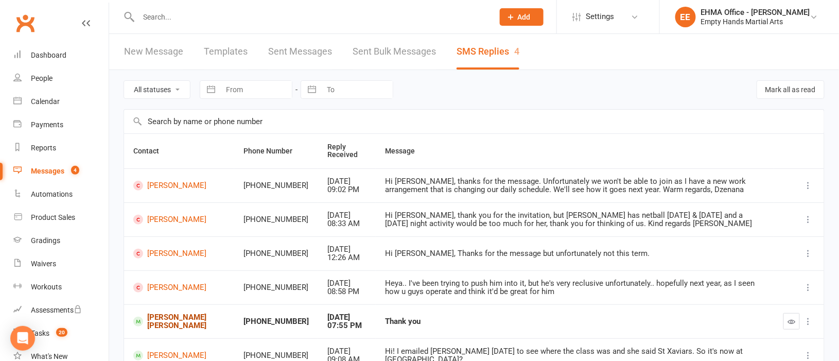
click at [170, 313] on link "Abdul rahman Kamran" at bounding box center [179, 321] width 92 height 17
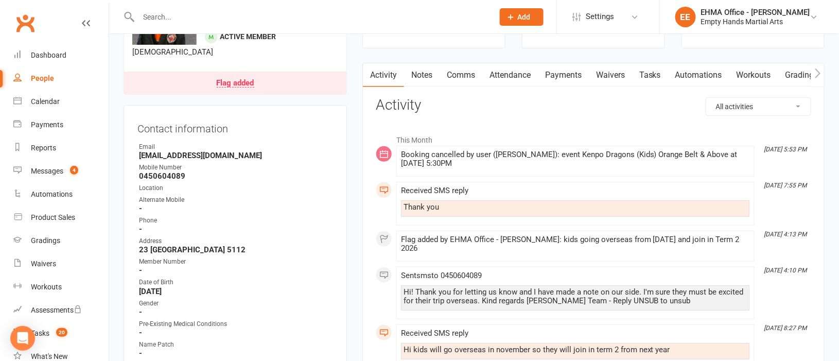
scroll to position [154, 0]
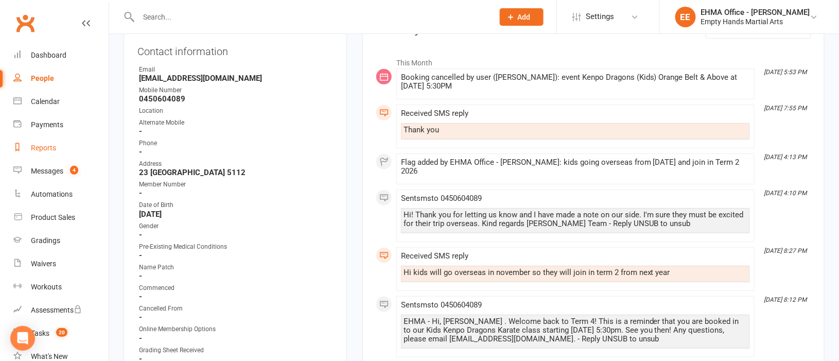
click at [44, 145] on div "Reports" at bounding box center [43, 148] width 25 height 8
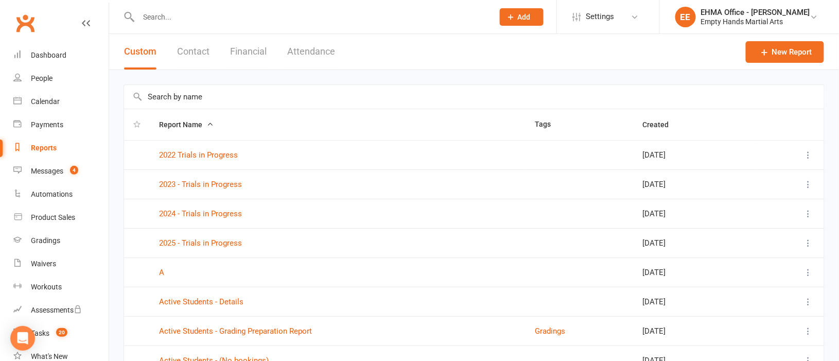
scroll to position [77, 0]
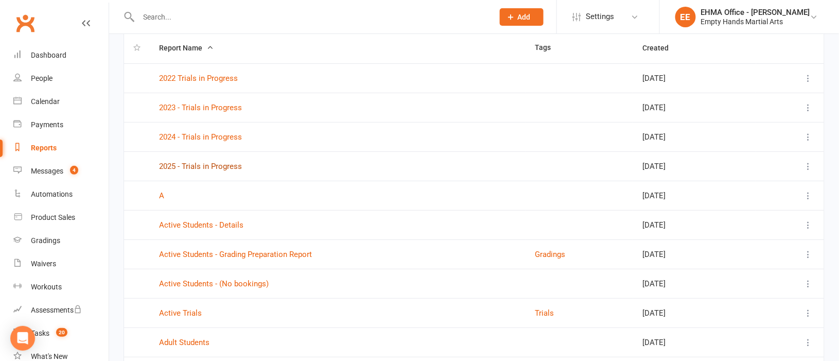
click at [217, 165] on link "2025 - Trials in Progress" at bounding box center [200, 166] width 83 height 9
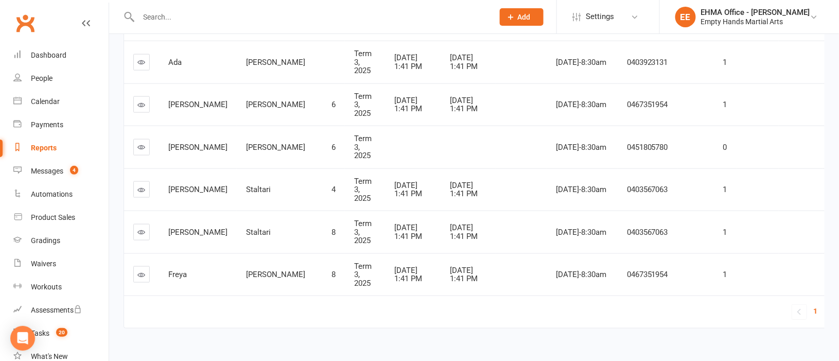
scroll to position [373, 0]
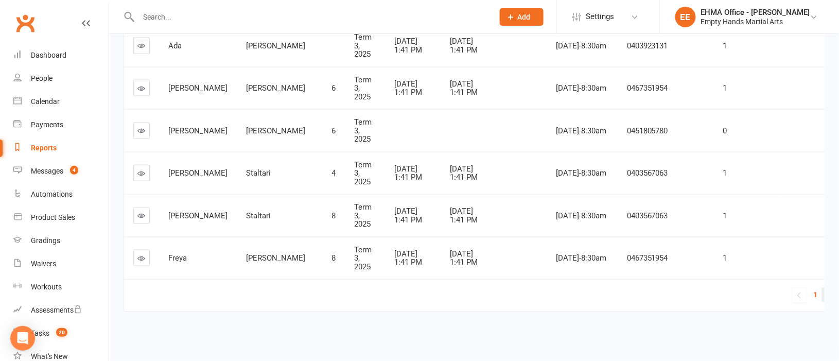
click at [826, 288] on span "2" at bounding box center [828, 295] width 4 height 14
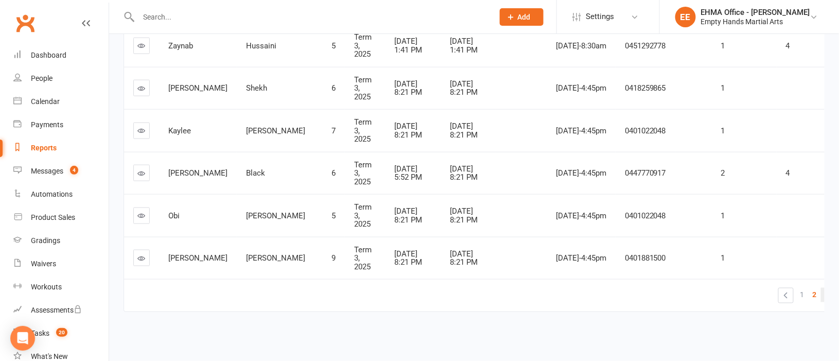
click at [825, 288] on span "3" at bounding box center [827, 295] width 4 height 14
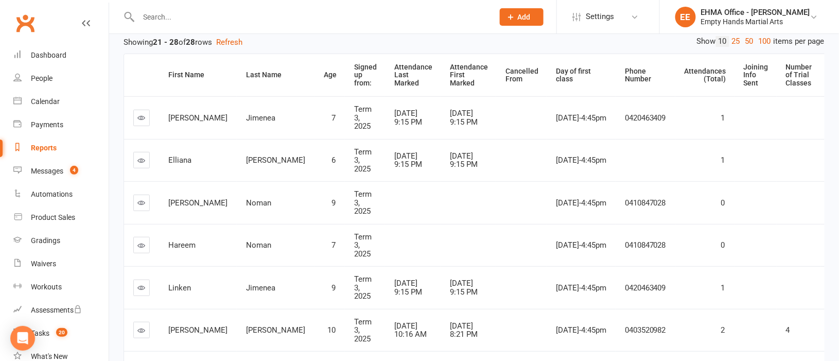
scroll to position [91, 0]
